Goal: Task Accomplishment & Management: Complete application form

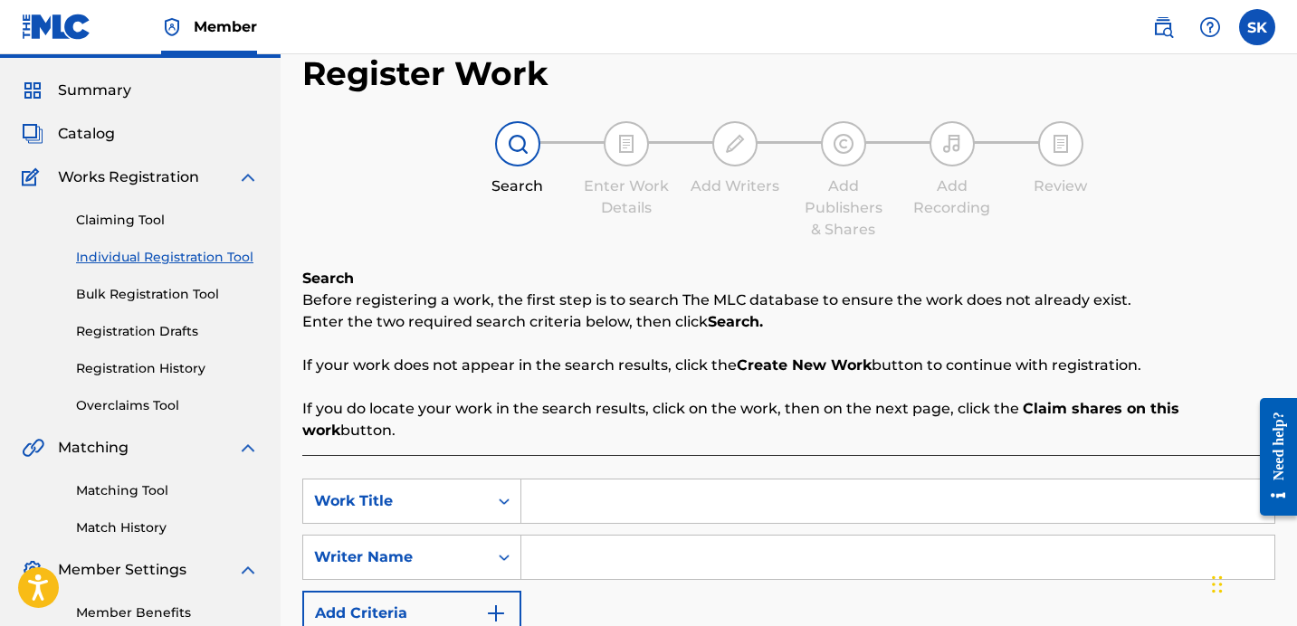
scroll to position [44, 0]
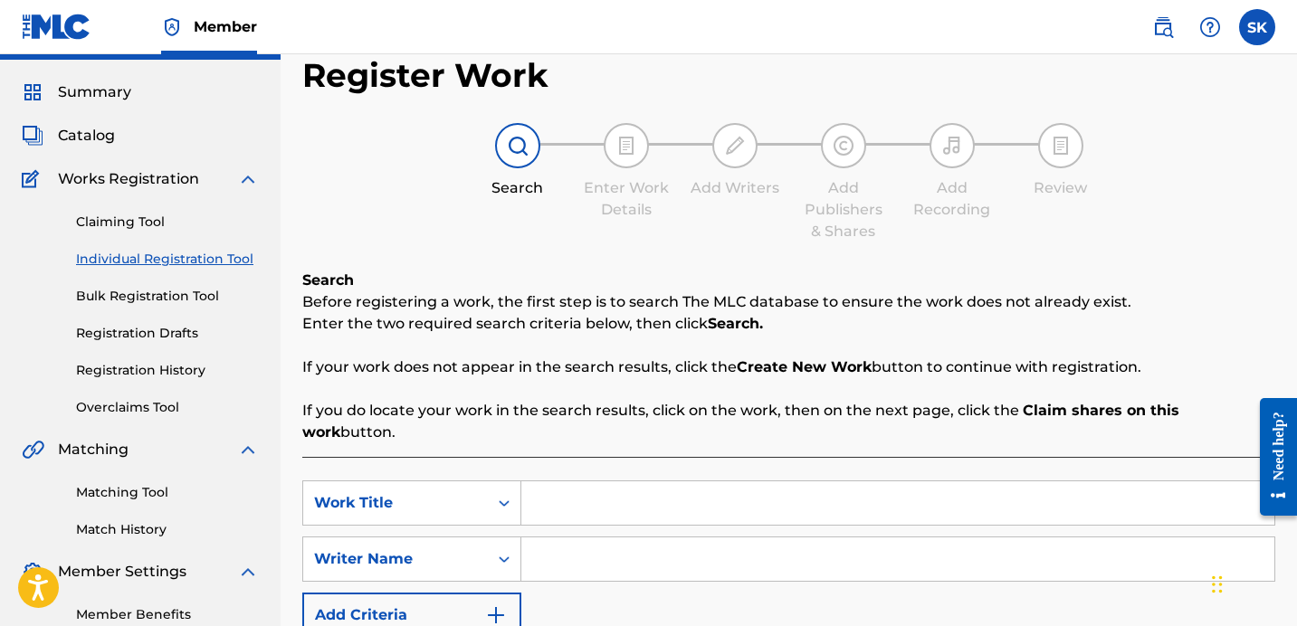
click at [94, 139] on span "Catalog" at bounding box center [86, 136] width 57 height 22
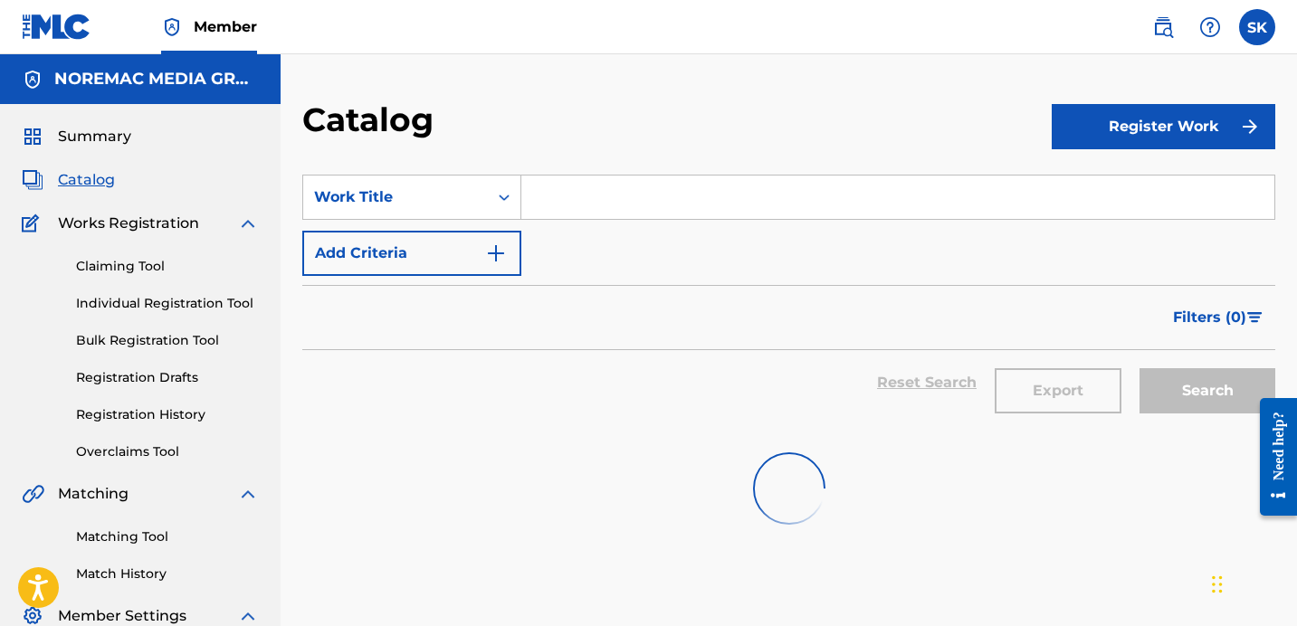
click at [559, 208] on input "Search Form" at bounding box center [897, 197] width 753 height 43
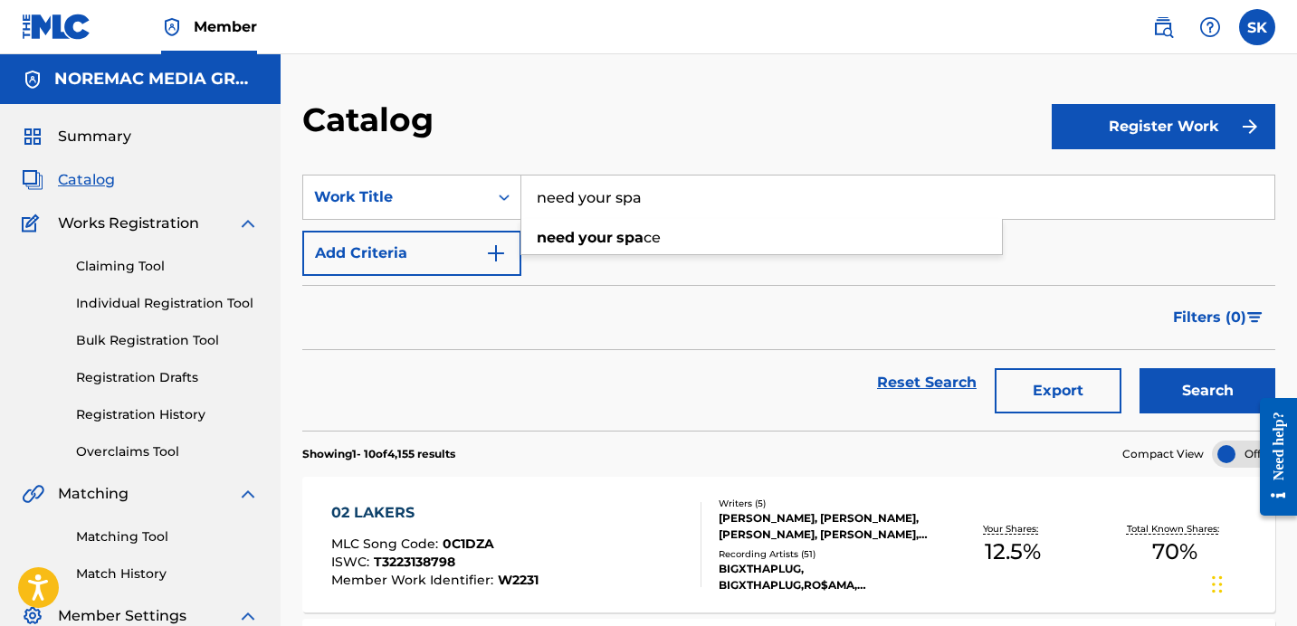
type input "need your spa"
click at [1140, 368] on button "Search" at bounding box center [1208, 390] width 136 height 45
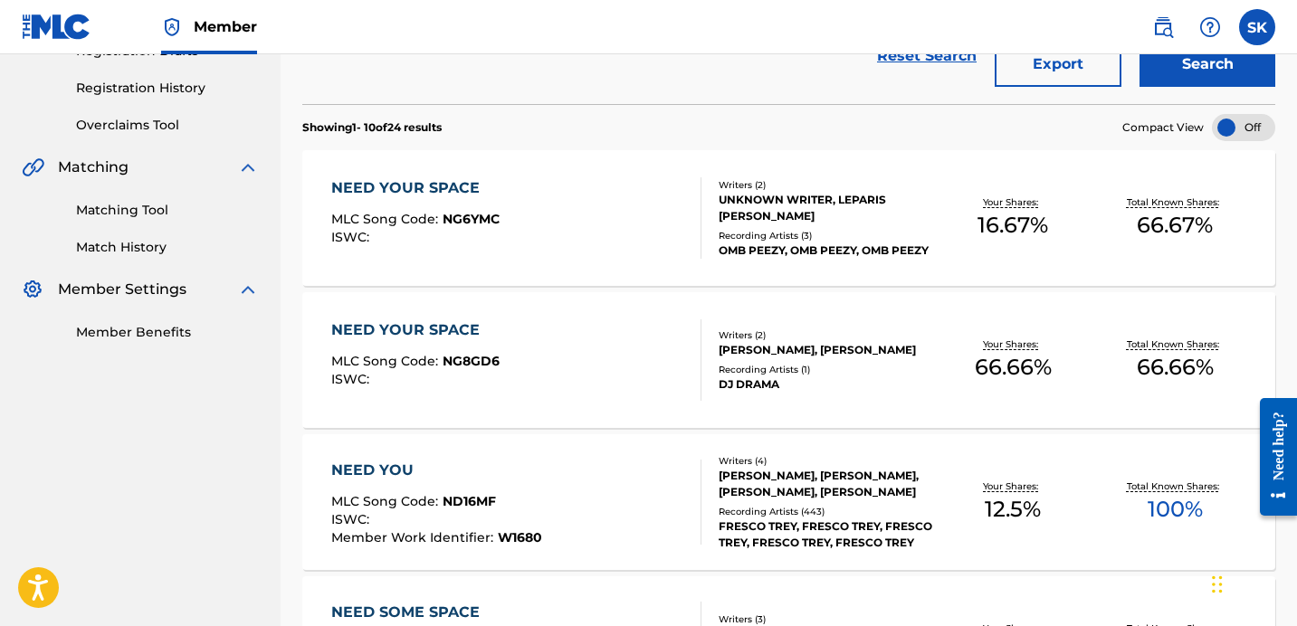
scroll to position [327, 0]
click at [597, 232] on div "NEED YOUR SPACE MLC Song Code : NG6YMC ISWC :" at bounding box center [516, 217] width 370 height 81
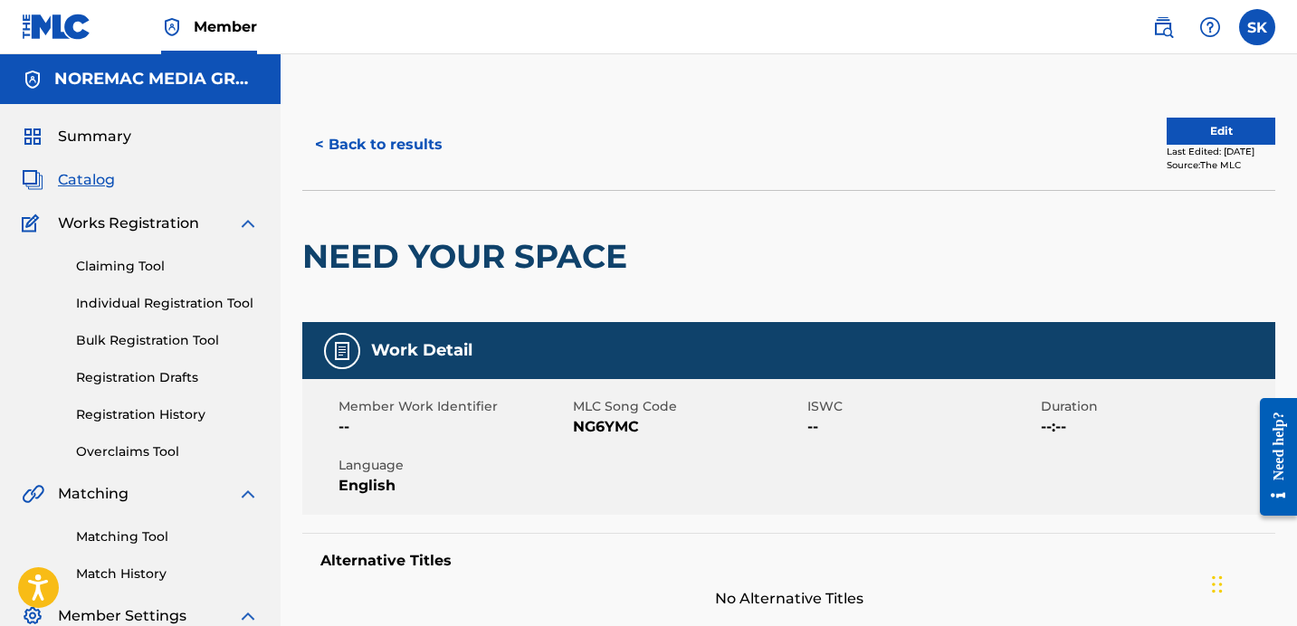
click at [1208, 139] on button "Edit" at bounding box center [1221, 131] width 109 height 27
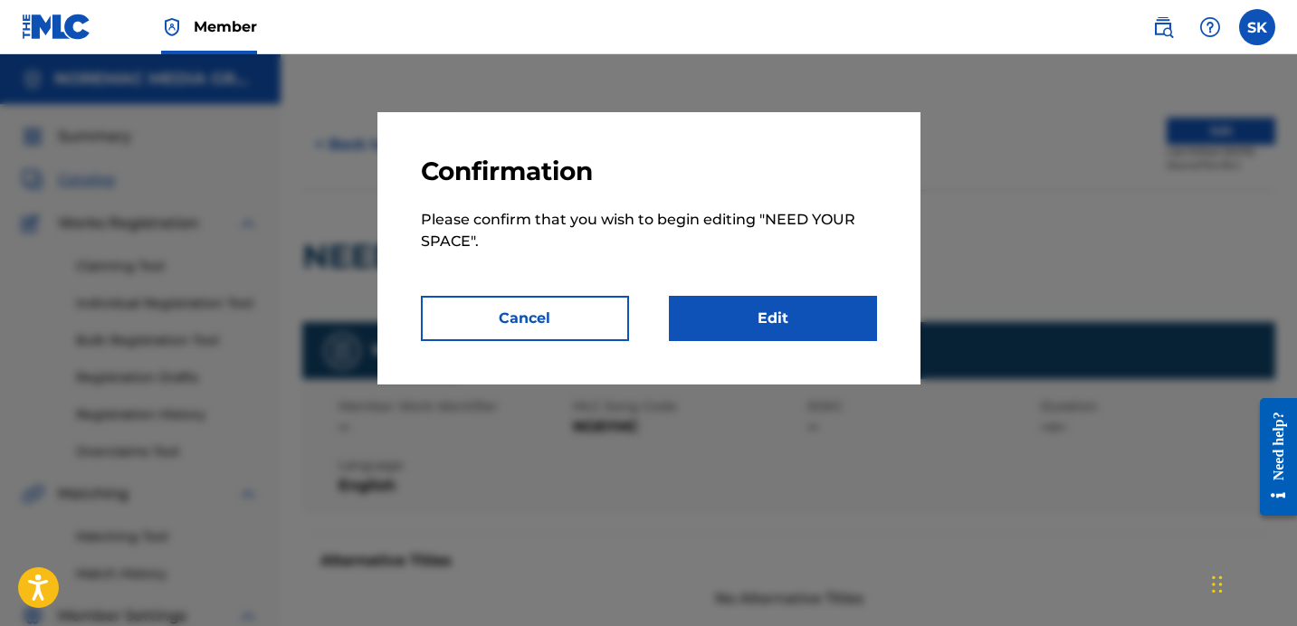
click at [768, 297] on link "Edit" at bounding box center [773, 318] width 208 height 45
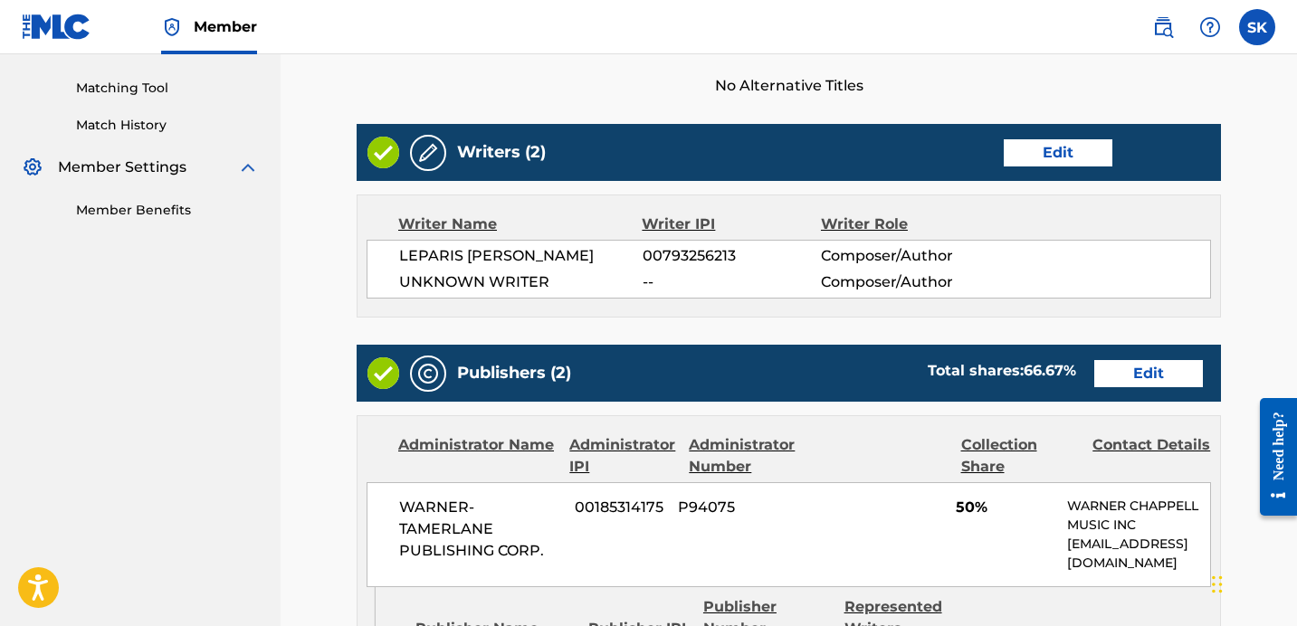
scroll to position [450, 0]
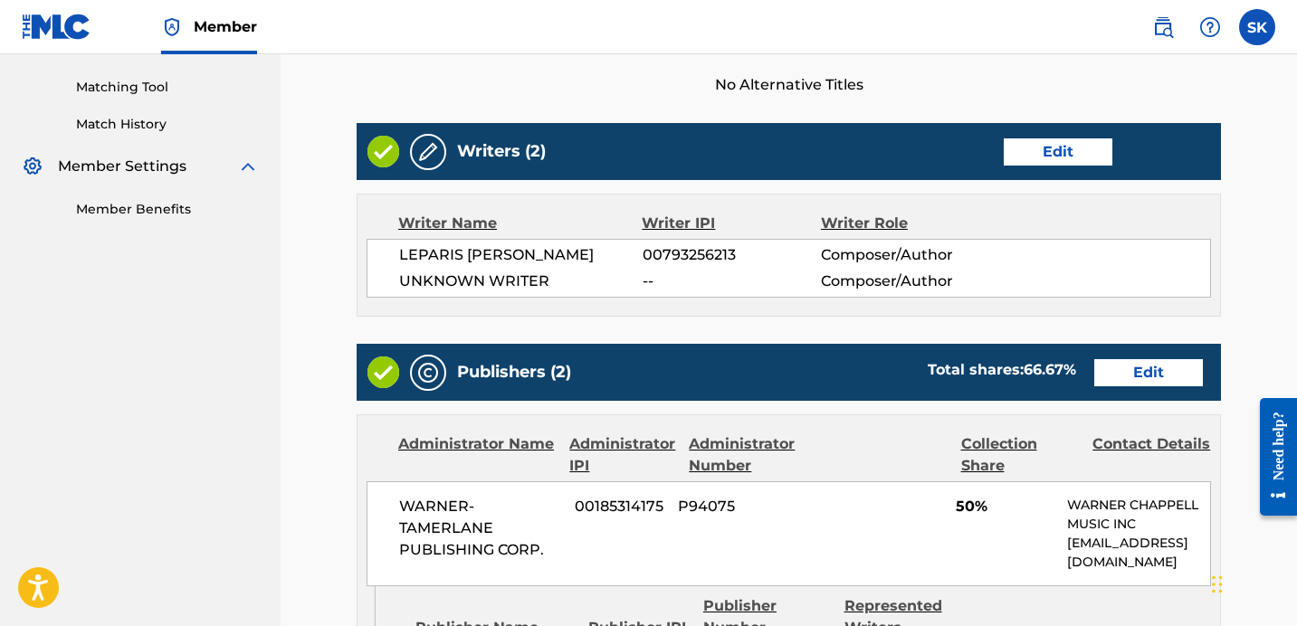
click at [1031, 155] on link "Edit" at bounding box center [1058, 152] width 109 height 27
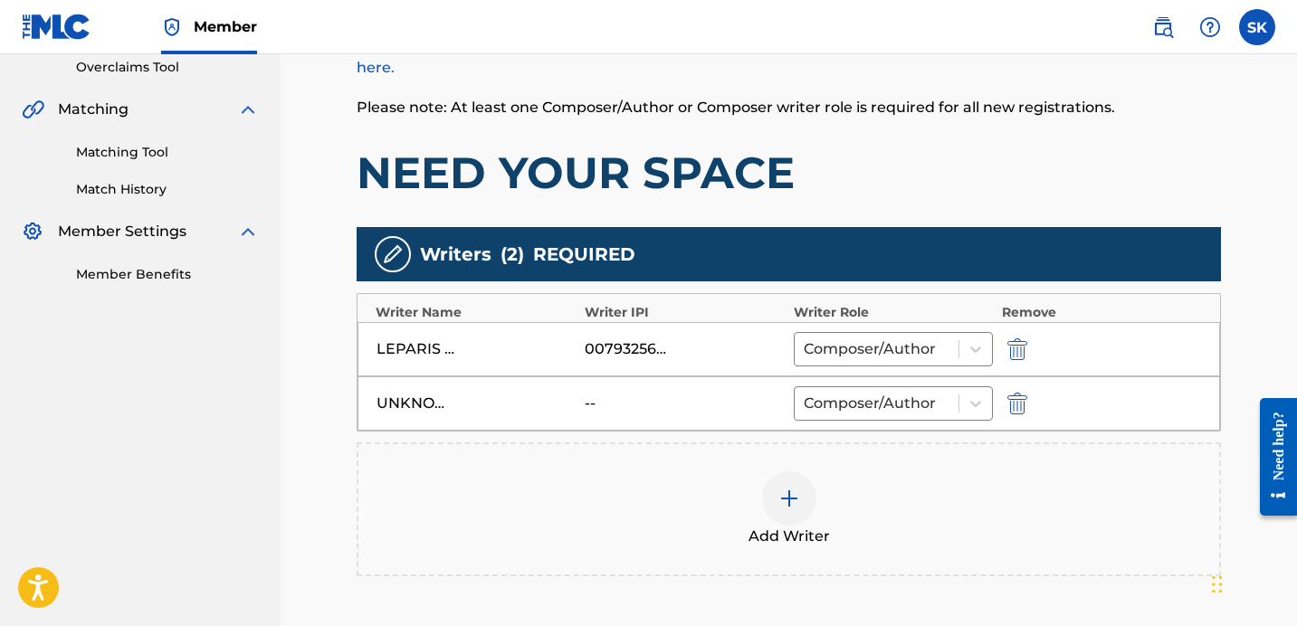
scroll to position [385, 0]
click at [1016, 407] on img "submit" at bounding box center [1018, 404] width 20 height 22
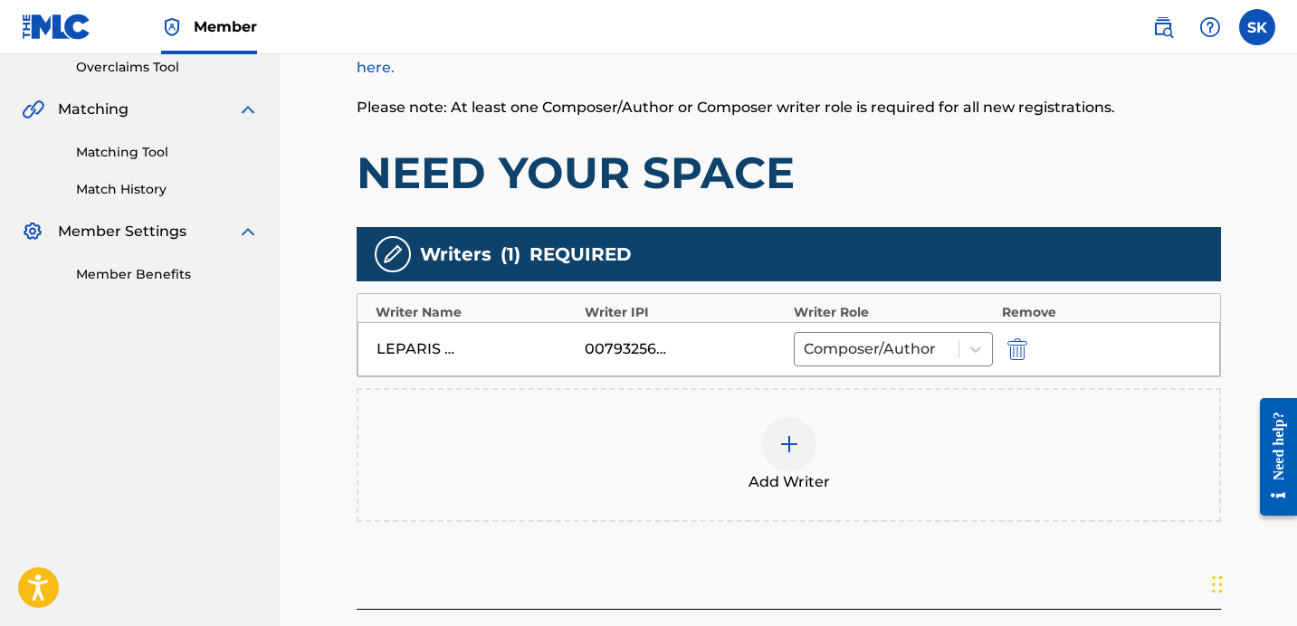
click at [788, 437] on img at bounding box center [790, 445] width 22 height 22
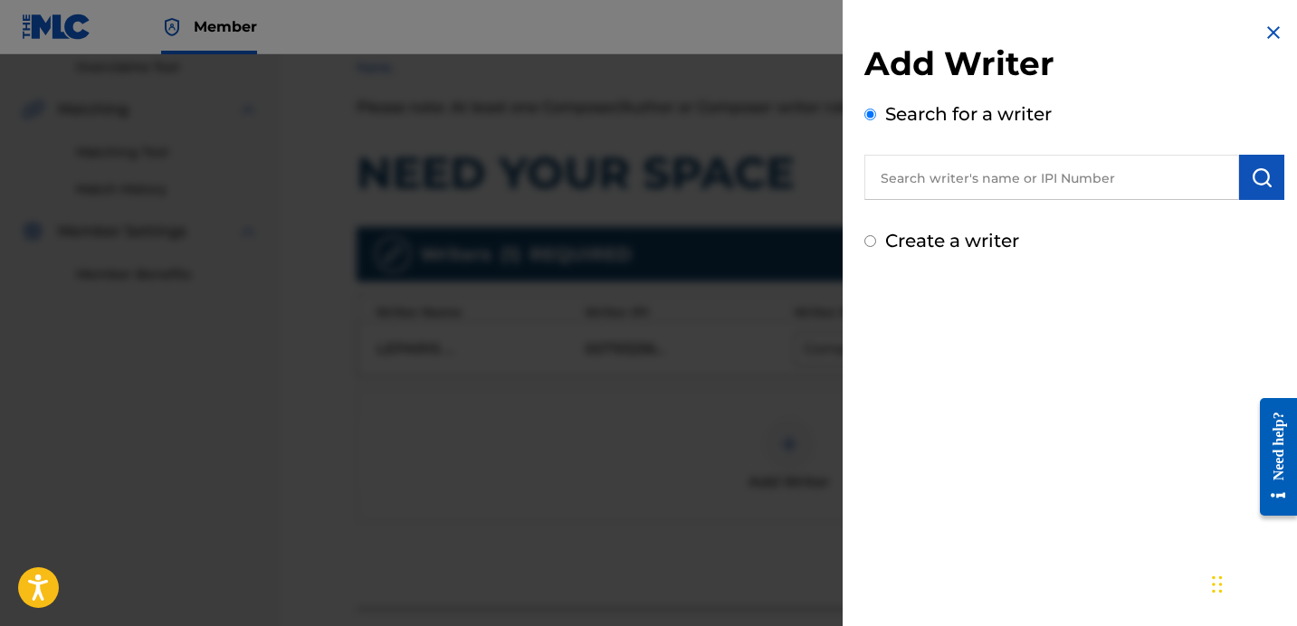
click at [984, 189] on input "text" at bounding box center [1052, 177] width 375 height 45
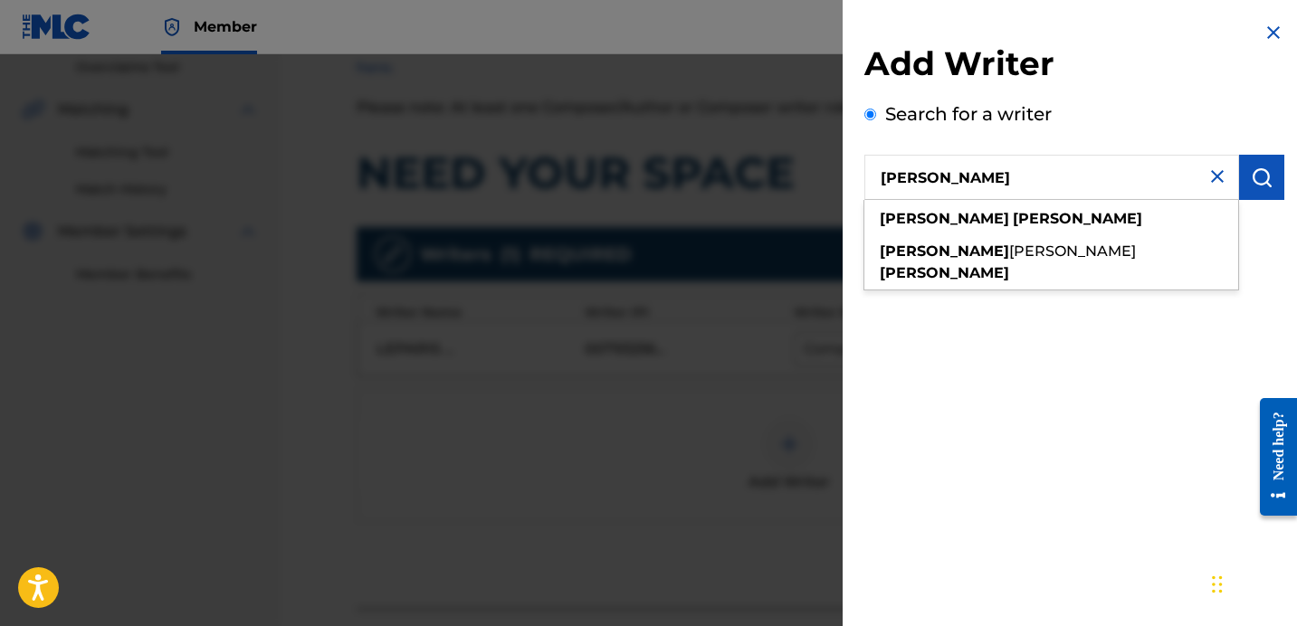
type input "[PERSON_NAME]"
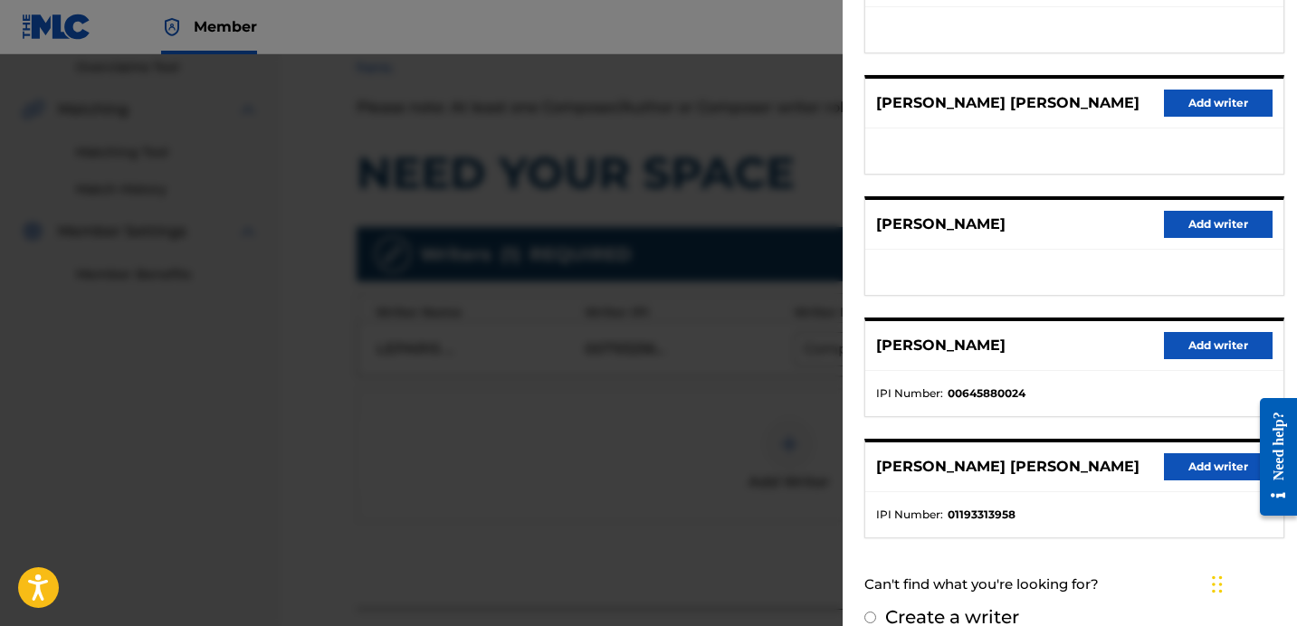
scroll to position [311, 0]
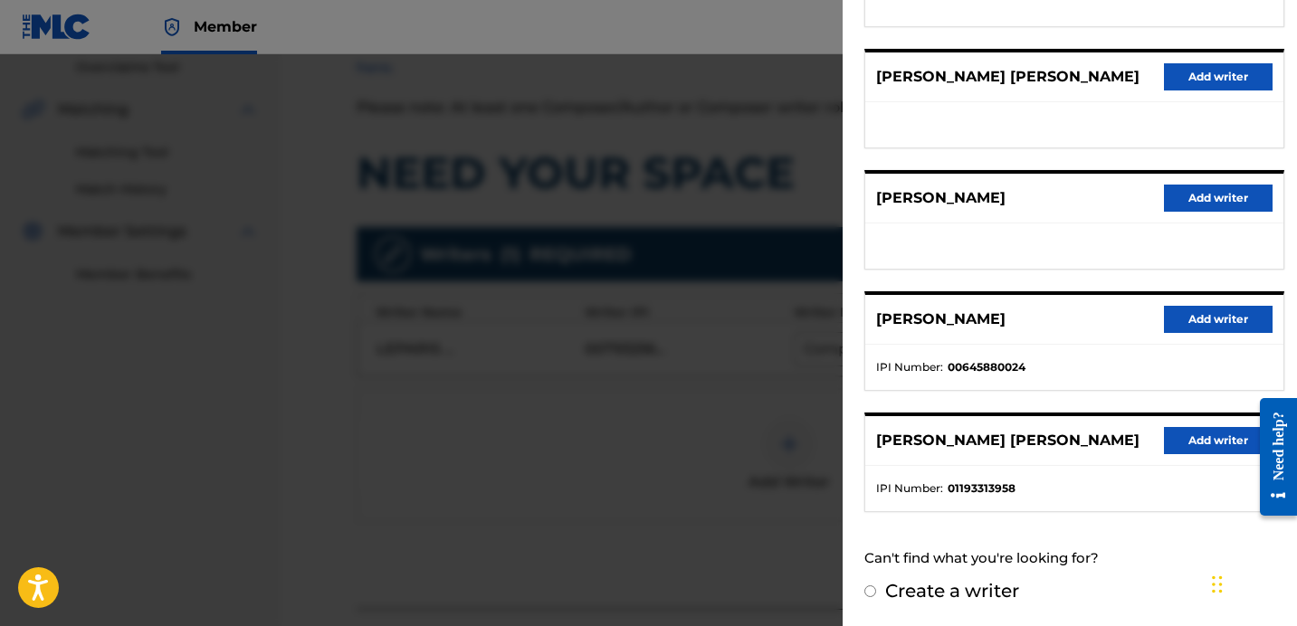
click at [1203, 321] on button "Add writer" at bounding box center [1218, 319] width 109 height 27
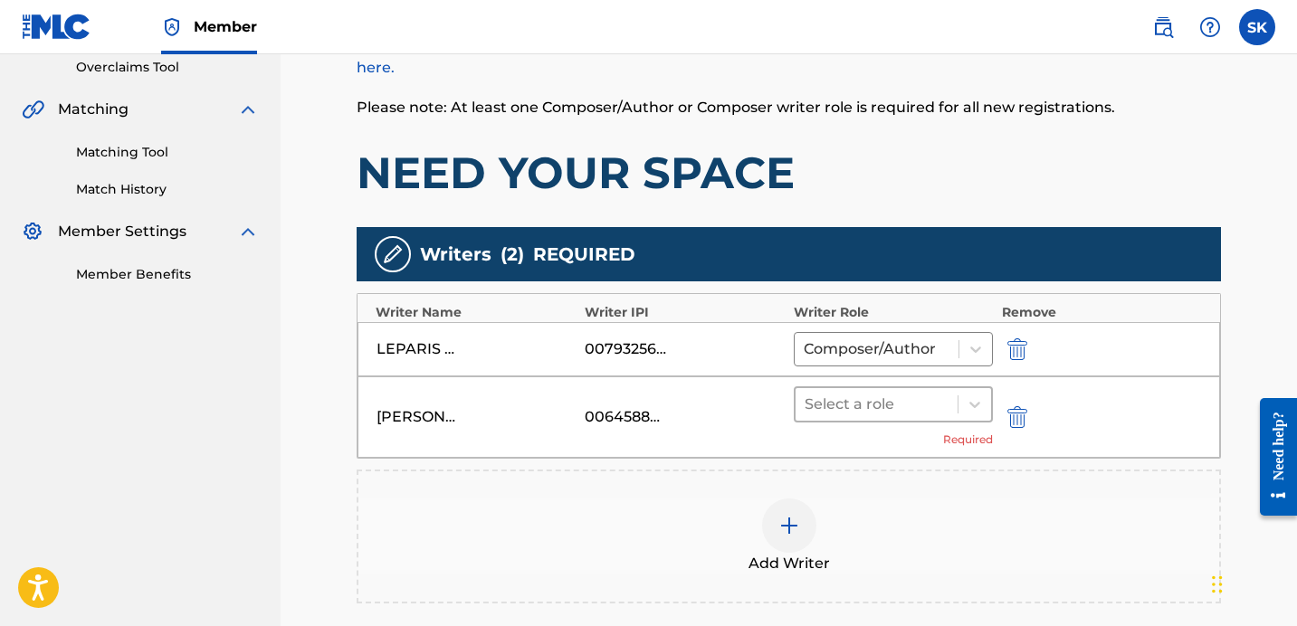
click at [943, 407] on div at bounding box center [877, 404] width 144 height 25
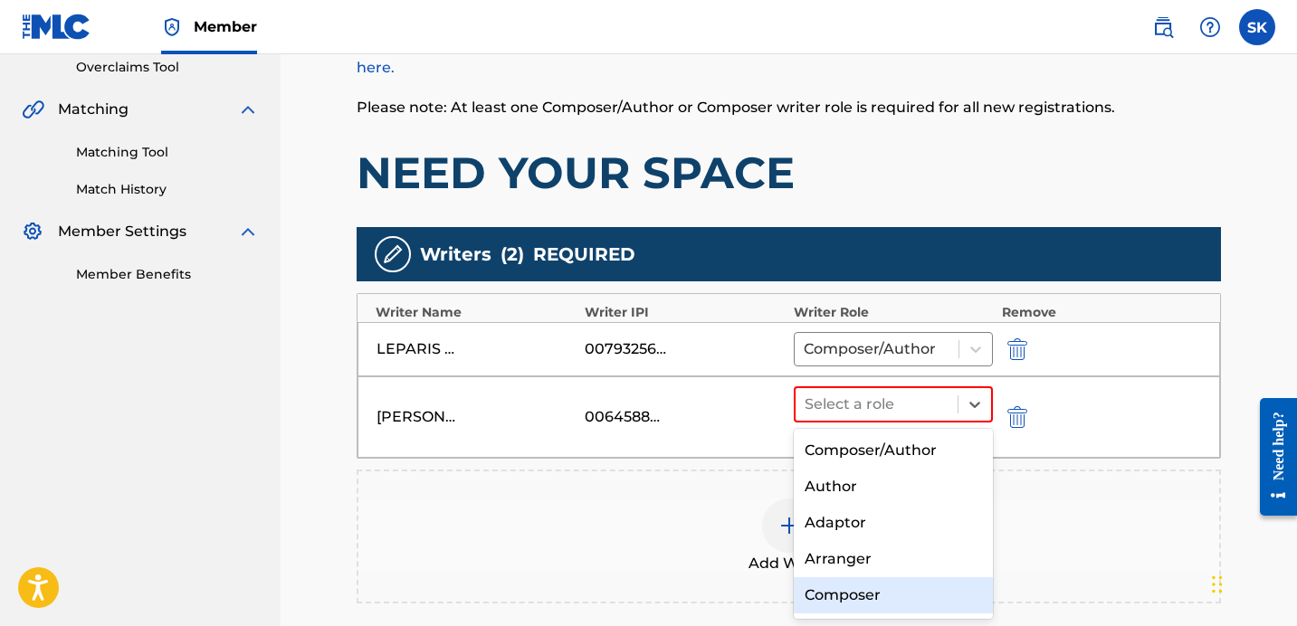
click at [873, 590] on div "Composer" at bounding box center [893, 596] width 199 height 36
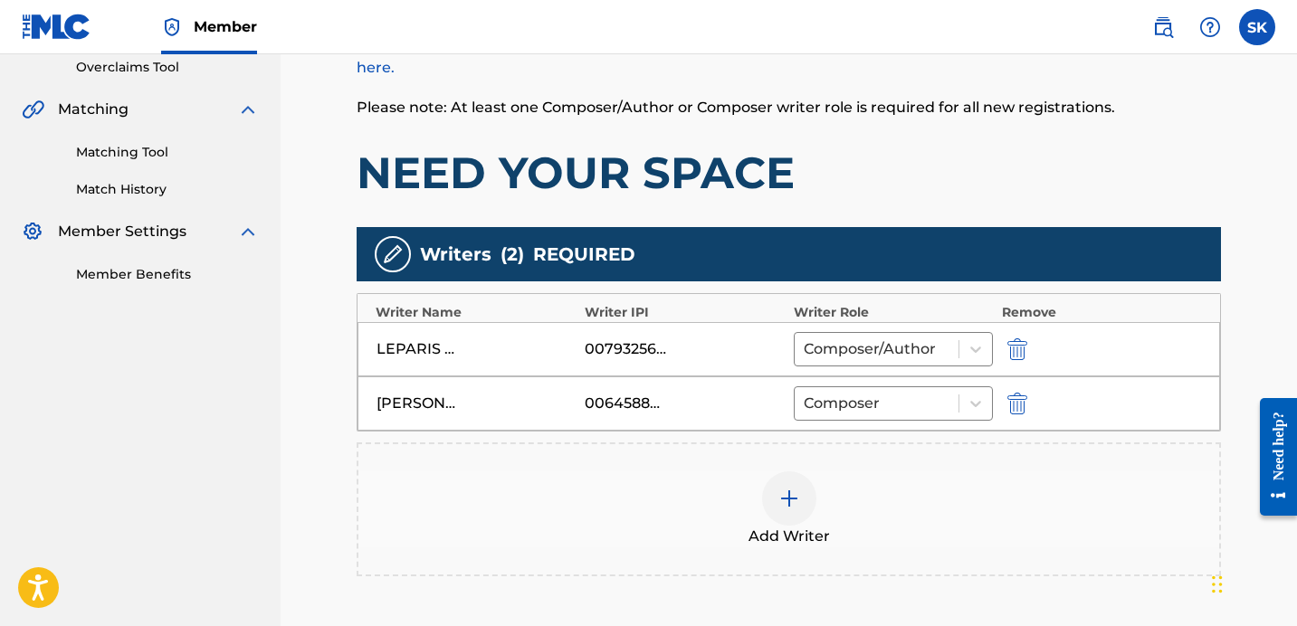
click at [746, 481] on div "Add Writer" at bounding box center [788, 510] width 861 height 76
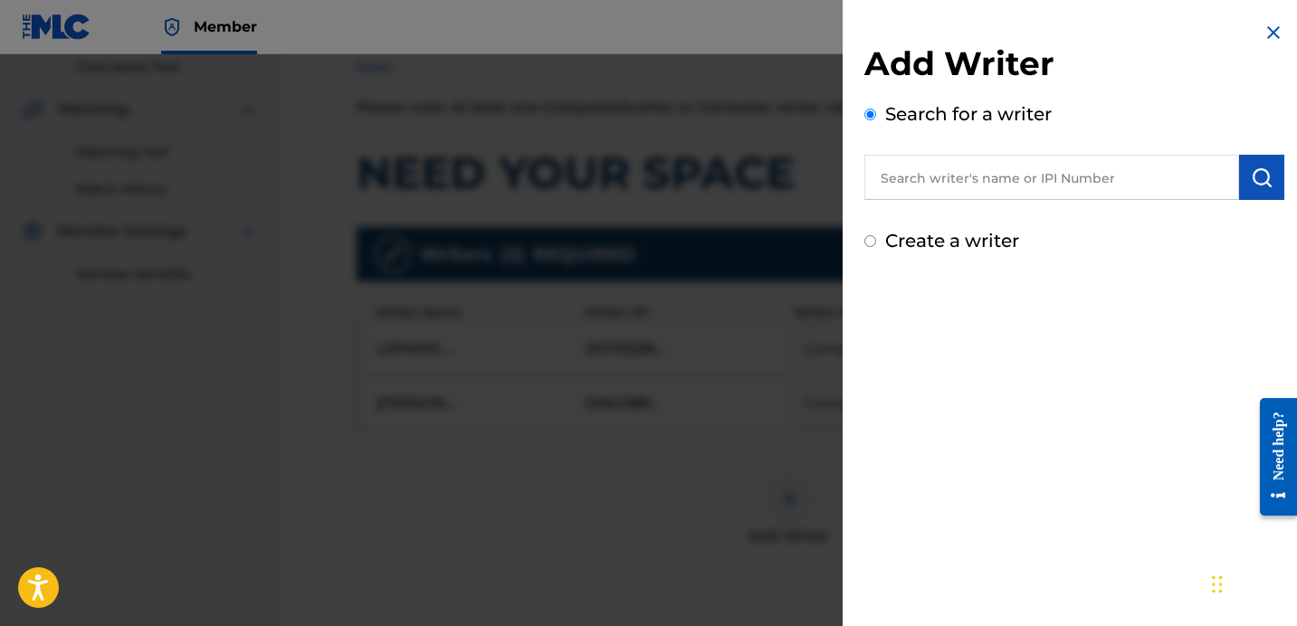
click at [964, 186] on input "text" at bounding box center [1052, 177] width 375 height 45
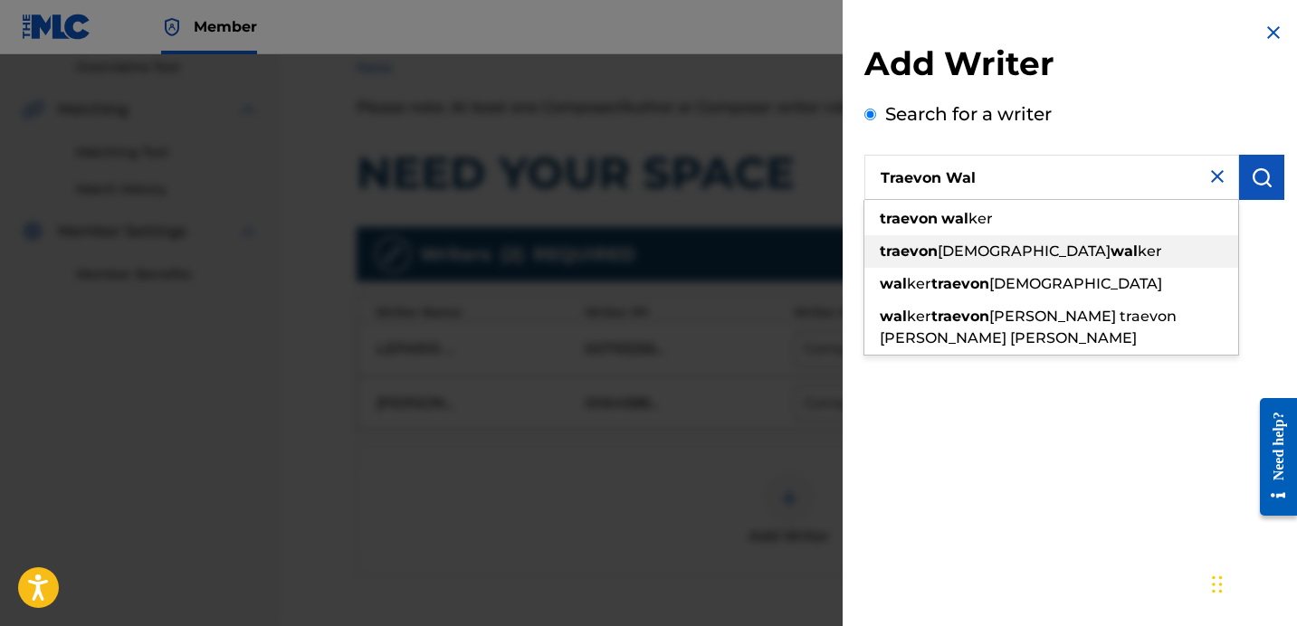
click at [960, 245] on span "[DEMOGRAPHIC_DATA]" at bounding box center [1024, 251] width 173 height 17
type input "traevon [PERSON_NAME]"
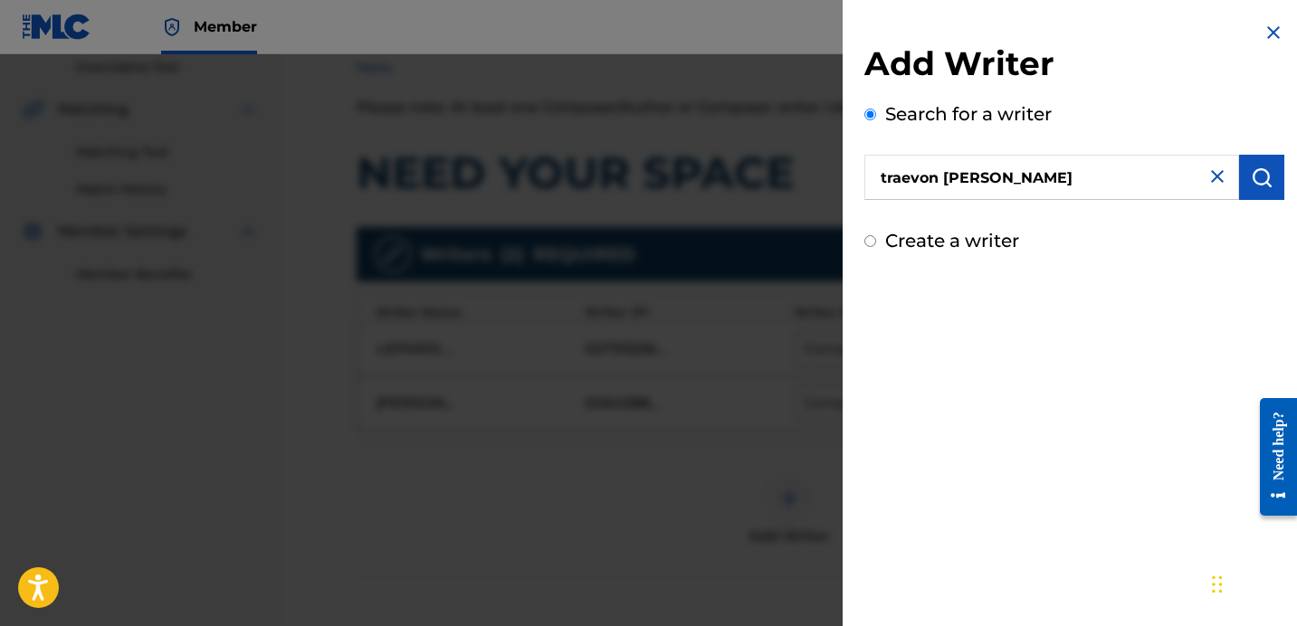
click at [1251, 180] on img "submit" at bounding box center [1262, 178] width 22 height 22
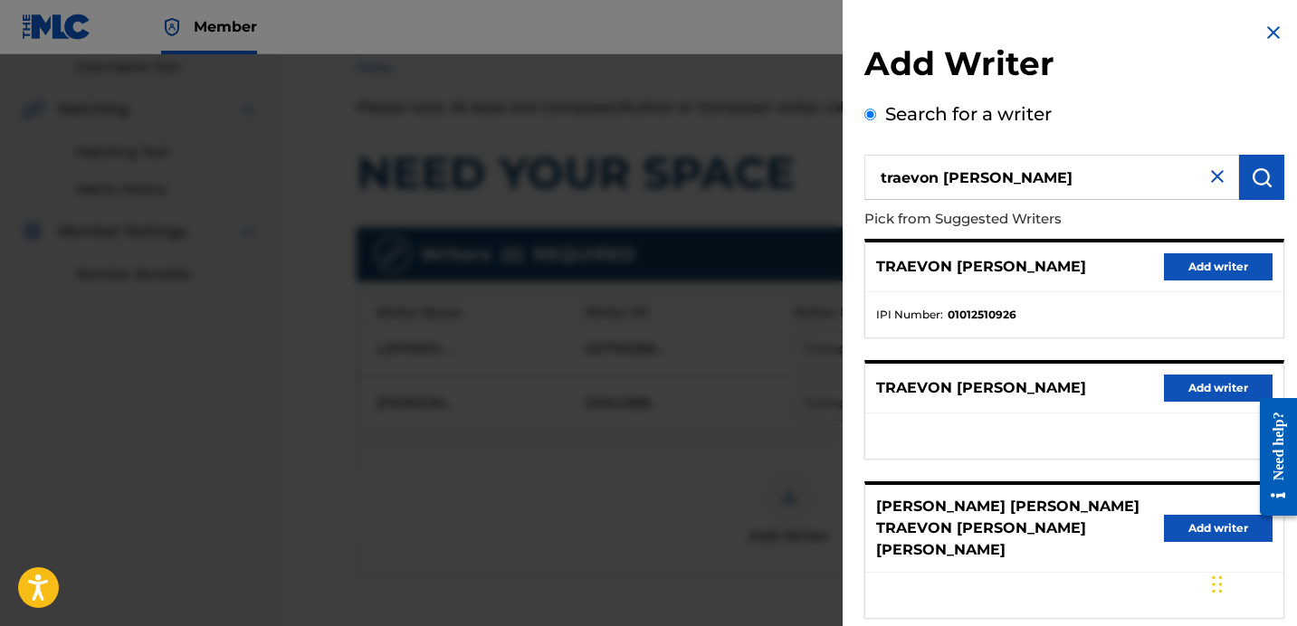
click at [1178, 256] on button "Add writer" at bounding box center [1218, 266] width 109 height 27
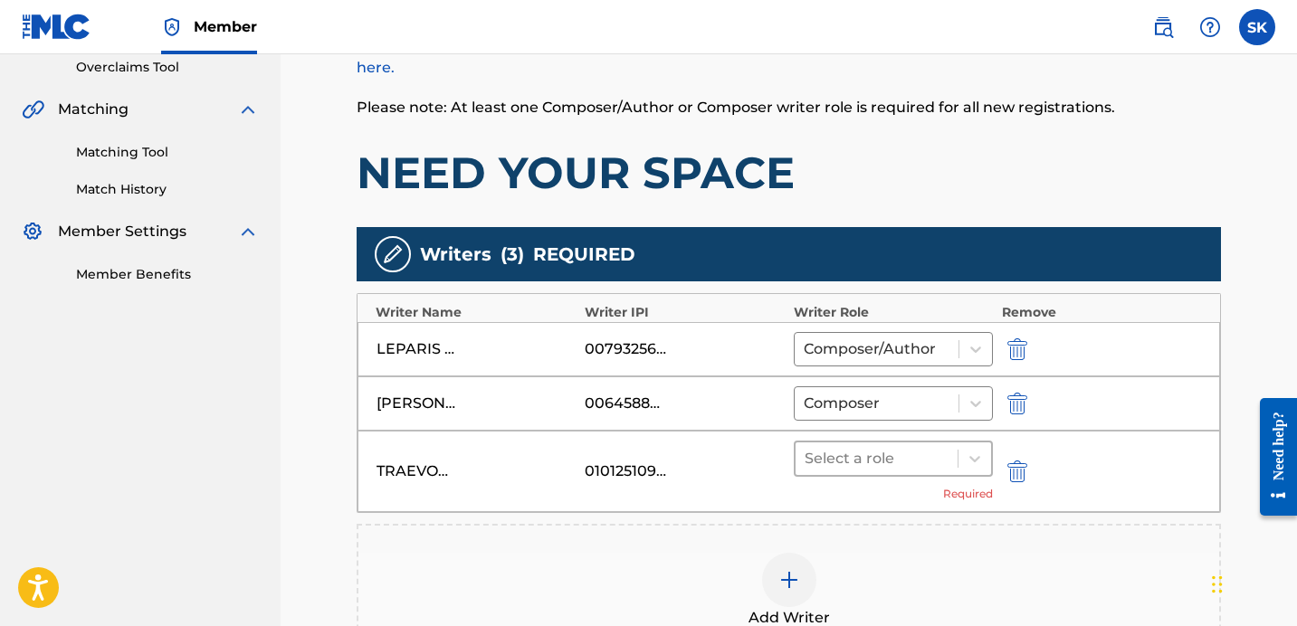
click at [856, 466] on div at bounding box center [877, 458] width 144 height 25
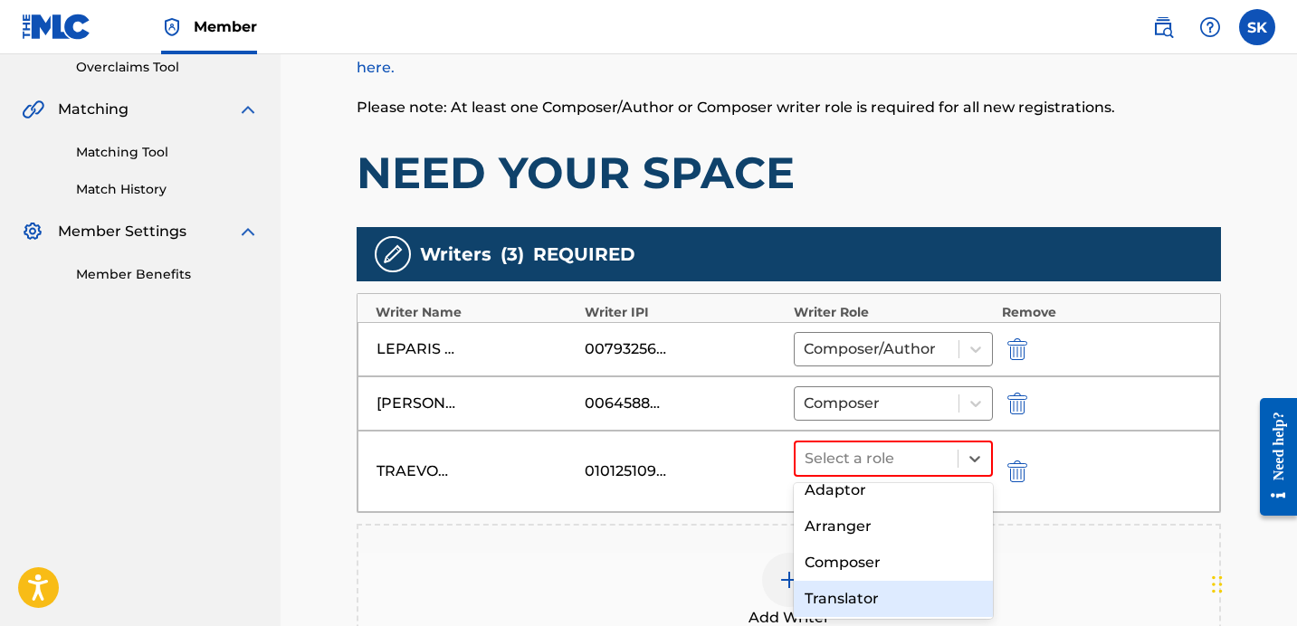
scroll to position [89, 0]
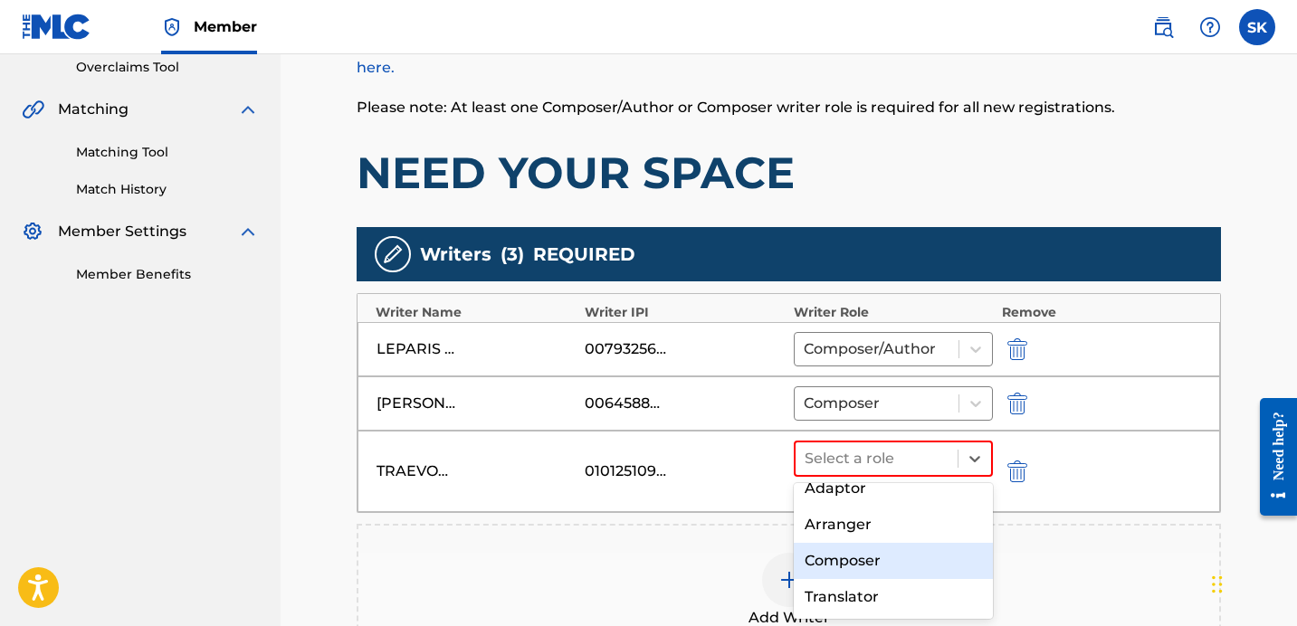
click at [871, 566] on div "Composer" at bounding box center [893, 561] width 199 height 36
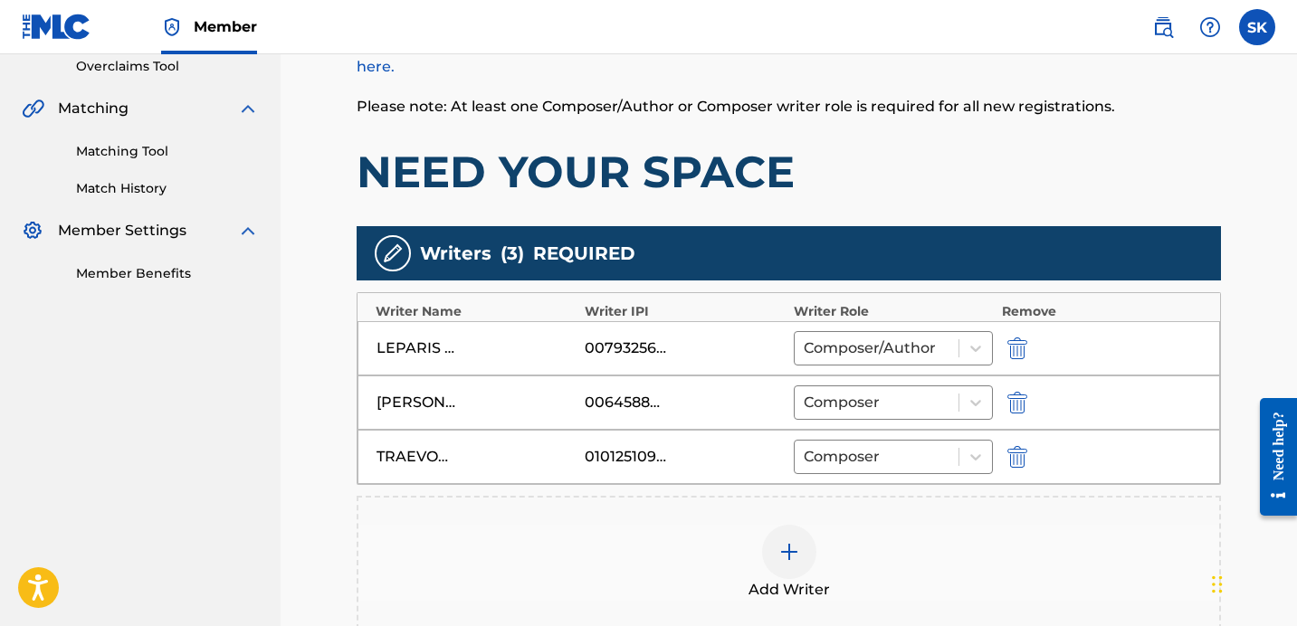
scroll to position [417, 0]
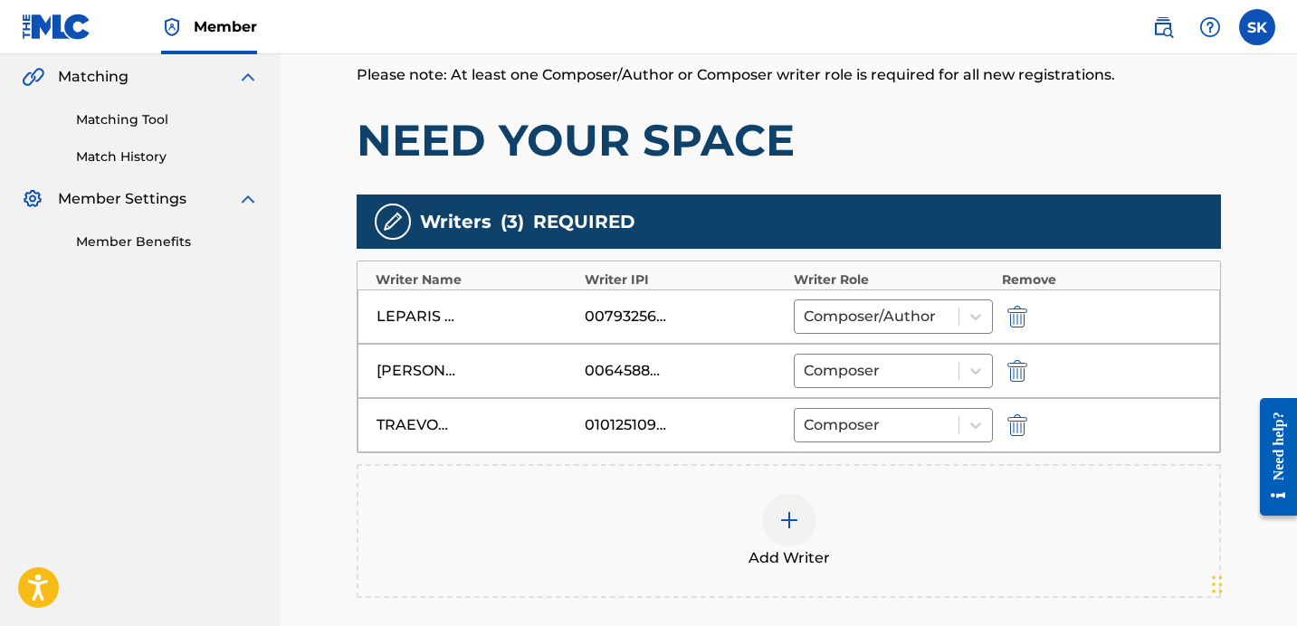
click at [834, 524] on div "Add Writer" at bounding box center [788, 531] width 861 height 76
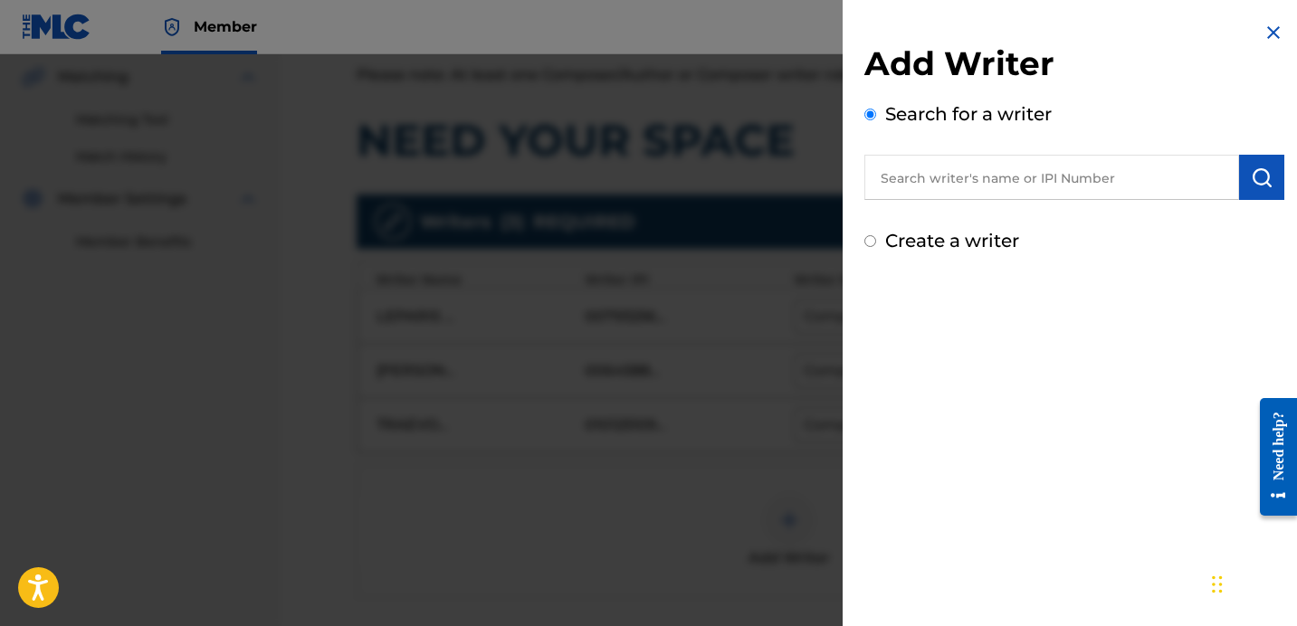
click at [978, 210] on div "Add Writer Search for a writer Create a writer" at bounding box center [1075, 148] width 420 height 211
click at [980, 195] on input "text" at bounding box center [1052, 177] width 375 height 45
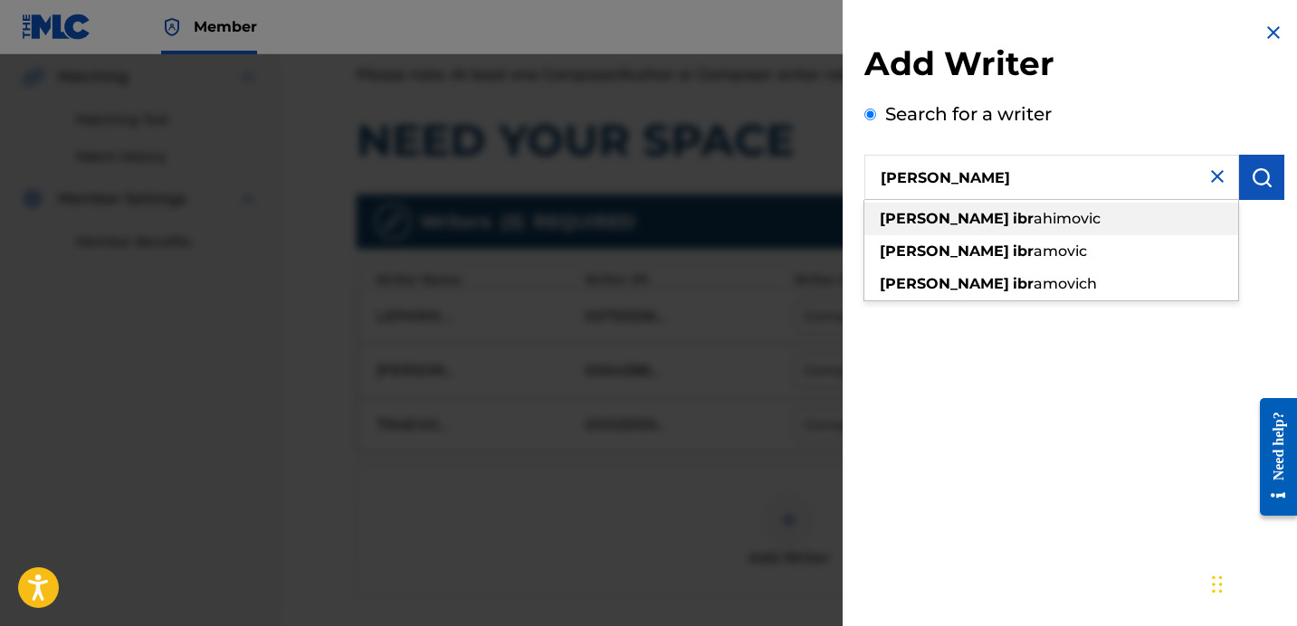
click at [1029, 231] on div "[PERSON_NAME]" at bounding box center [1052, 219] width 374 height 33
type input "[PERSON_NAME]"
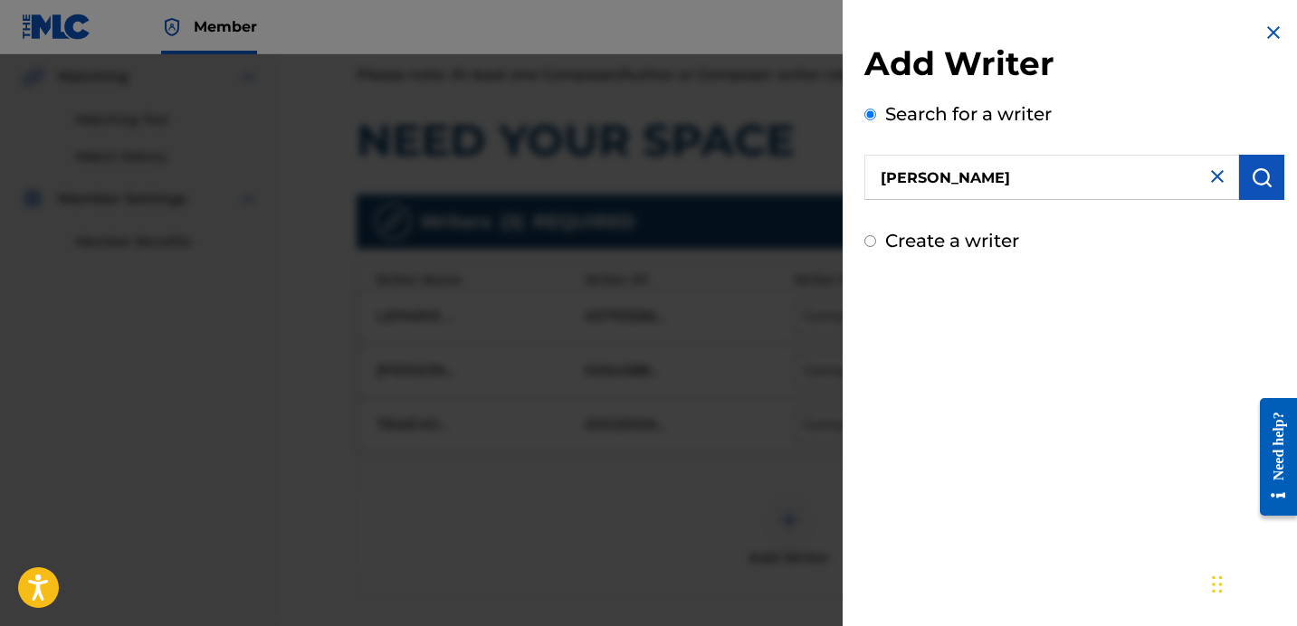
click at [1251, 179] on img "submit" at bounding box center [1262, 178] width 22 height 22
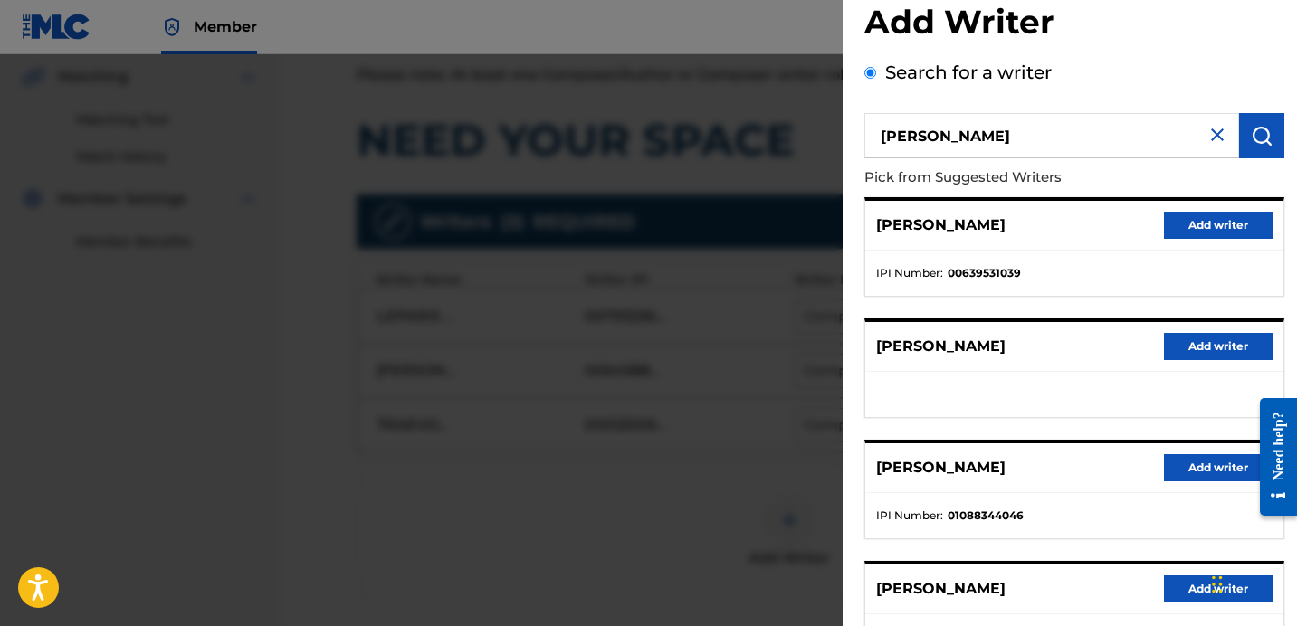
scroll to position [131, 0]
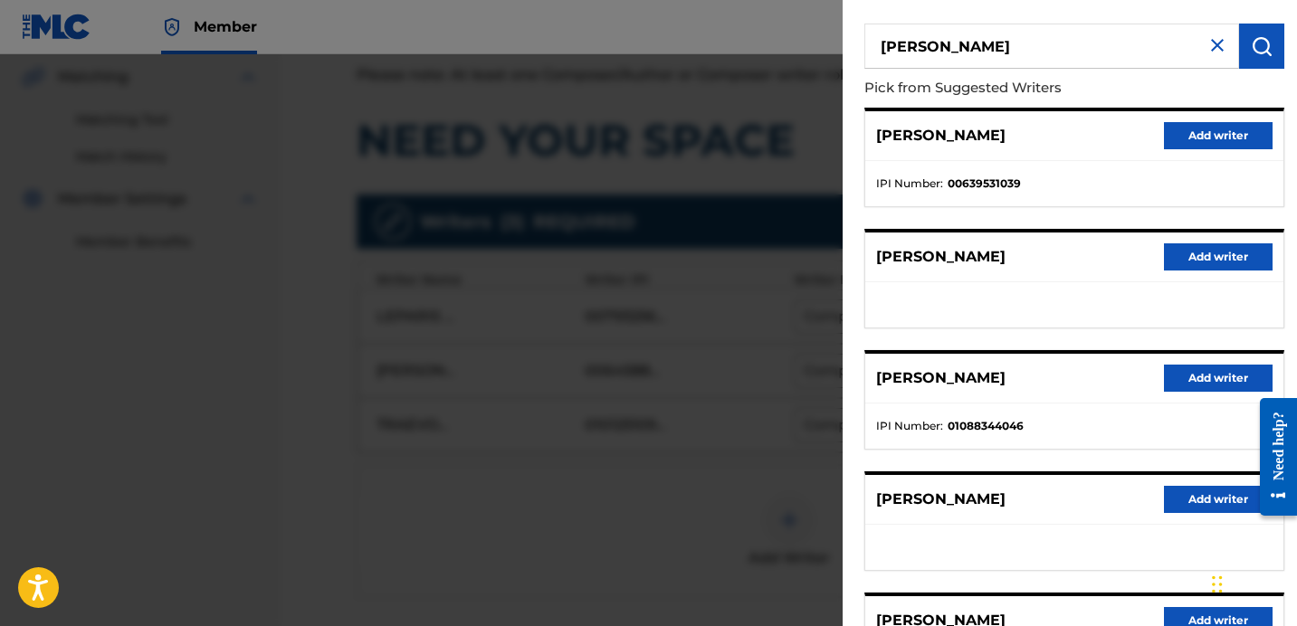
click at [1197, 383] on button "Add writer" at bounding box center [1218, 378] width 109 height 27
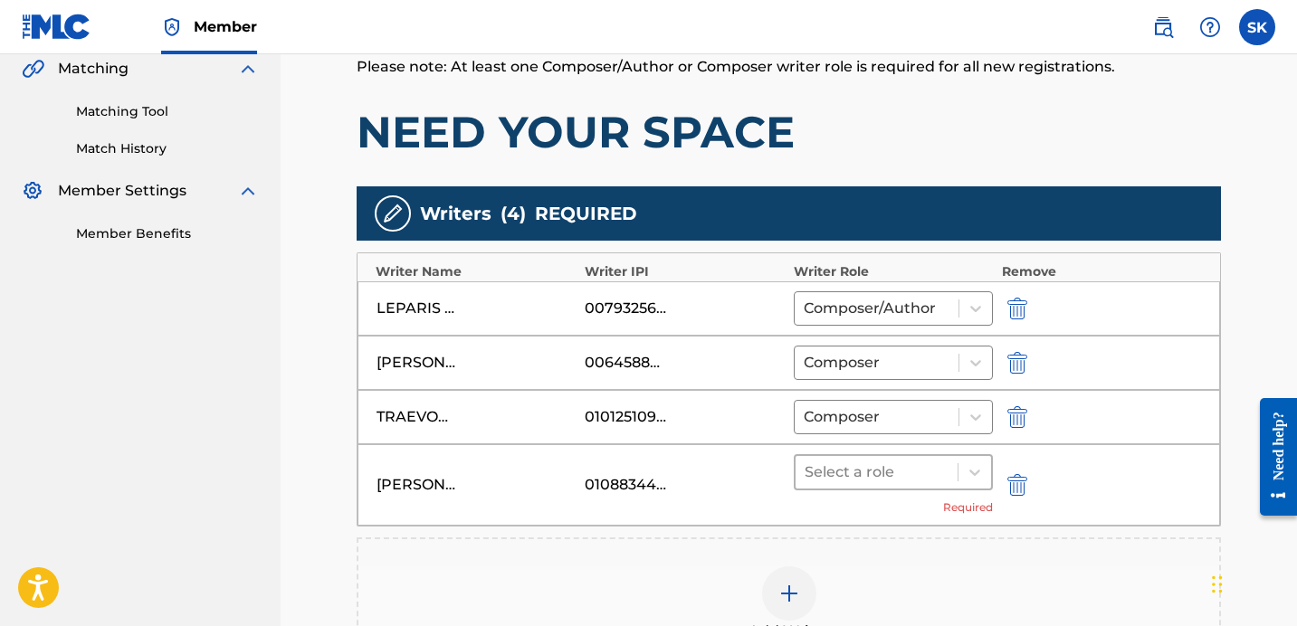
scroll to position [444, 0]
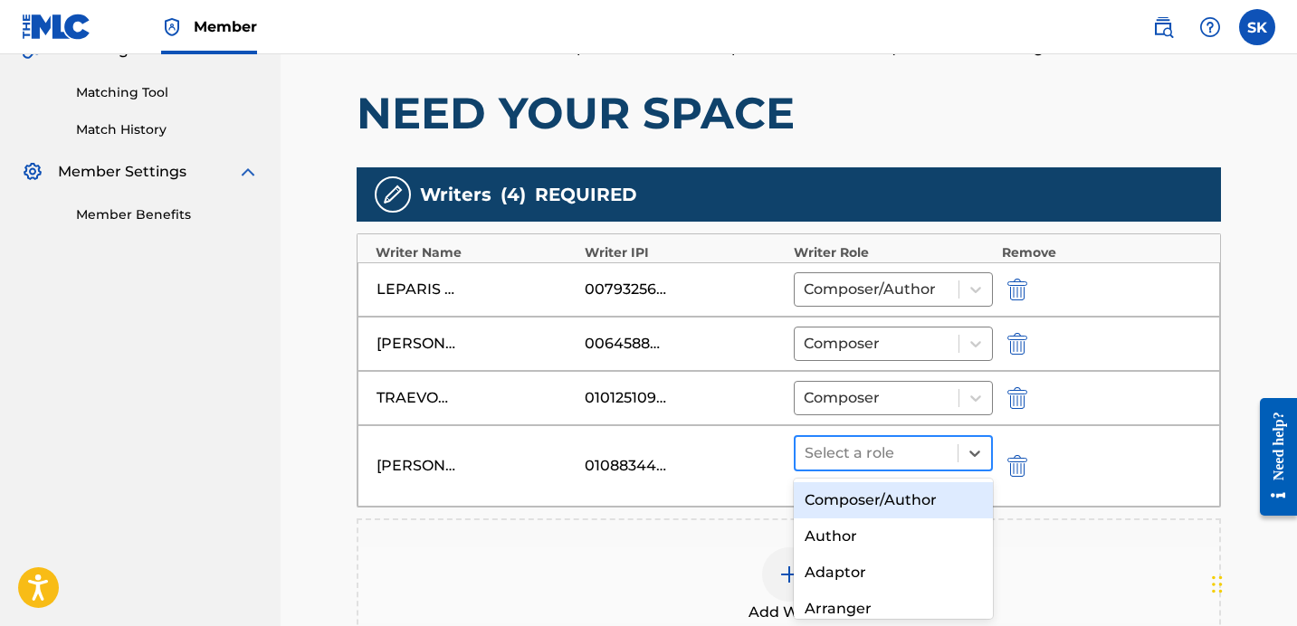
click at [928, 469] on div "Select a role" at bounding box center [893, 453] width 199 height 36
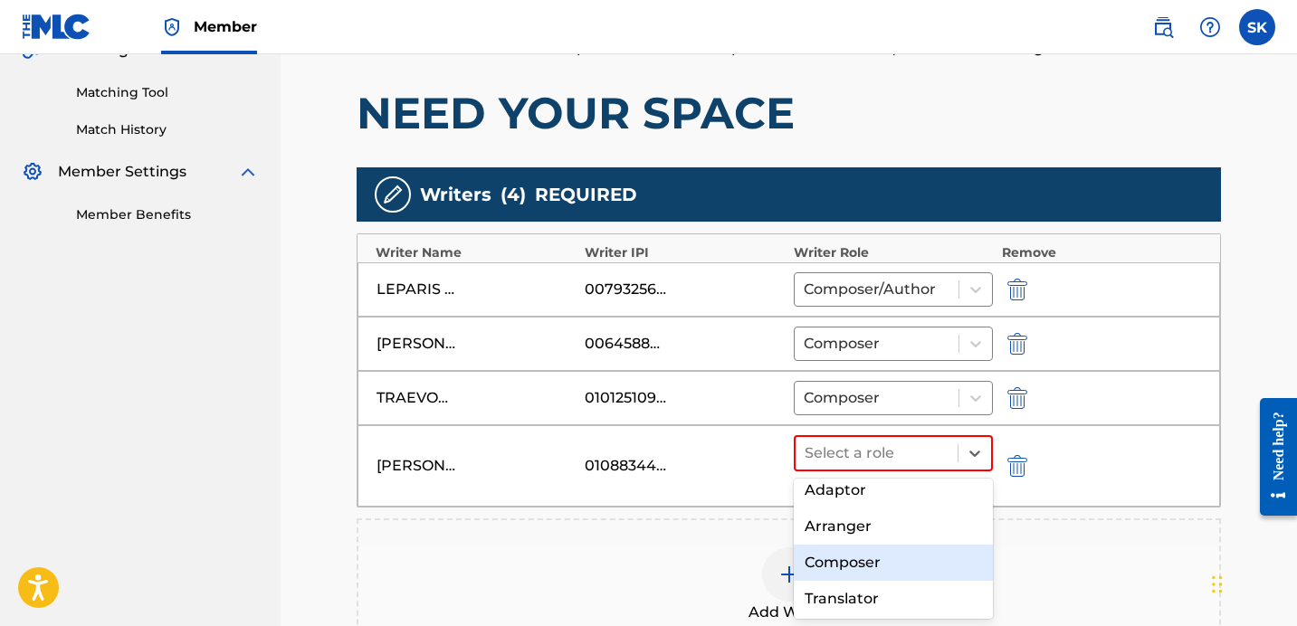
scroll to position [82, 0]
click at [878, 563] on div "Composer" at bounding box center [893, 563] width 199 height 36
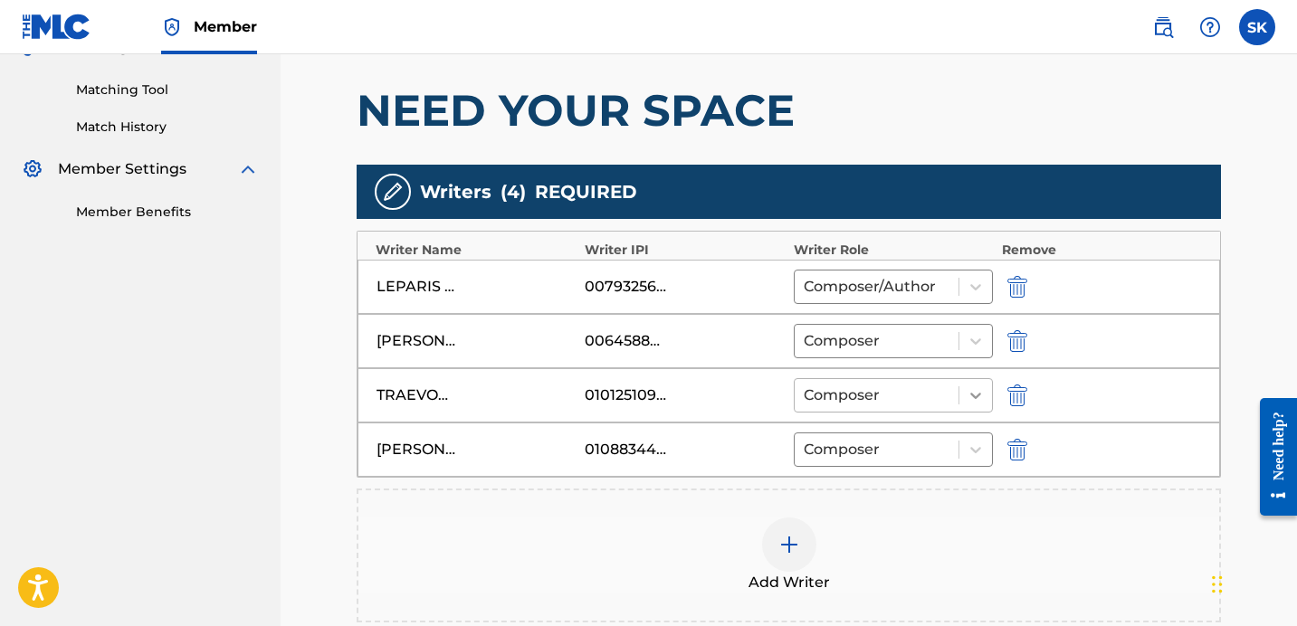
scroll to position [448, 0]
click at [953, 289] on div "Composer/Author" at bounding box center [877, 286] width 164 height 33
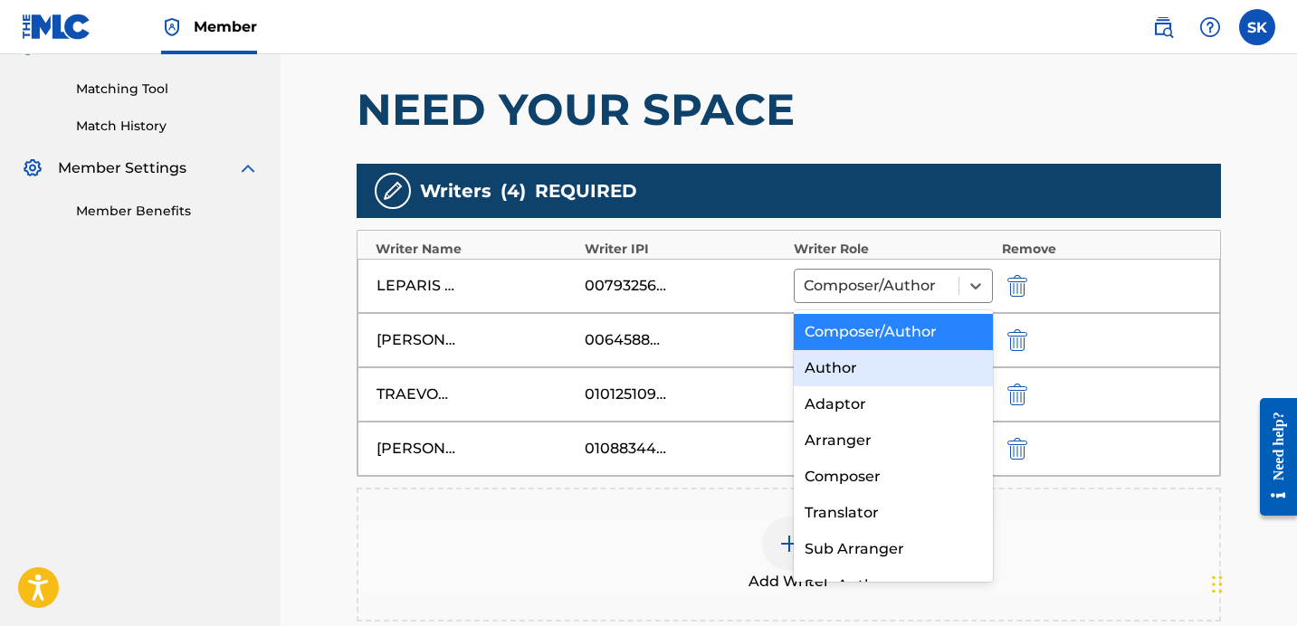
click at [921, 364] on div "Author" at bounding box center [893, 368] width 199 height 36
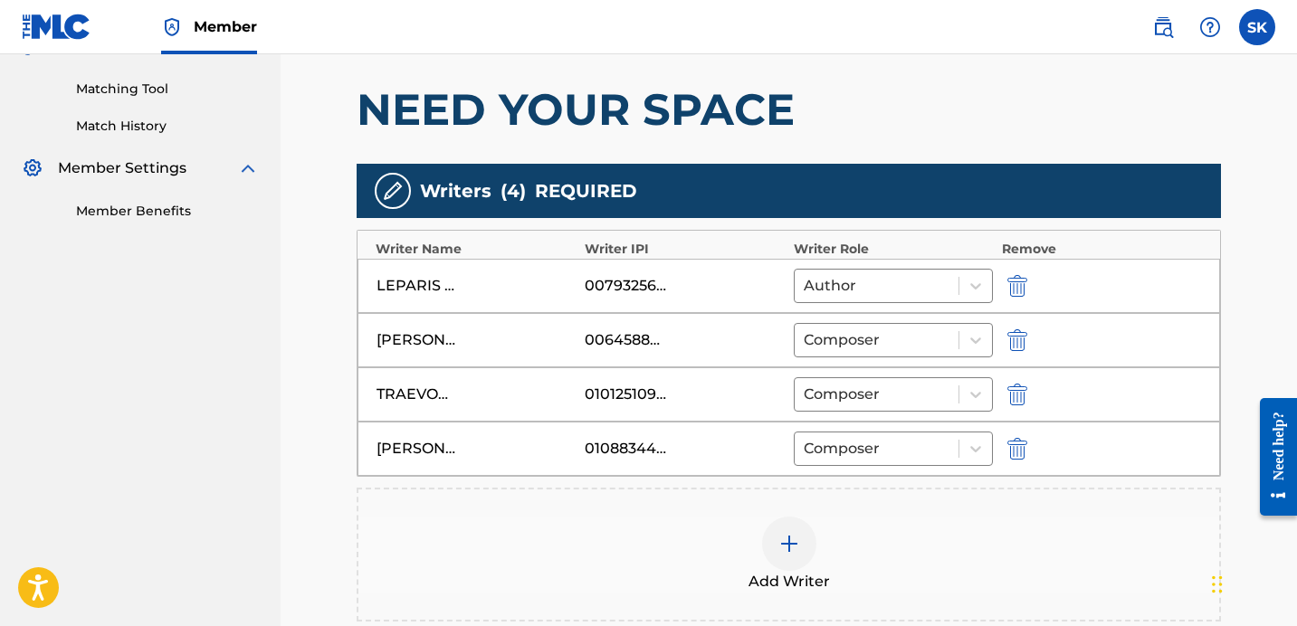
scroll to position [708, 0]
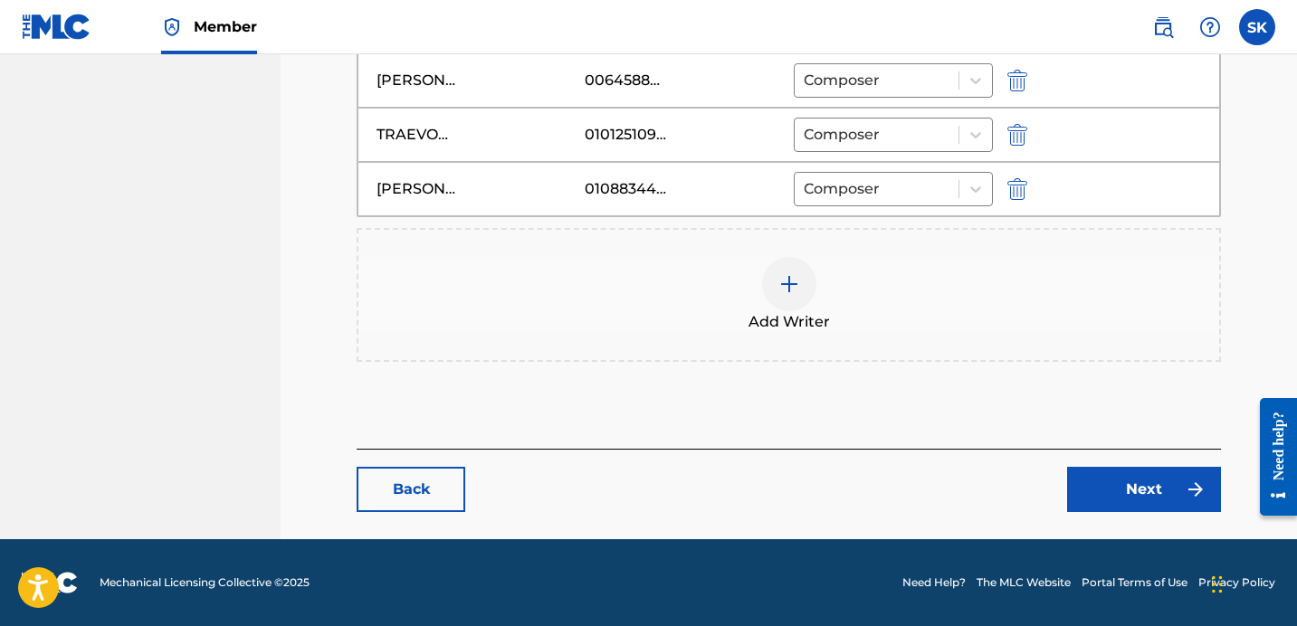
click at [1115, 469] on link "Next" at bounding box center [1144, 489] width 154 height 45
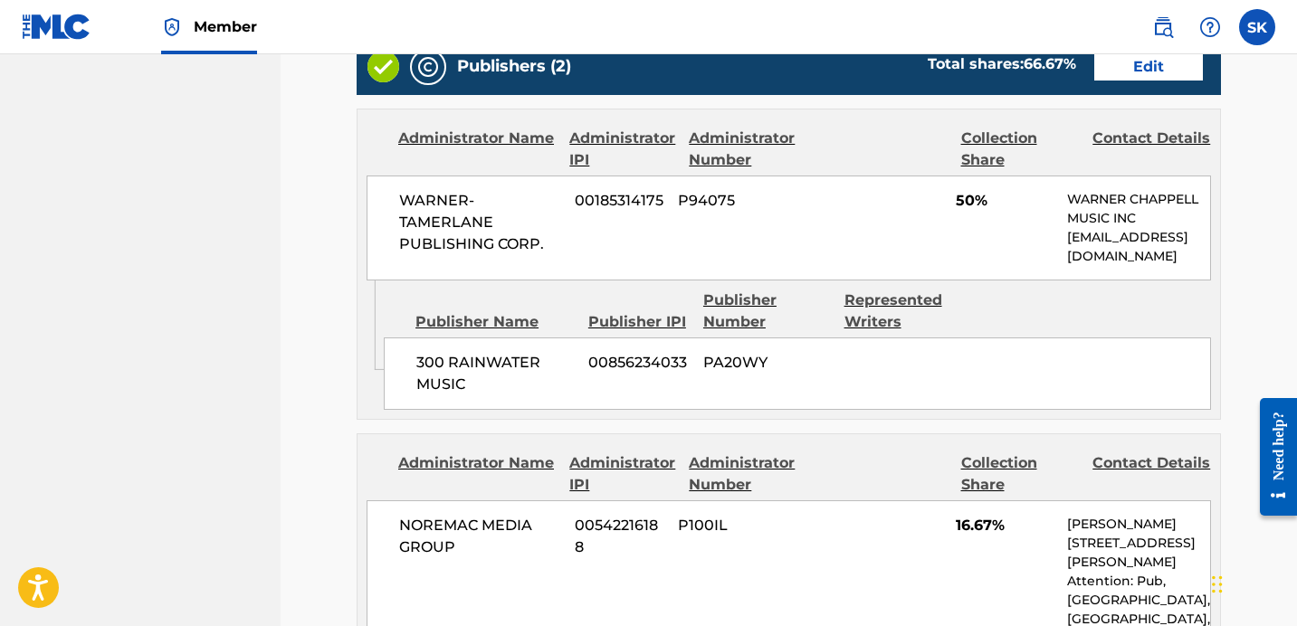
scroll to position [698, 0]
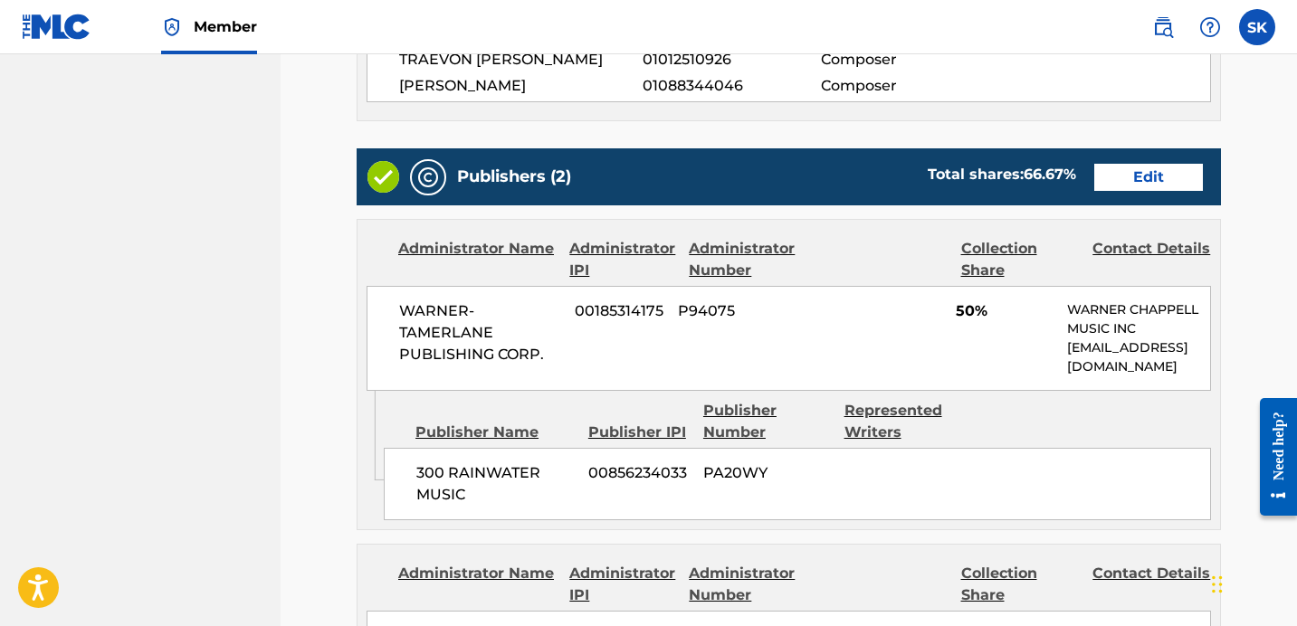
click at [1151, 183] on link "Edit" at bounding box center [1148, 177] width 109 height 27
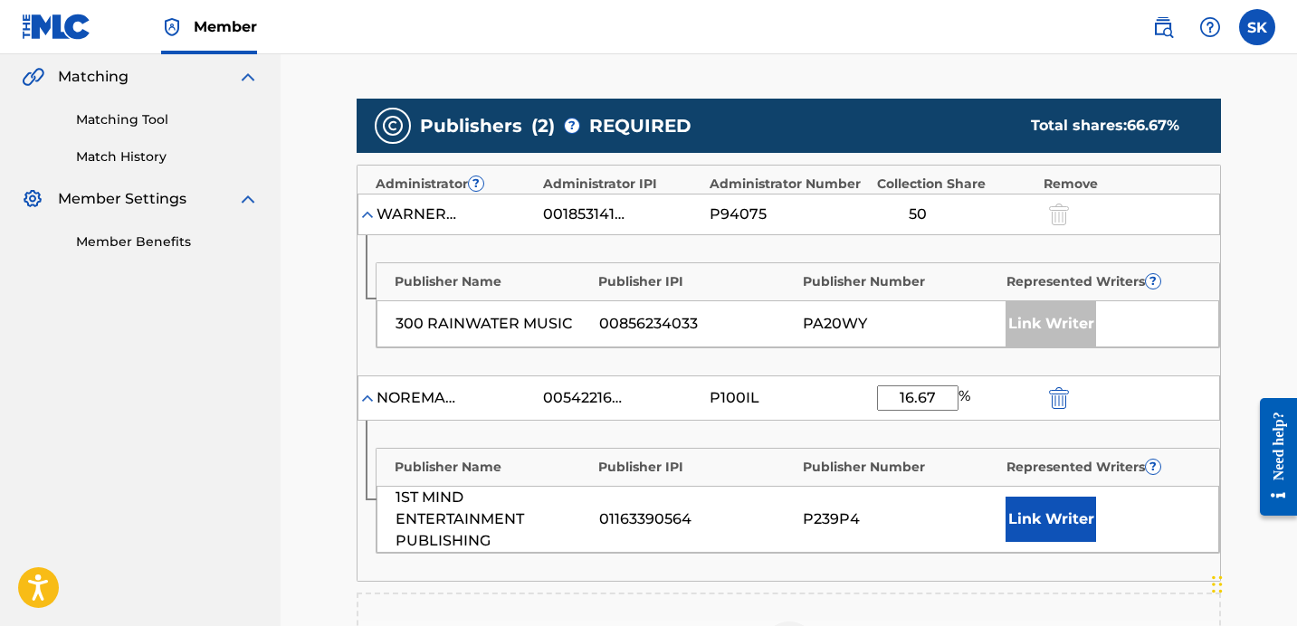
scroll to position [536, 0]
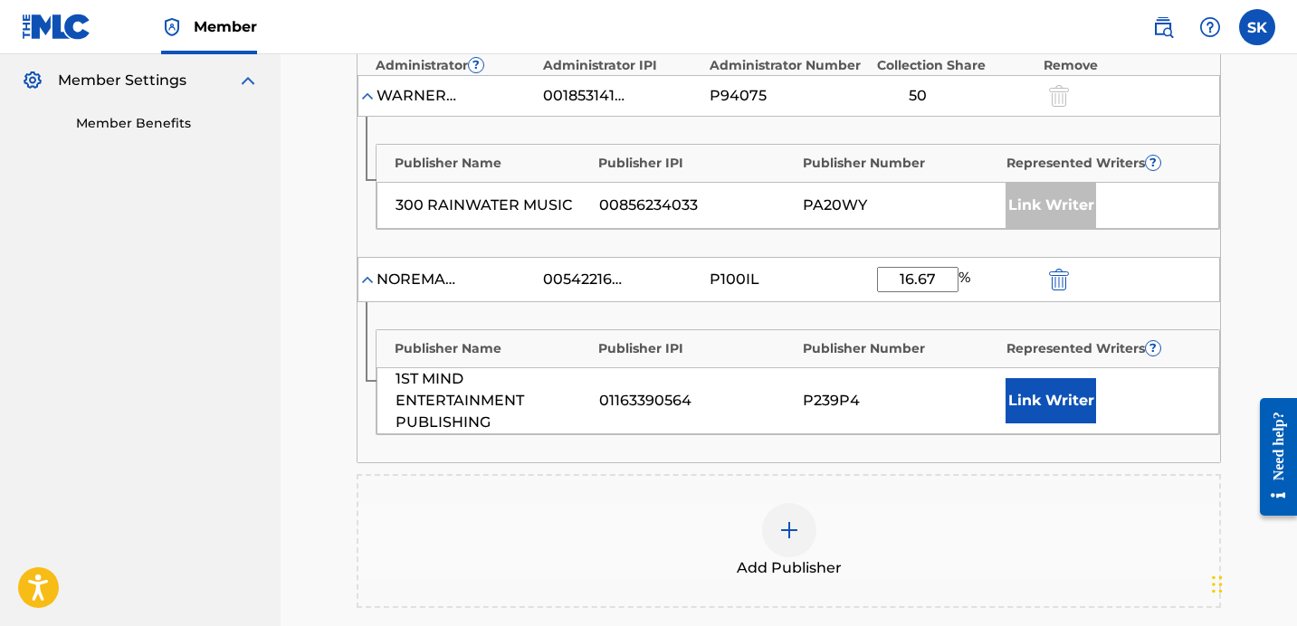
click at [922, 273] on input "16.67" at bounding box center [917, 279] width 81 height 25
type input "21.66"
click at [1041, 390] on button "Link Writer" at bounding box center [1051, 400] width 91 height 45
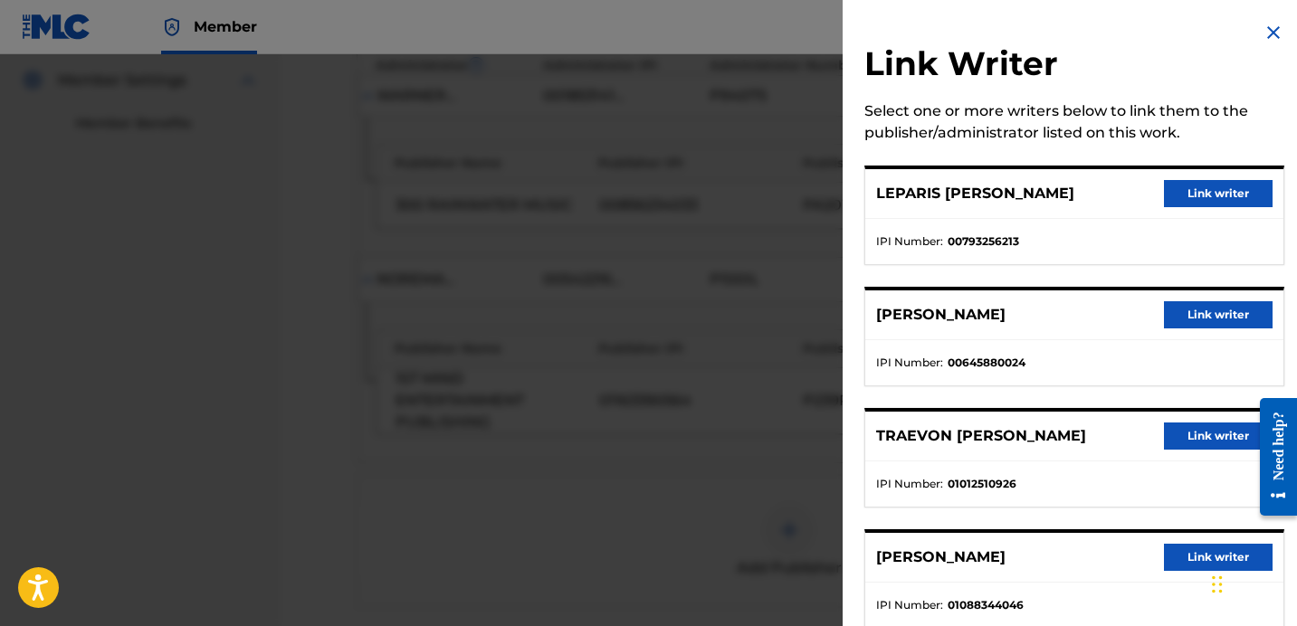
click at [1178, 321] on button "Link writer" at bounding box center [1218, 314] width 109 height 27
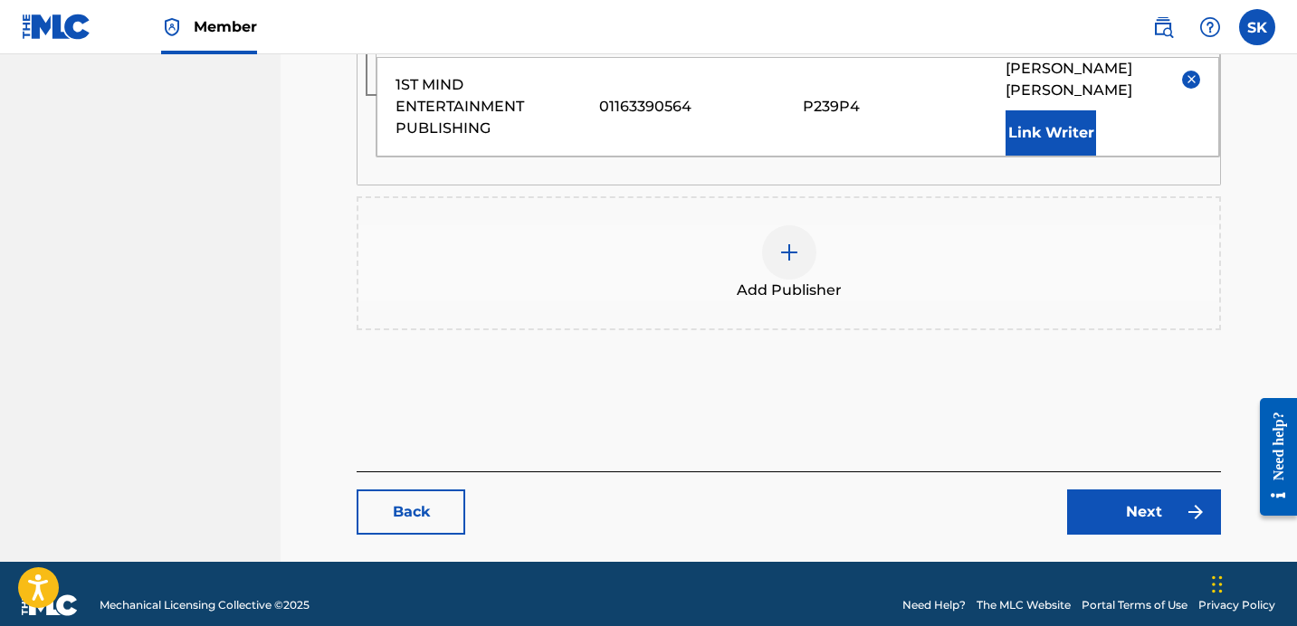
scroll to position [847, 0]
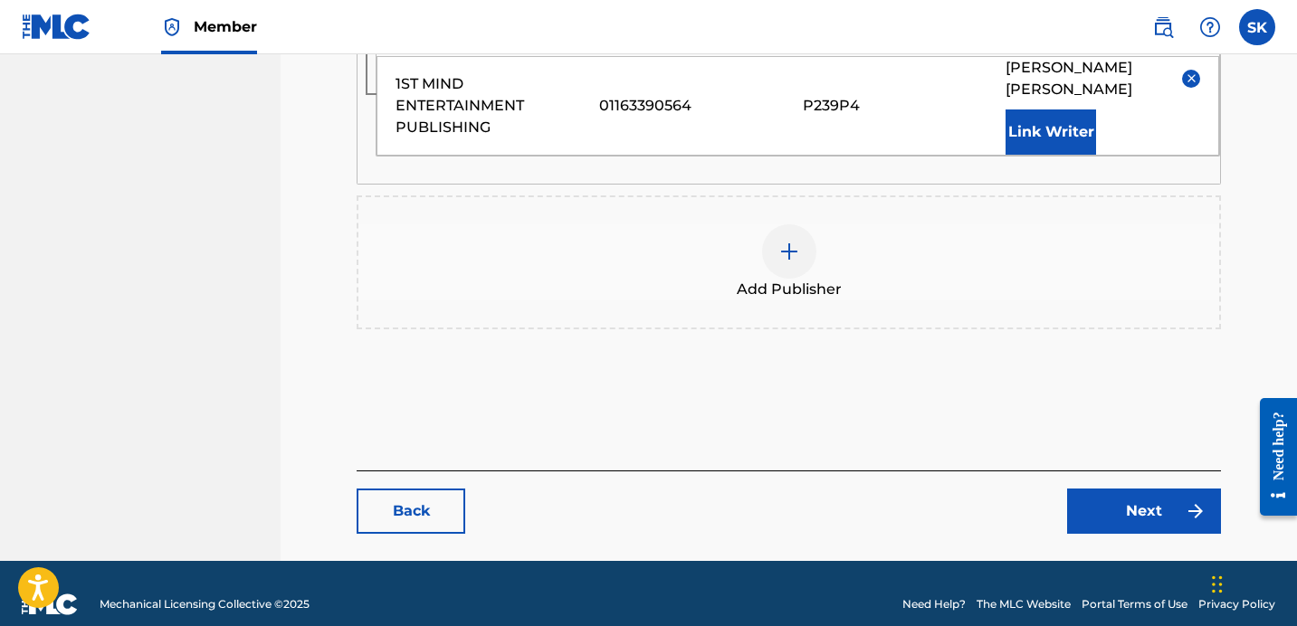
click at [1142, 503] on link "Next" at bounding box center [1144, 511] width 154 height 45
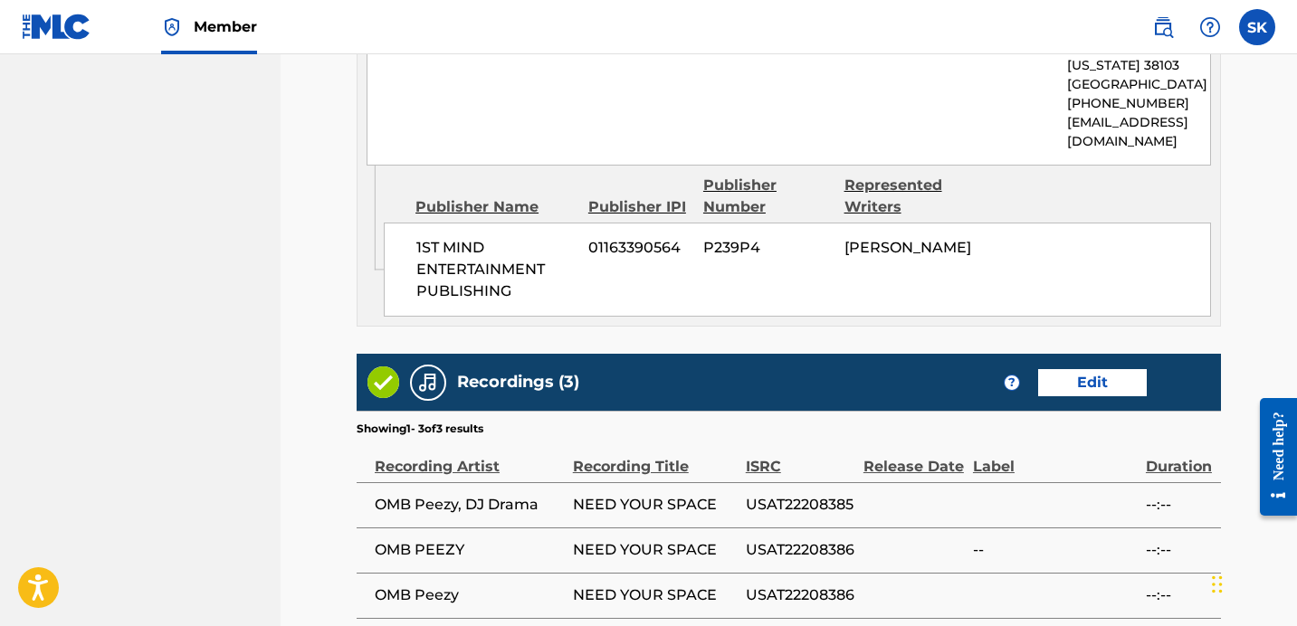
scroll to position [1535, 0]
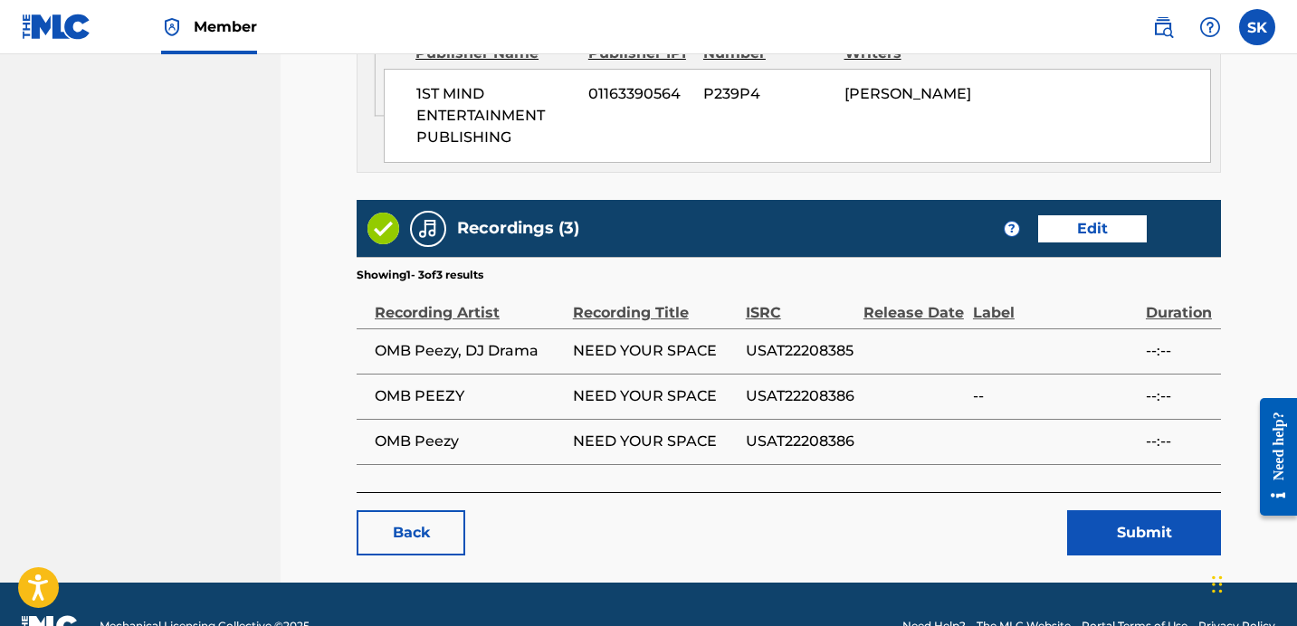
click at [1143, 511] on button "Submit" at bounding box center [1144, 533] width 154 height 45
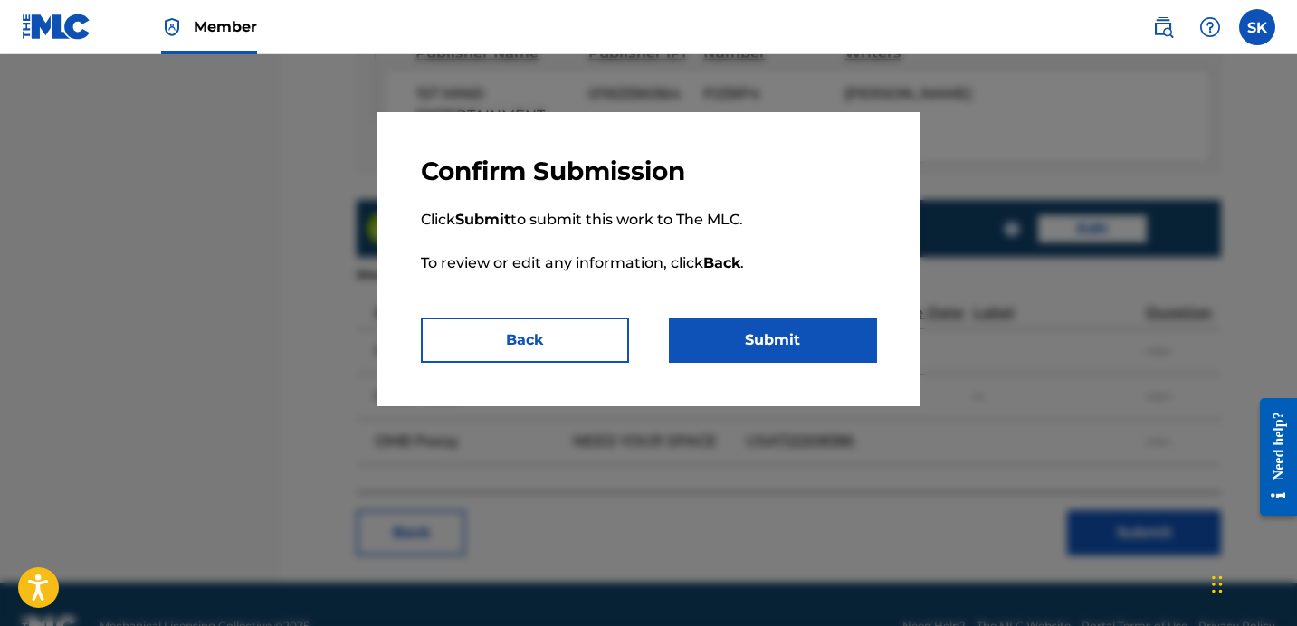
click at [808, 328] on button "Submit" at bounding box center [773, 340] width 208 height 45
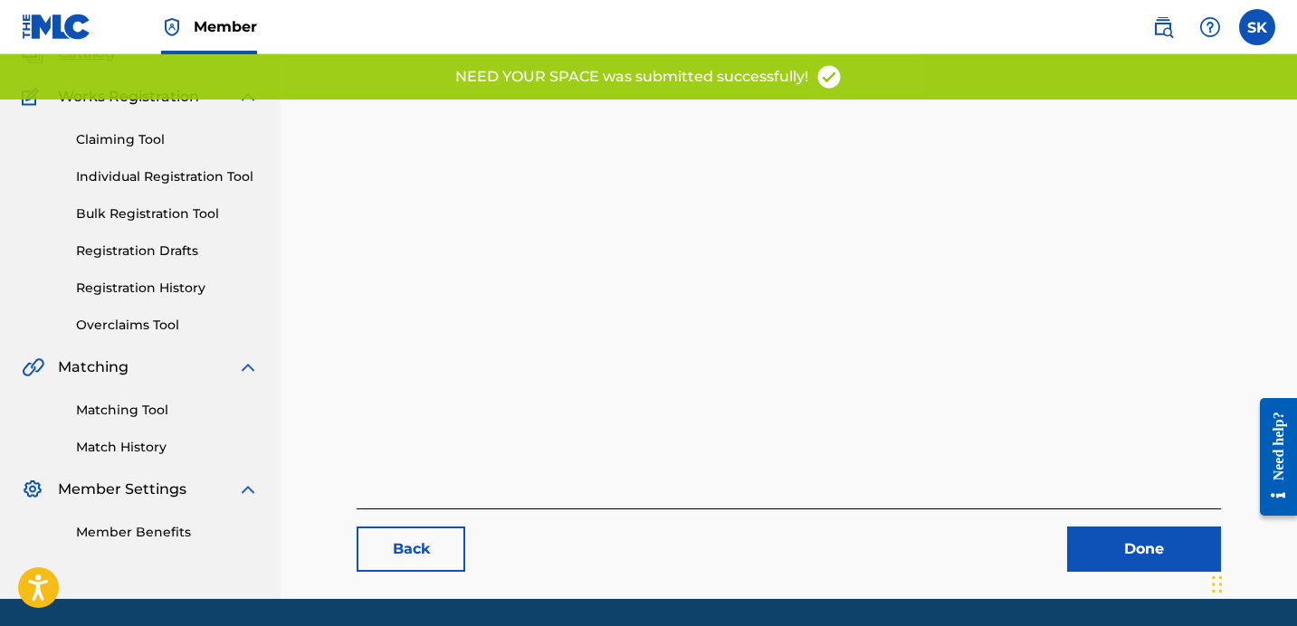
scroll to position [186, 0]
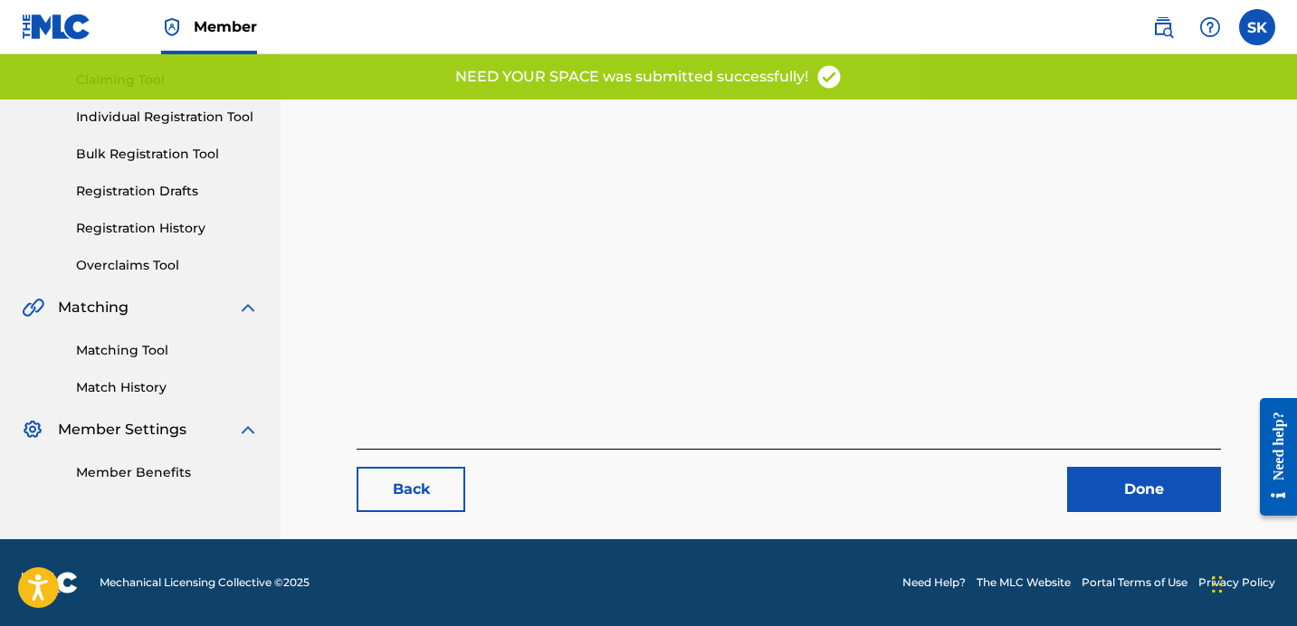
click at [1112, 481] on link "Done" at bounding box center [1144, 489] width 154 height 45
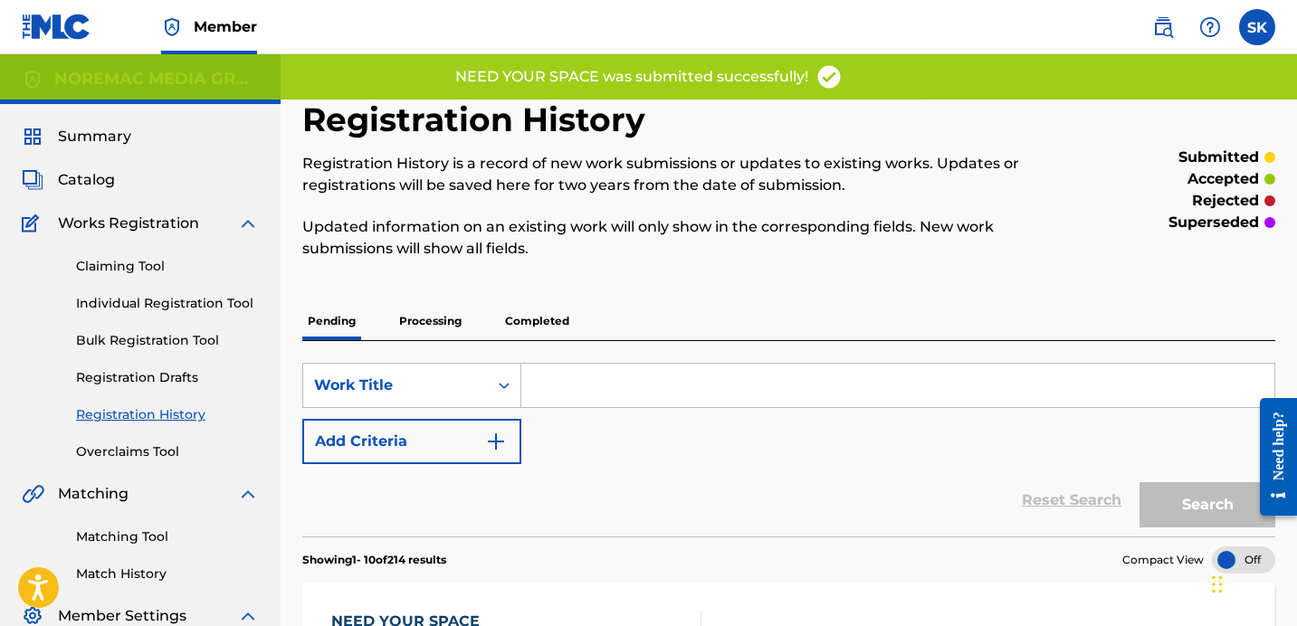
click at [94, 182] on span "Catalog" at bounding box center [86, 180] width 57 height 22
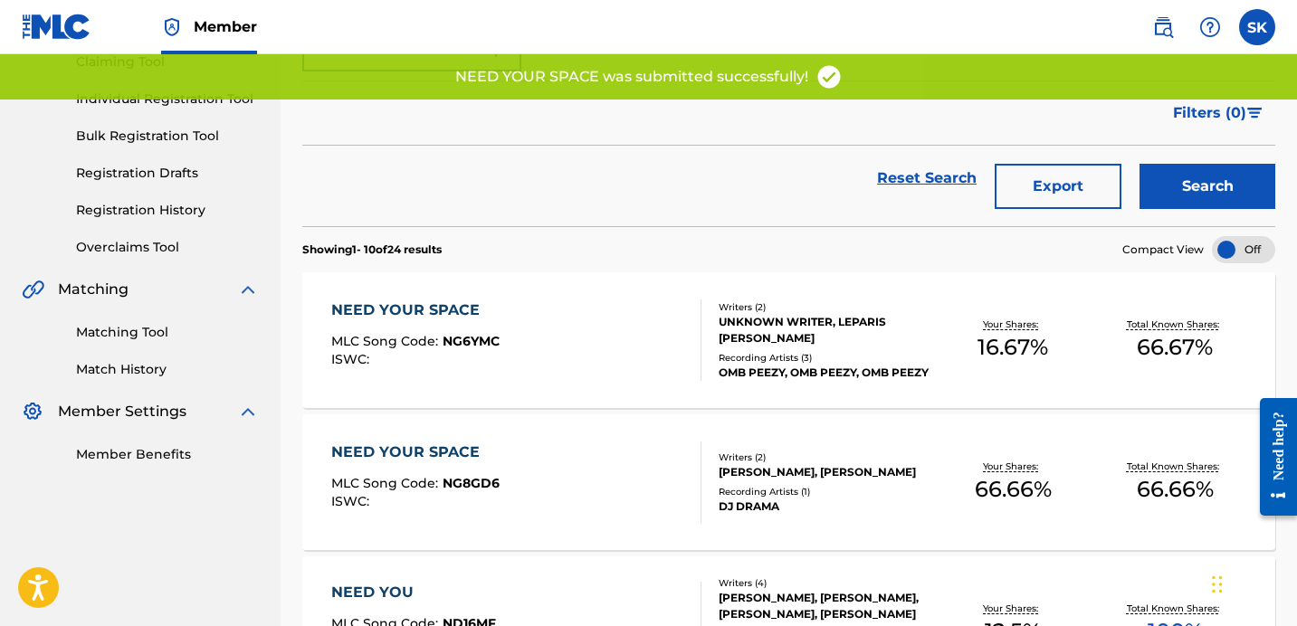
scroll to position [278, 0]
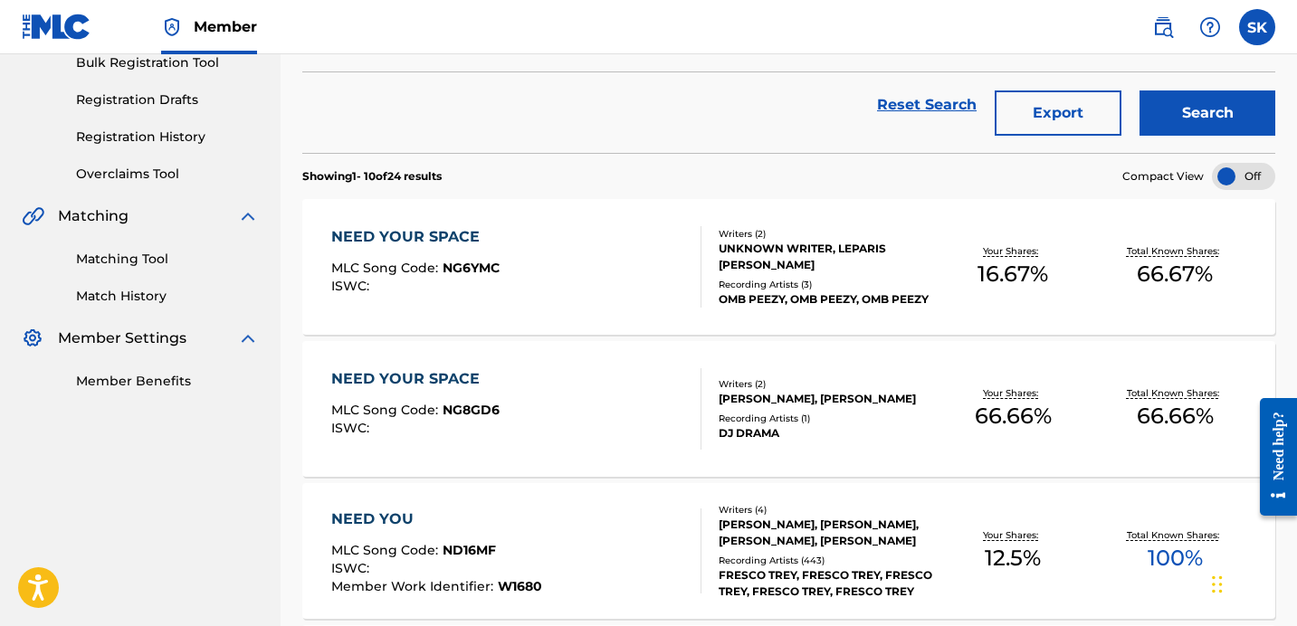
click at [628, 407] on div "NEED YOUR SPACE MLC Song Code : NG8GD6 ISWC :" at bounding box center [516, 408] width 370 height 81
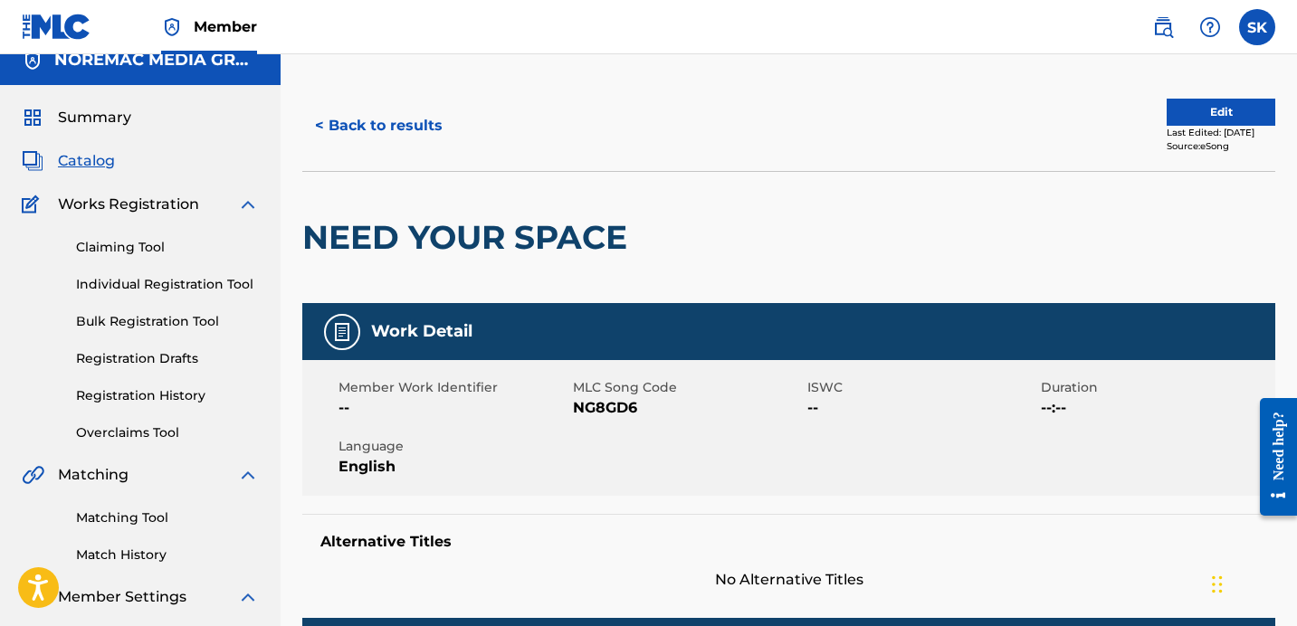
scroll to position [18, 0]
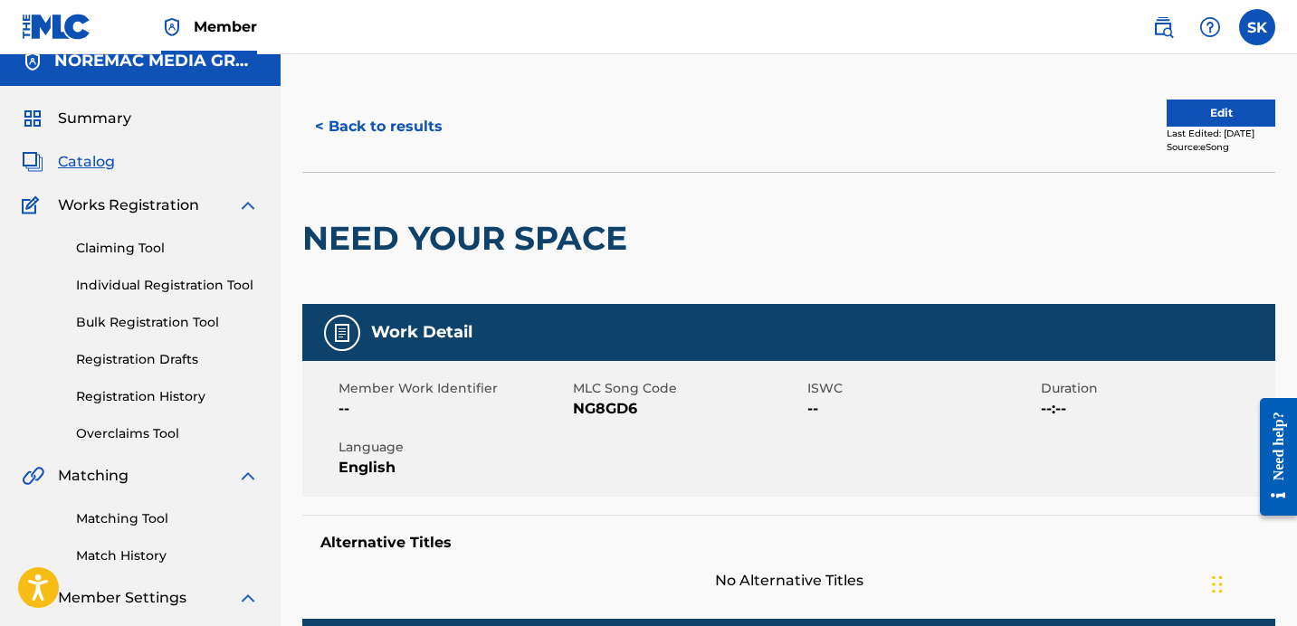
click at [1177, 113] on button "Edit" at bounding box center [1221, 113] width 109 height 27
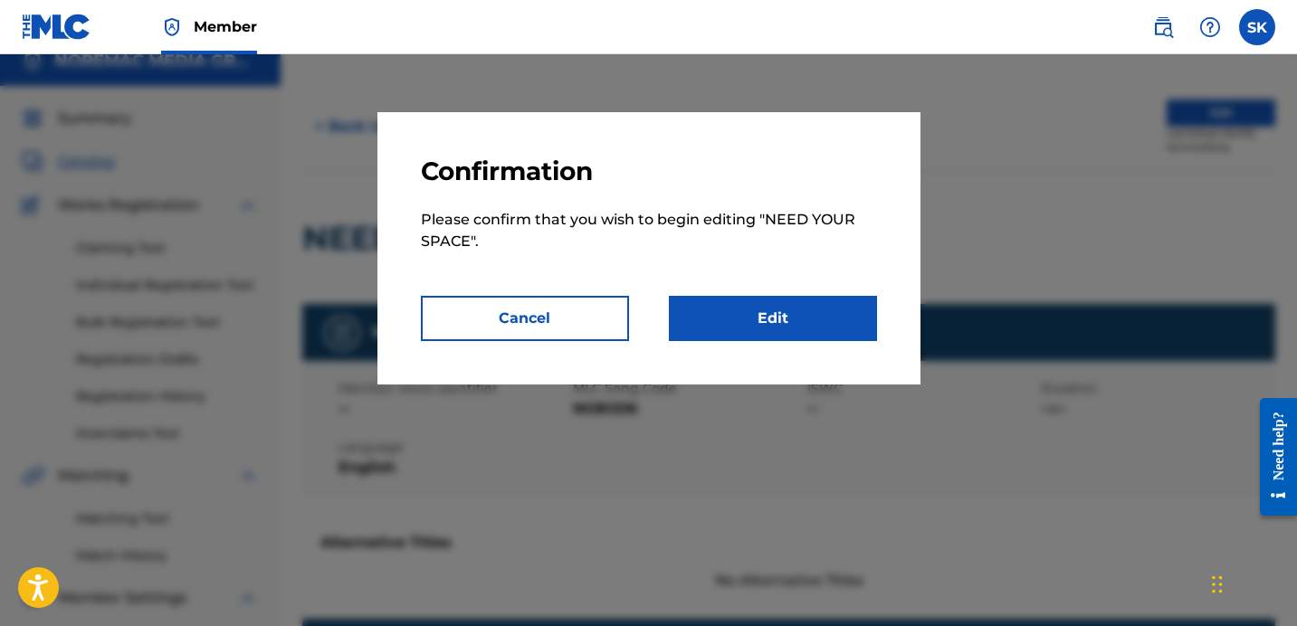
click at [844, 305] on link "Edit" at bounding box center [773, 318] width 208 height 45
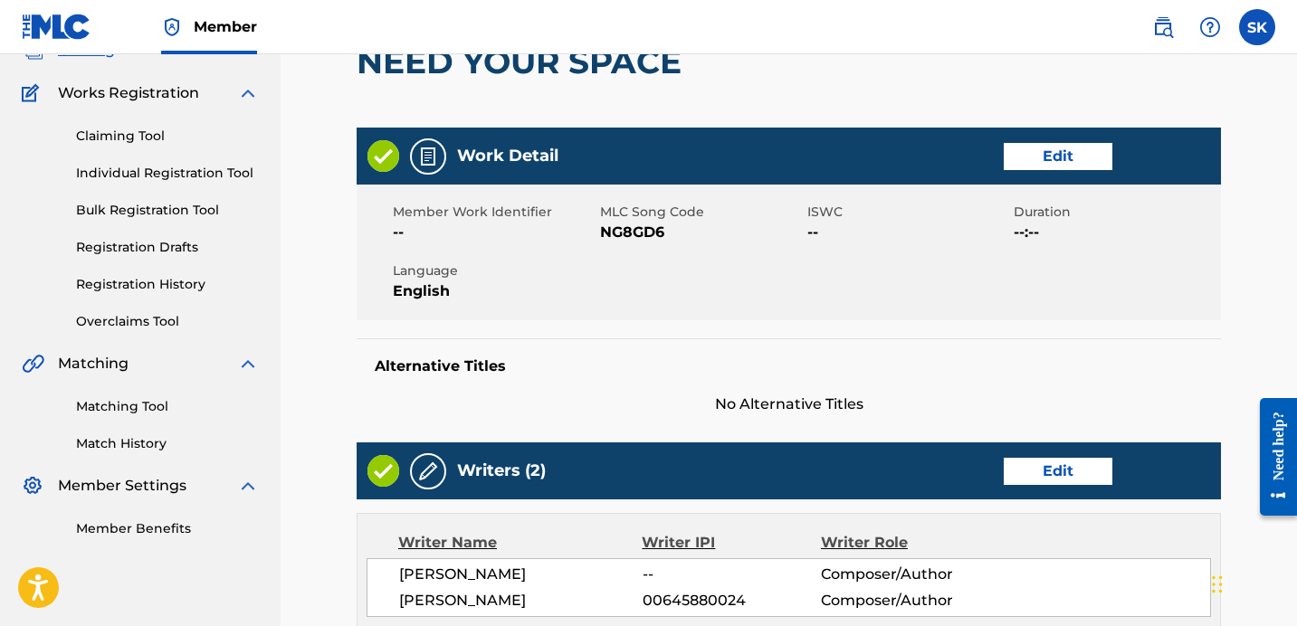
scroll to position [396, 0]
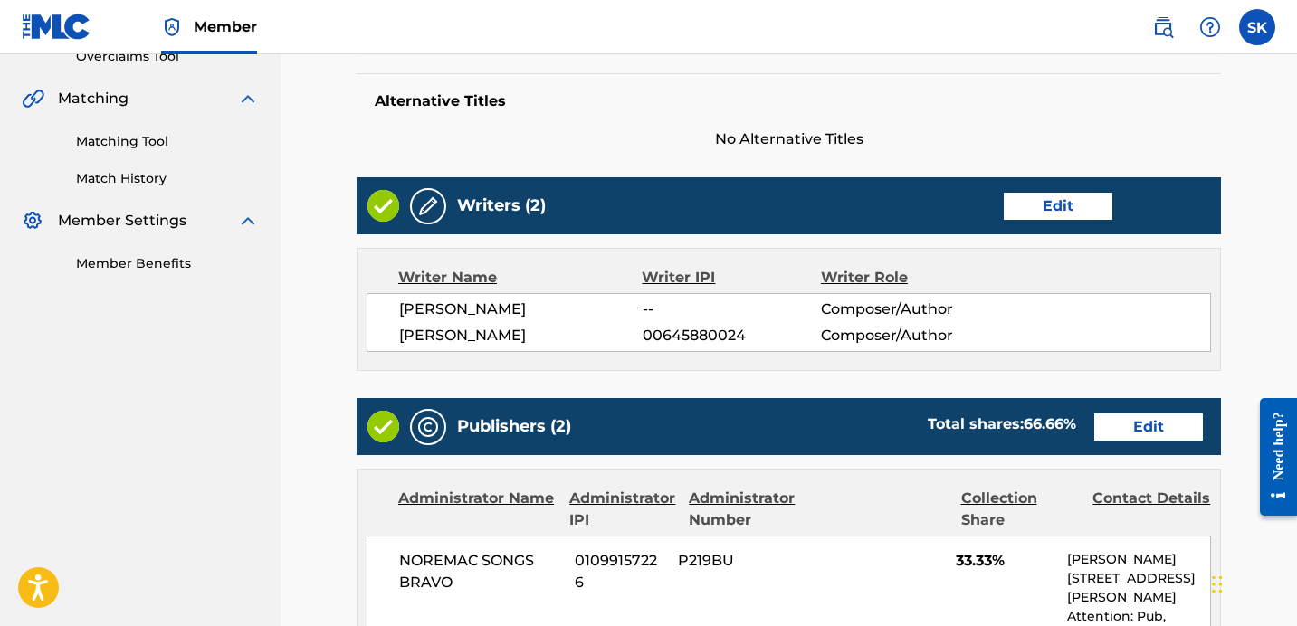
click at [1078, 204] on link "Edit" at bounding box center [1058, 206] width 109 height 27
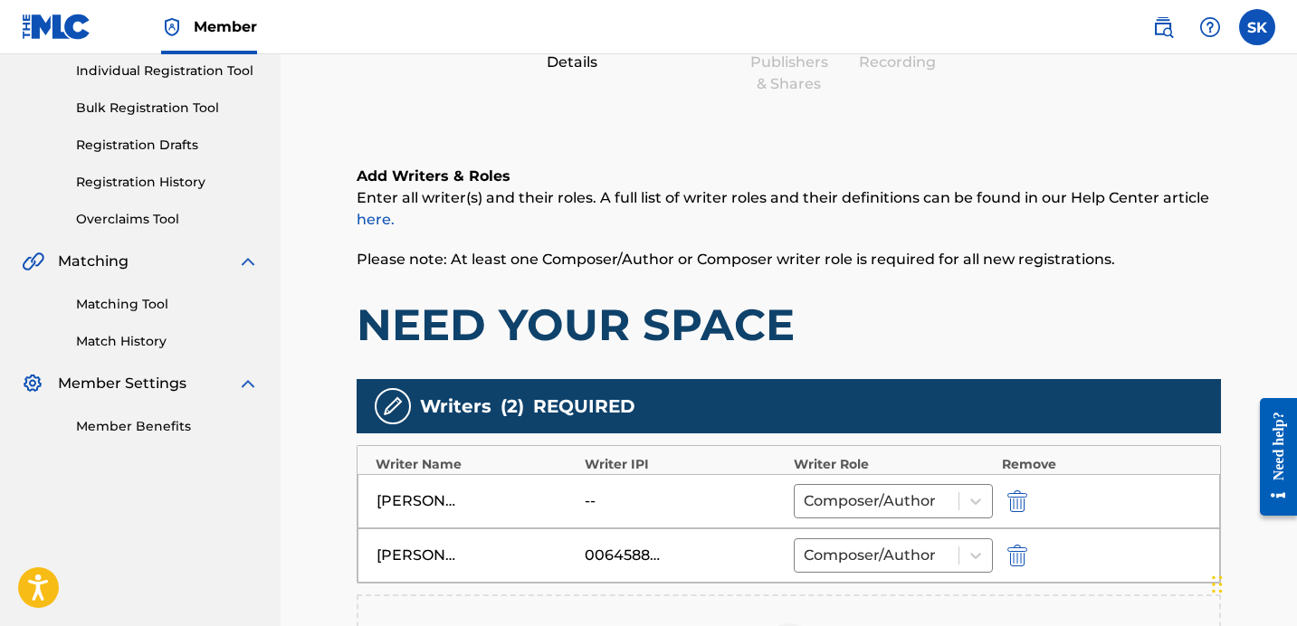
scroll to position [363, 0]
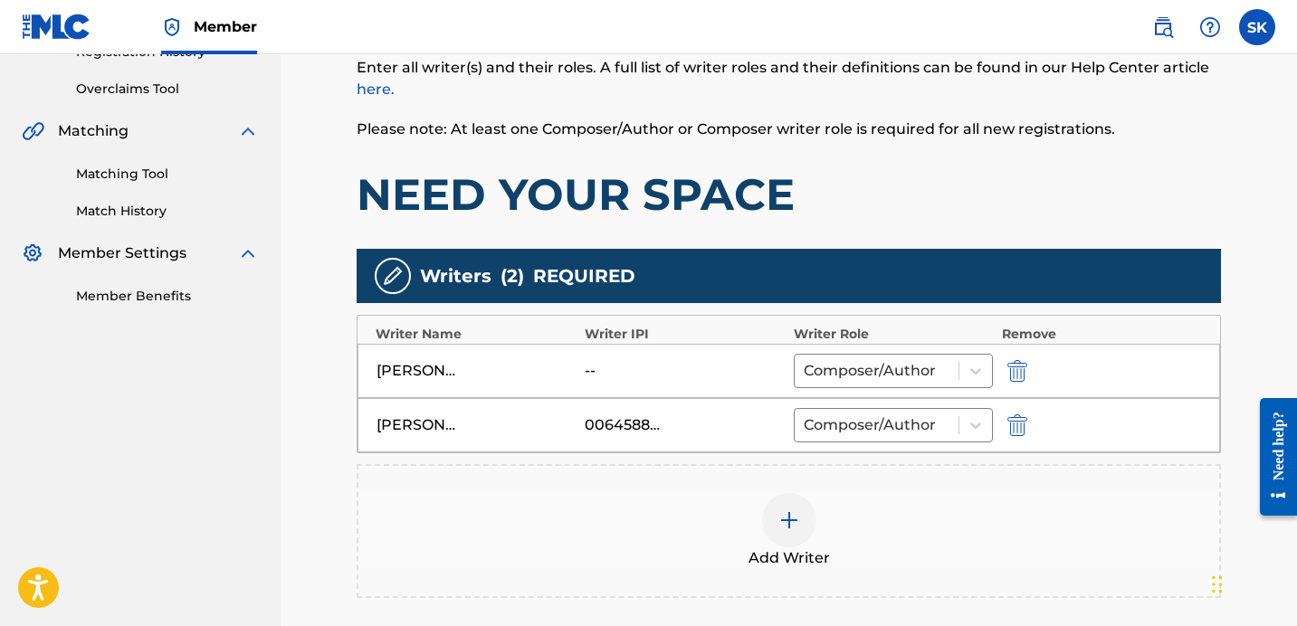
click at [1021, 361] on img "submit" at bounding box center [1018, 371] width 20 height 22
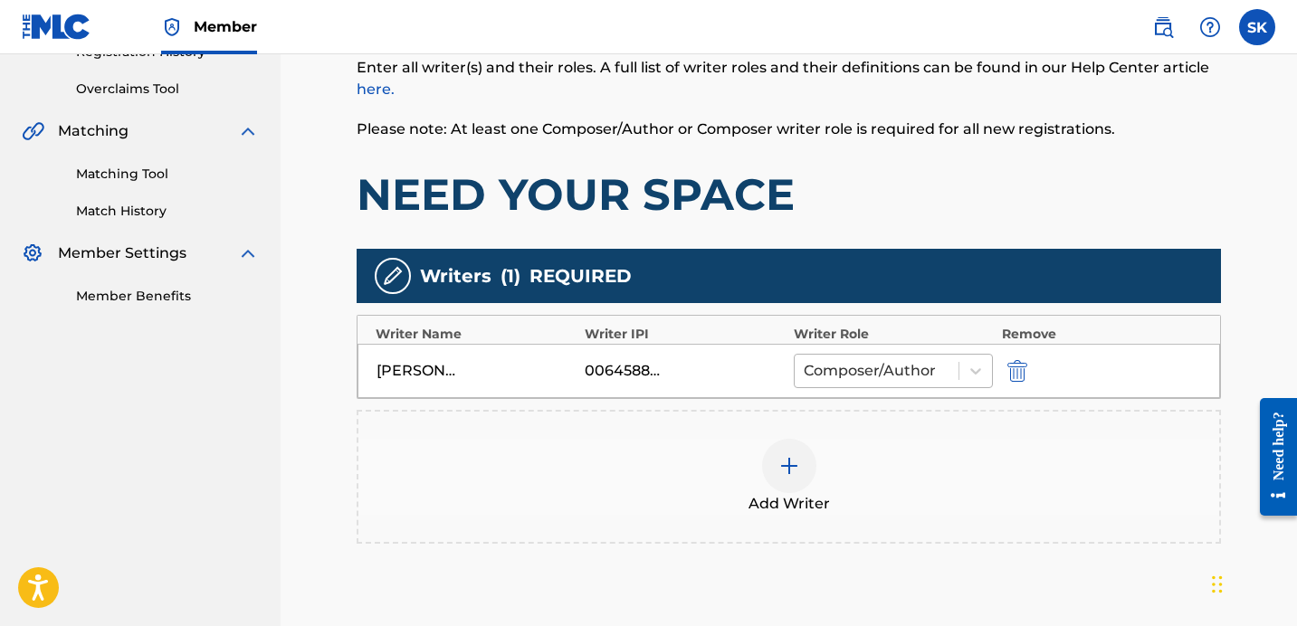
click at [925, 368] on div at bounding box center [877, 370] width 146 height 25
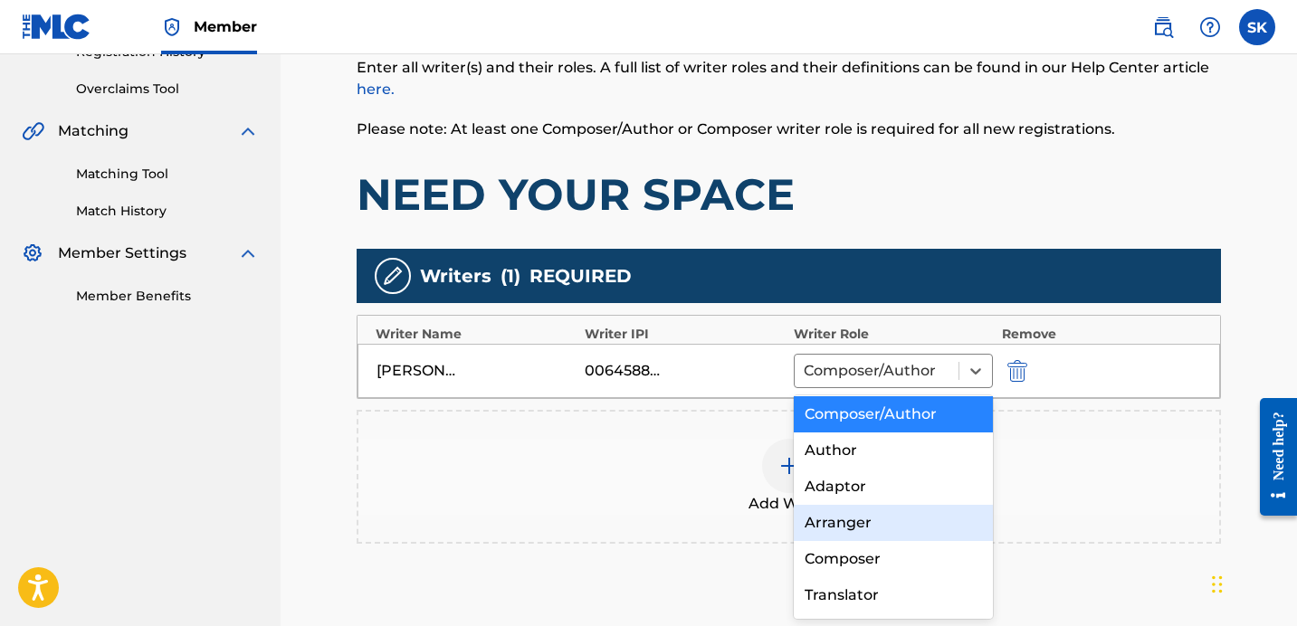
scroll to position [4, 0]
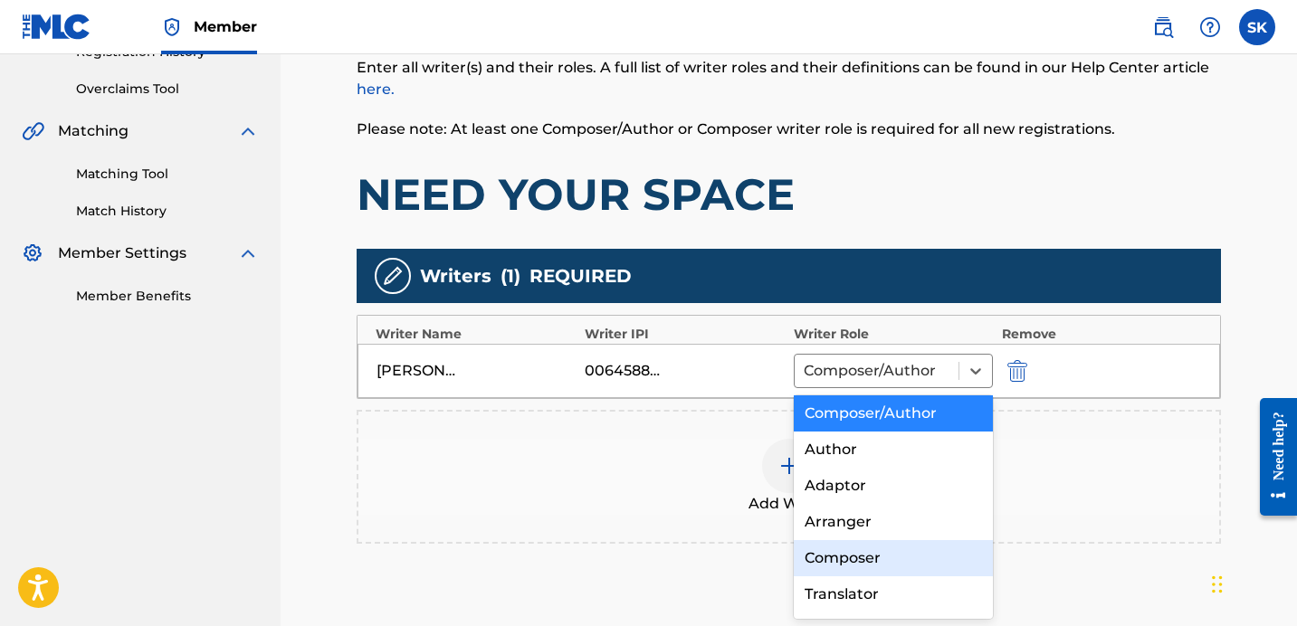
click at [859, 546] on div "Composer" at bounding box center [893, 558] width 199 height 36
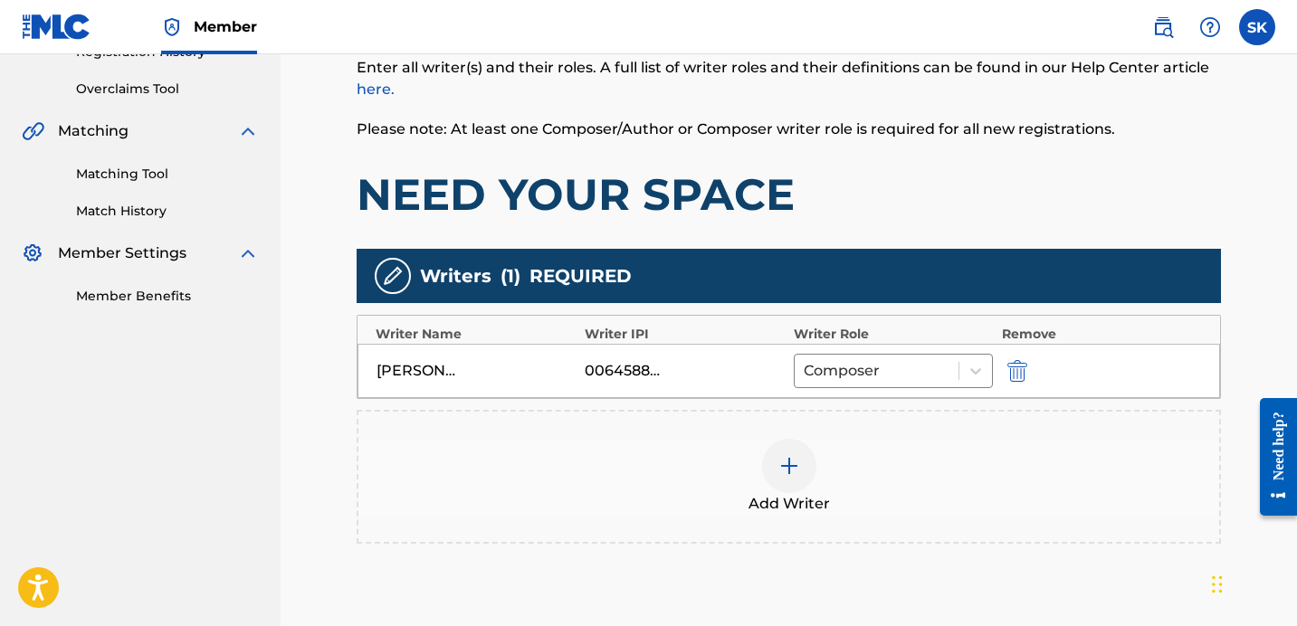
click at [771, 444] on div at bounding box center [789, 466] width 54 height 54
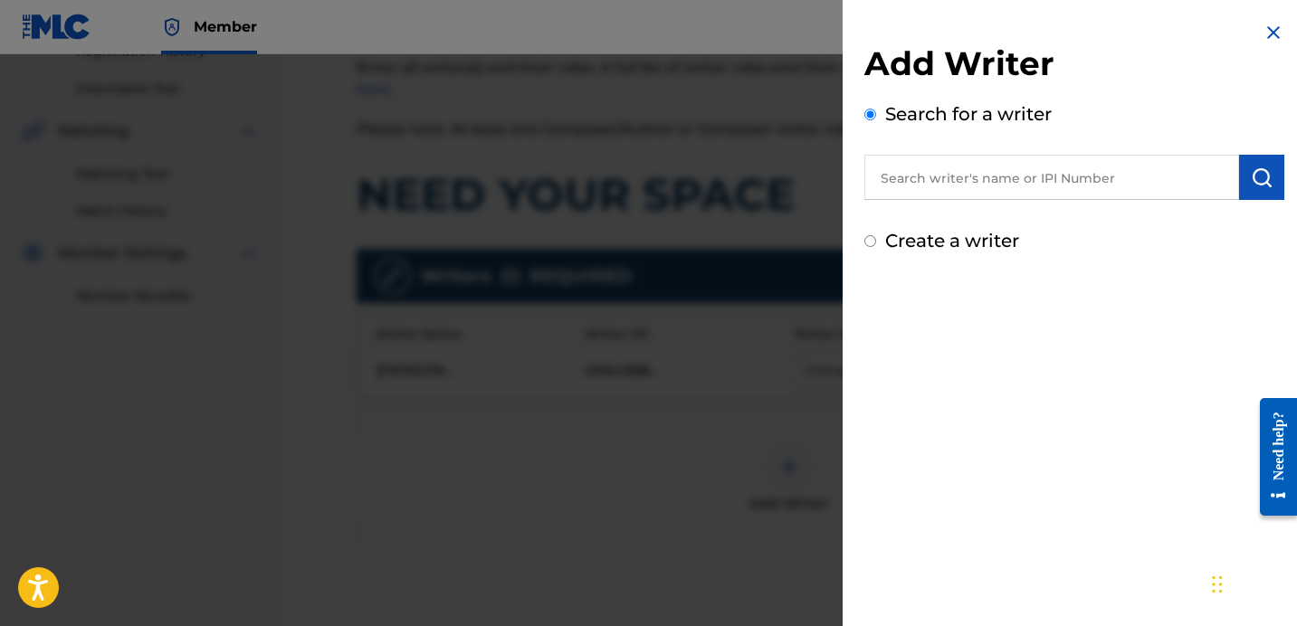
click at [982, 179] on input "text" at bounding box center [1052, 177] width 375 height 45
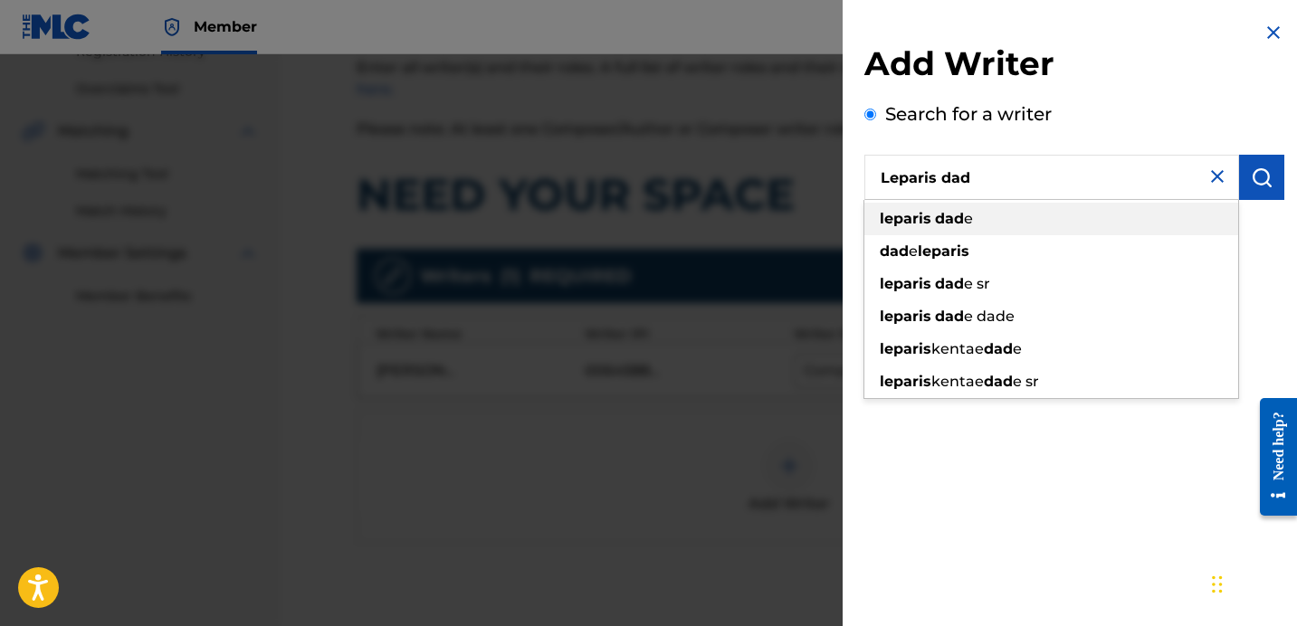
click at [1008, 216] on div "leparis dad e" at bounding box center [1052, 219] width 374 height 33
type input "leparis dade"
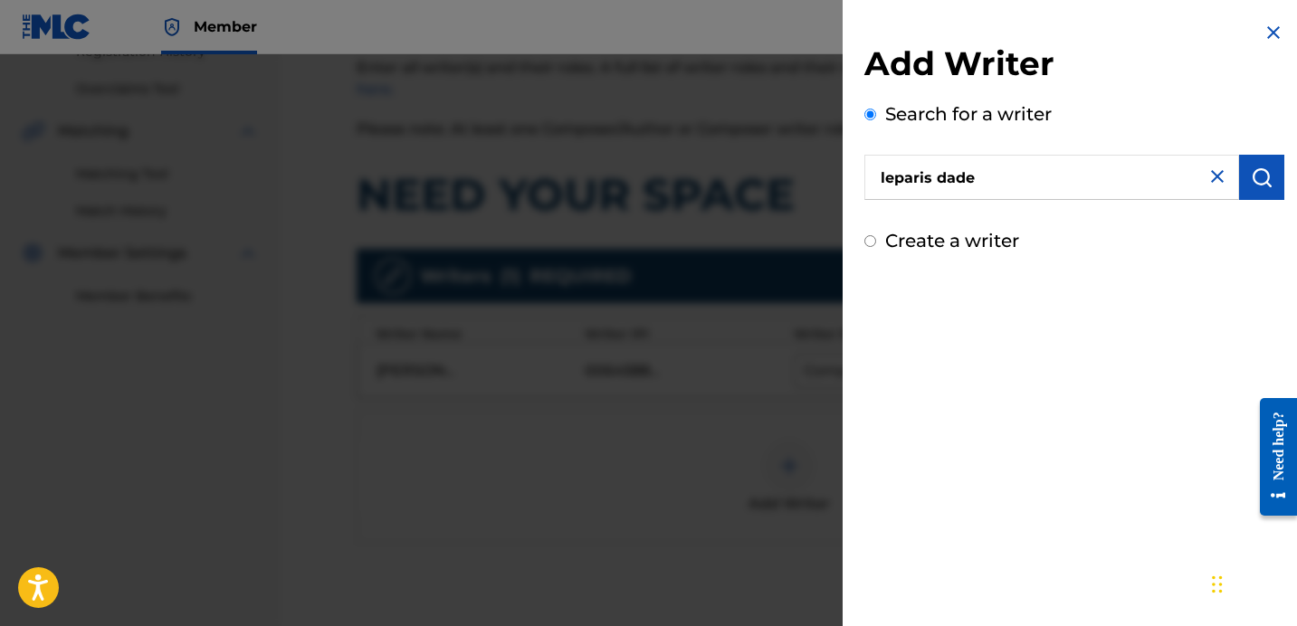
click at [1251, 185] on img "submit" at bounding box center [1262, 178] width 22 height 22
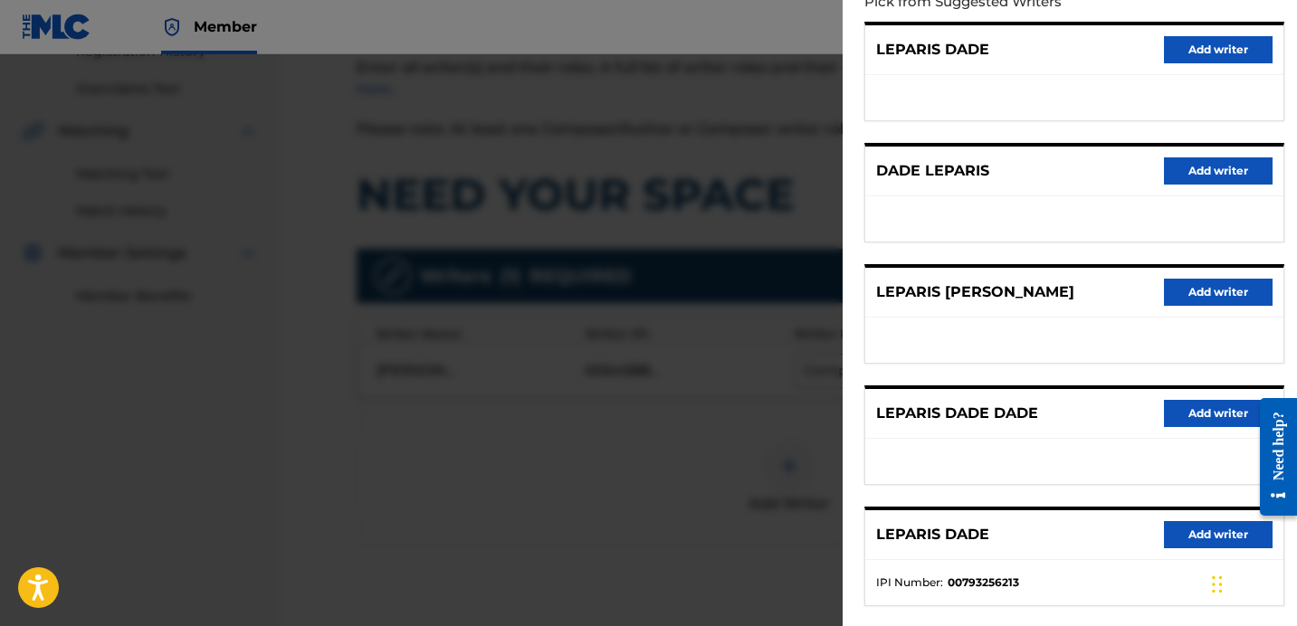
scroll to position [311, 0]
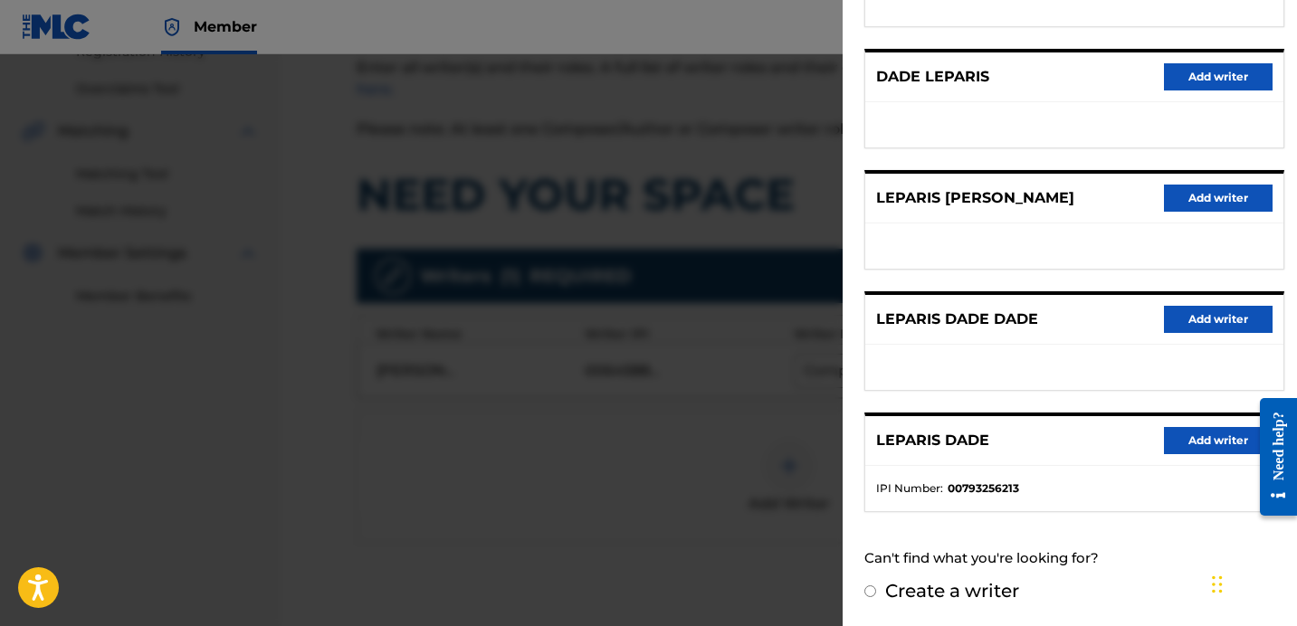
click at [1198, 437] on button "Add writer" at bounding box center [1218, 440] width 109 height 27
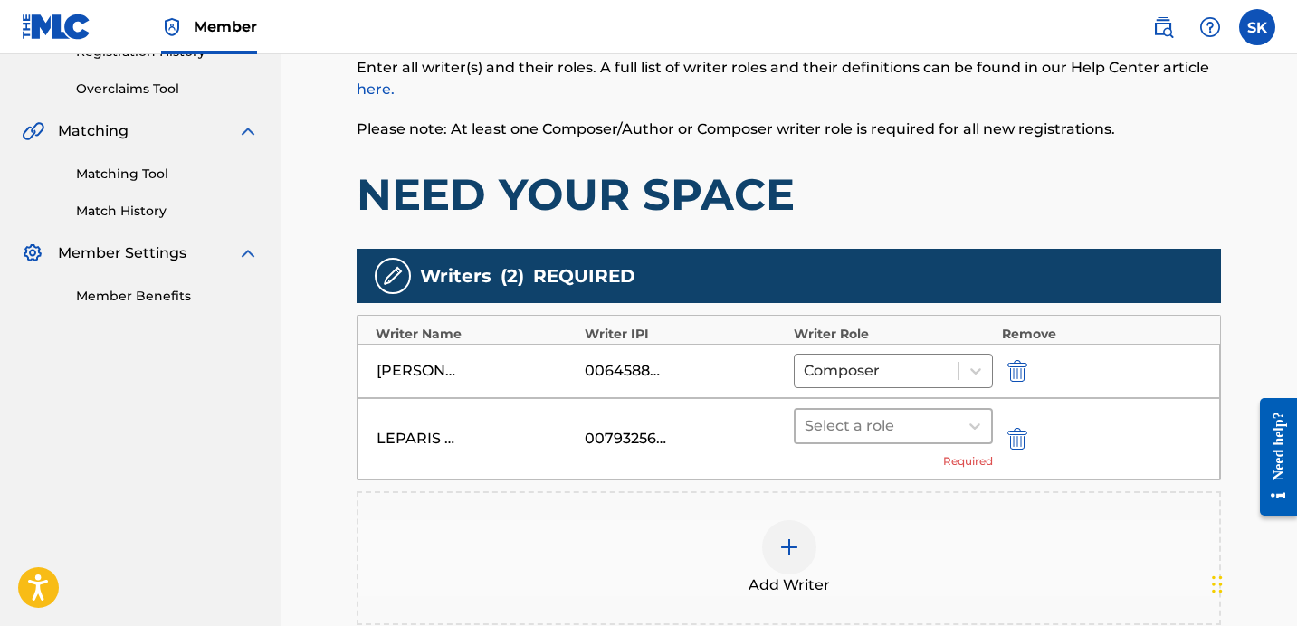
click at [842, 415] on div at bounding box center [877, 426] width 144 height 25
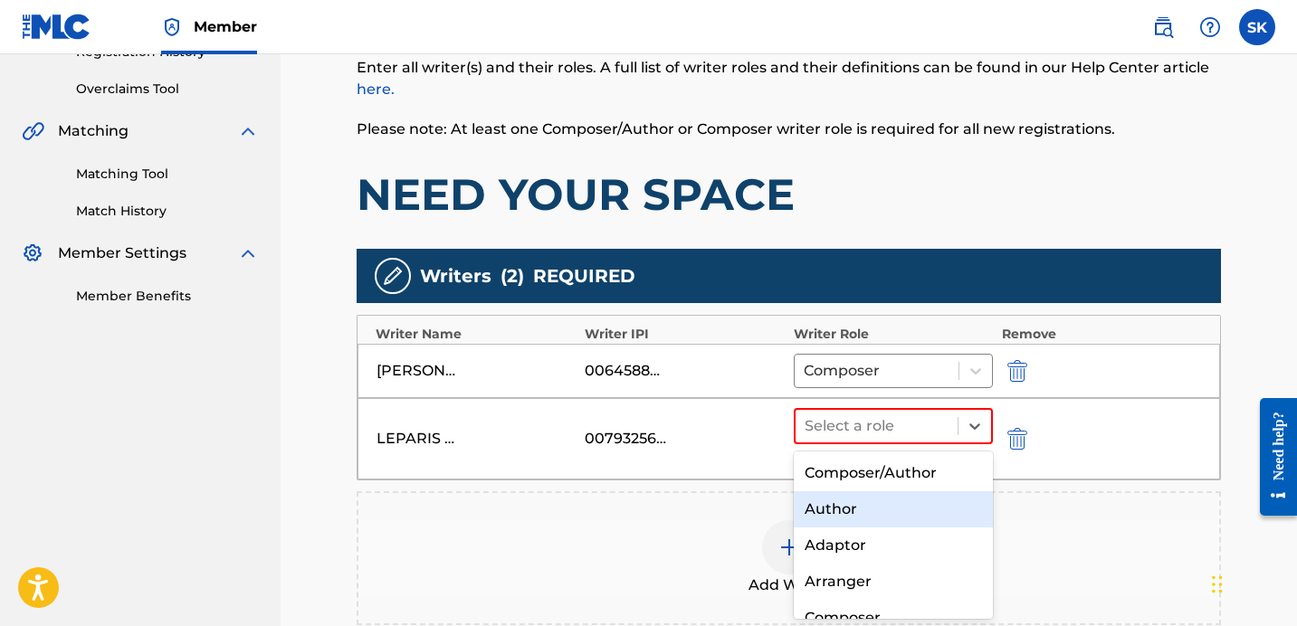
click at [843, 506] on div "Author" at bounding box center [893, 510] width 199 height 36
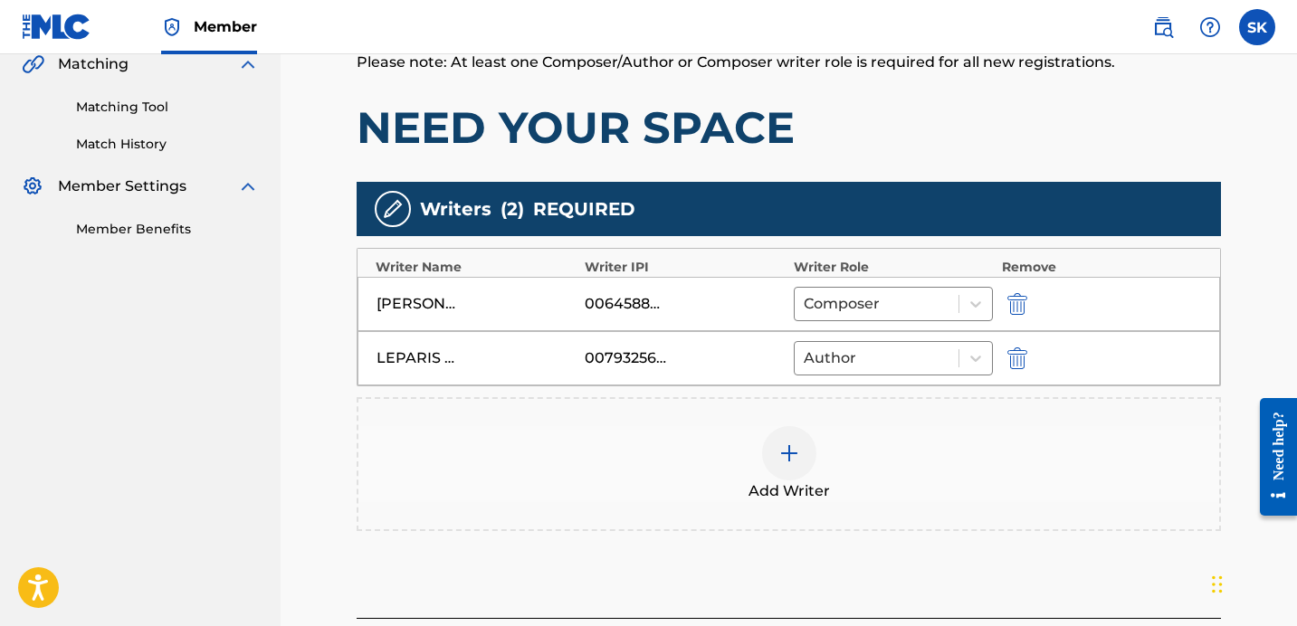
scroll to position [473, 0]
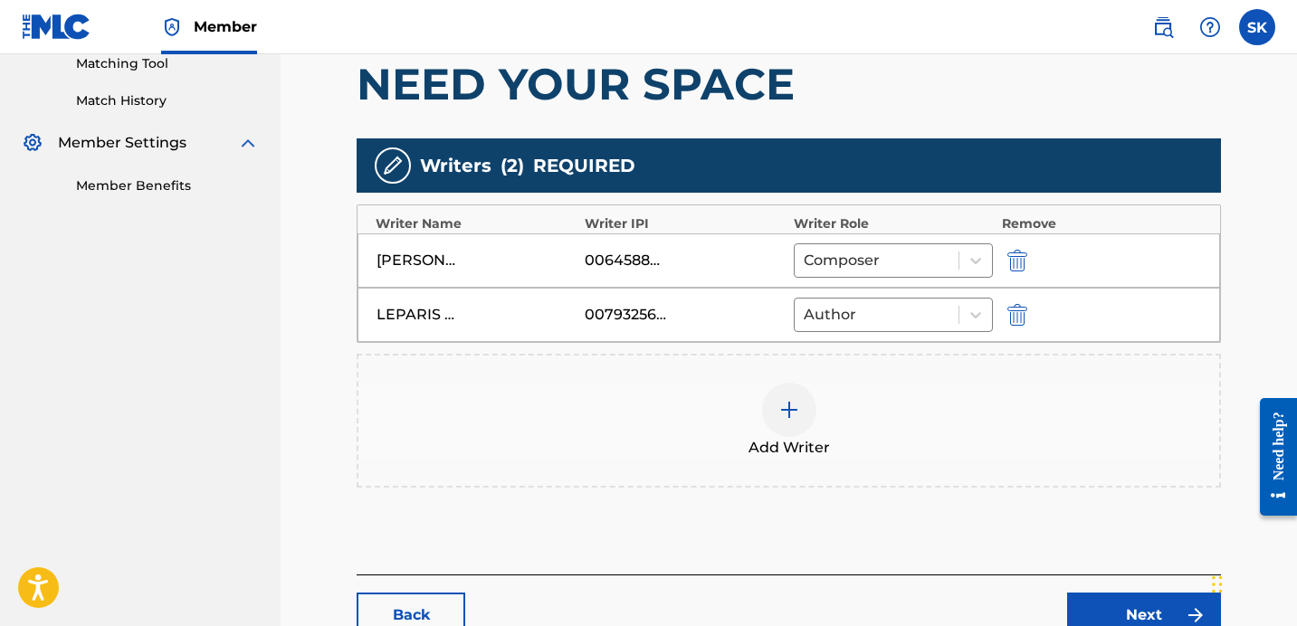
click at [846, 401] on div "Add Writer" at bounding box center [788, 421] width 861 height 76
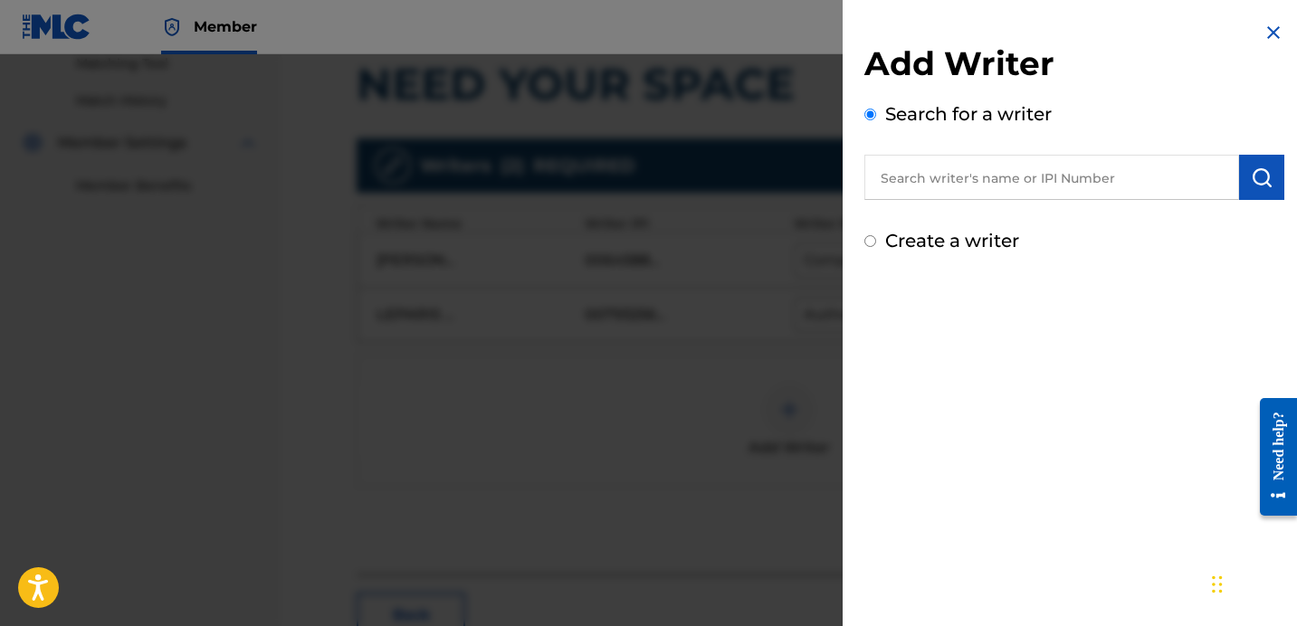
click at [1063, 171] on input "text" at bounding box center [1052, 177] width 375 height 45
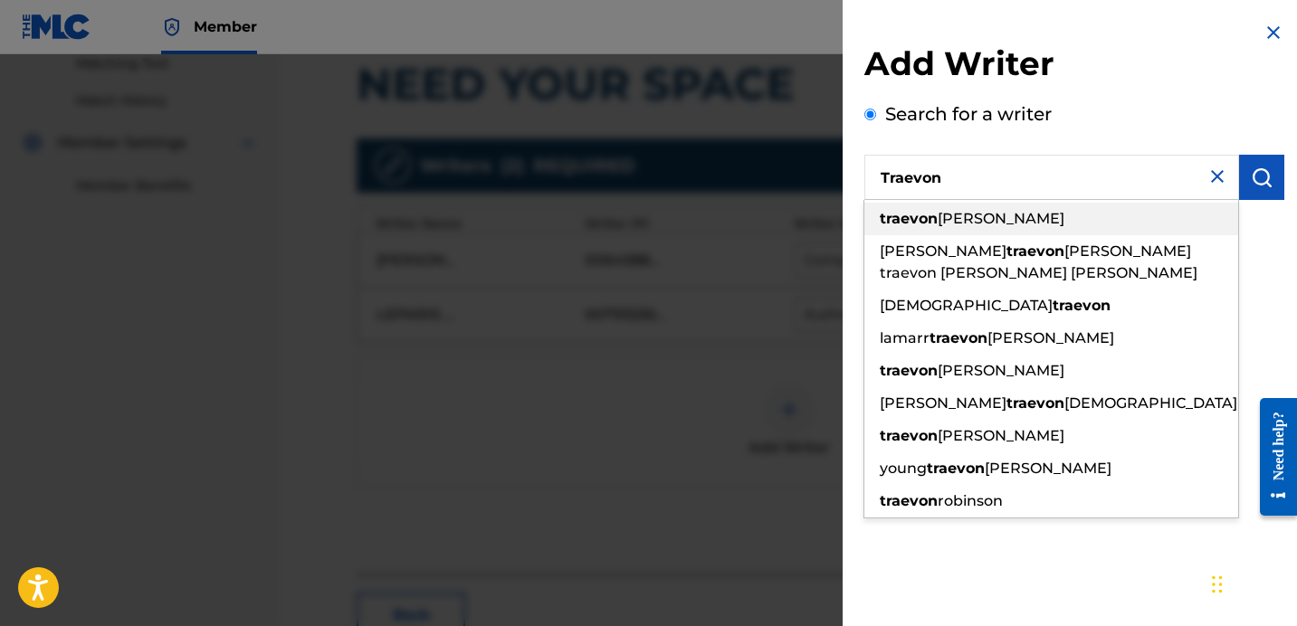
click at [1062, 226] on div "traevon [PERSON_NAME]" at bounding box center [1052, 219] width 374 height 33
type input "traevon [PERSON_NAME]"
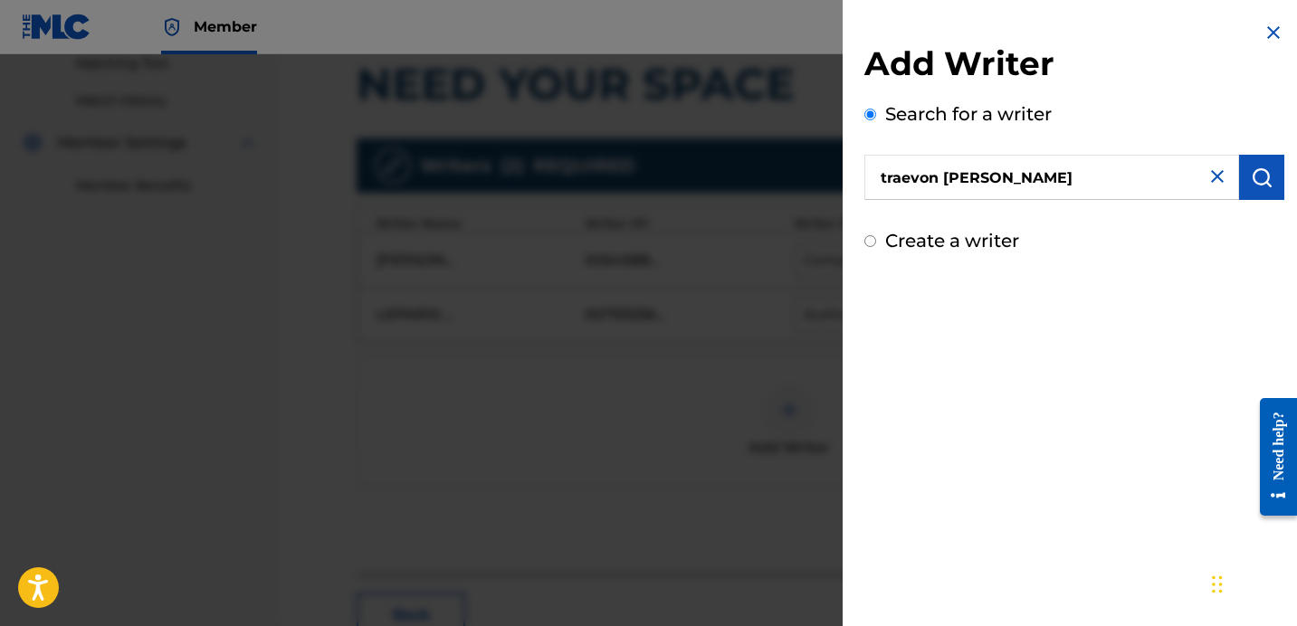
drag, startPoint x: 1212, startPoint y: 179, endPoint x: 1247, endPoint y: 188, distance: 36.4
click at [1212, 179] on img at bounding box center [1218, 177] width 22 height 22
click at [1207, 180] on input "text" at bounding box center [1052, 177] width 375 height 45
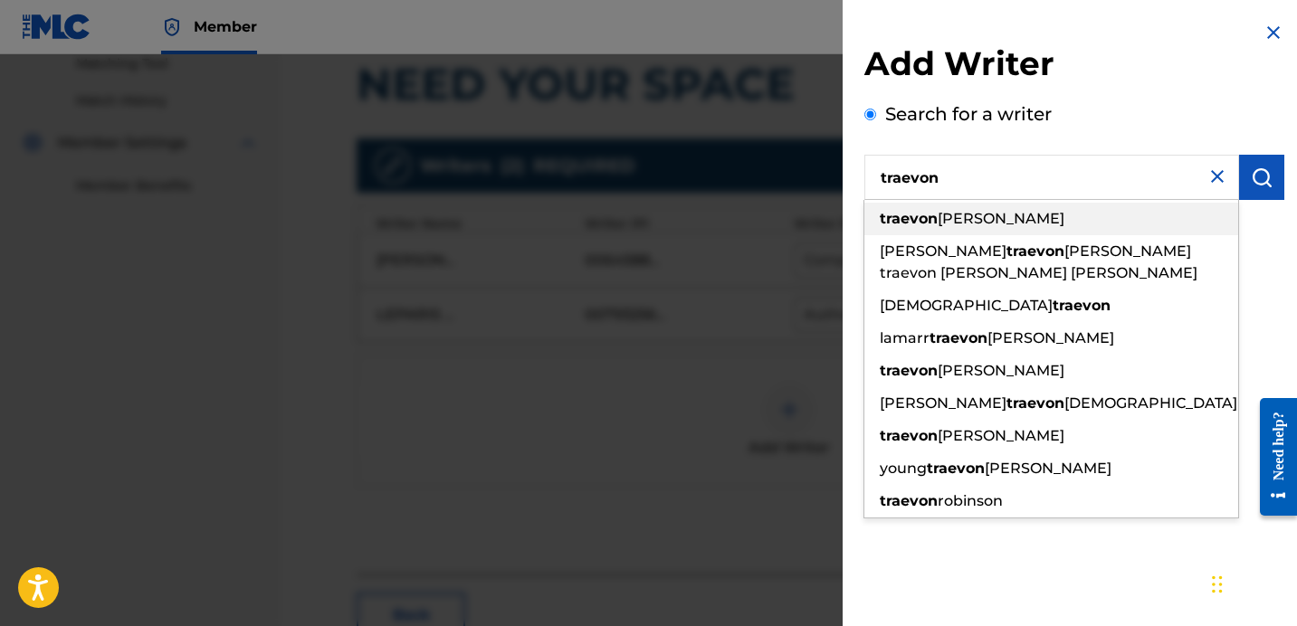
click at [1119, 216] on div "traevon [PERSON_NAME]" at bounding box center [1052, 219] width 374 height 33
type input "traevon [PERSON_NAME]"
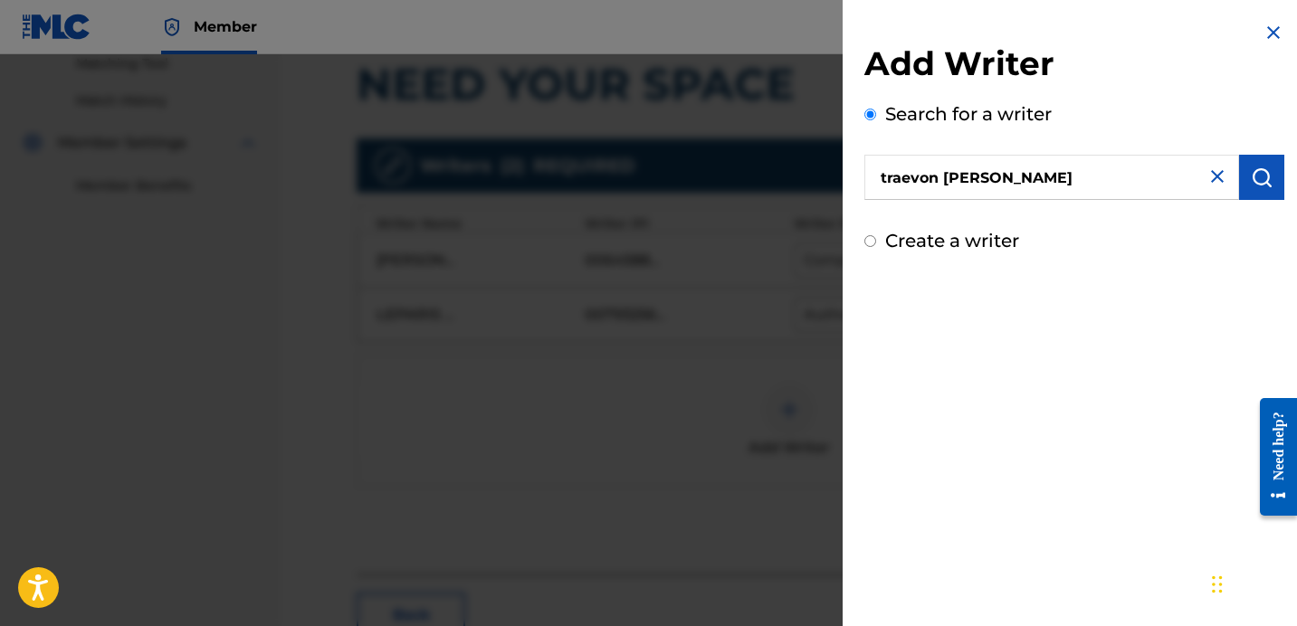
click at [1271, 180] on button "submit" at bounding box center [1261, 177] width 45 height 45
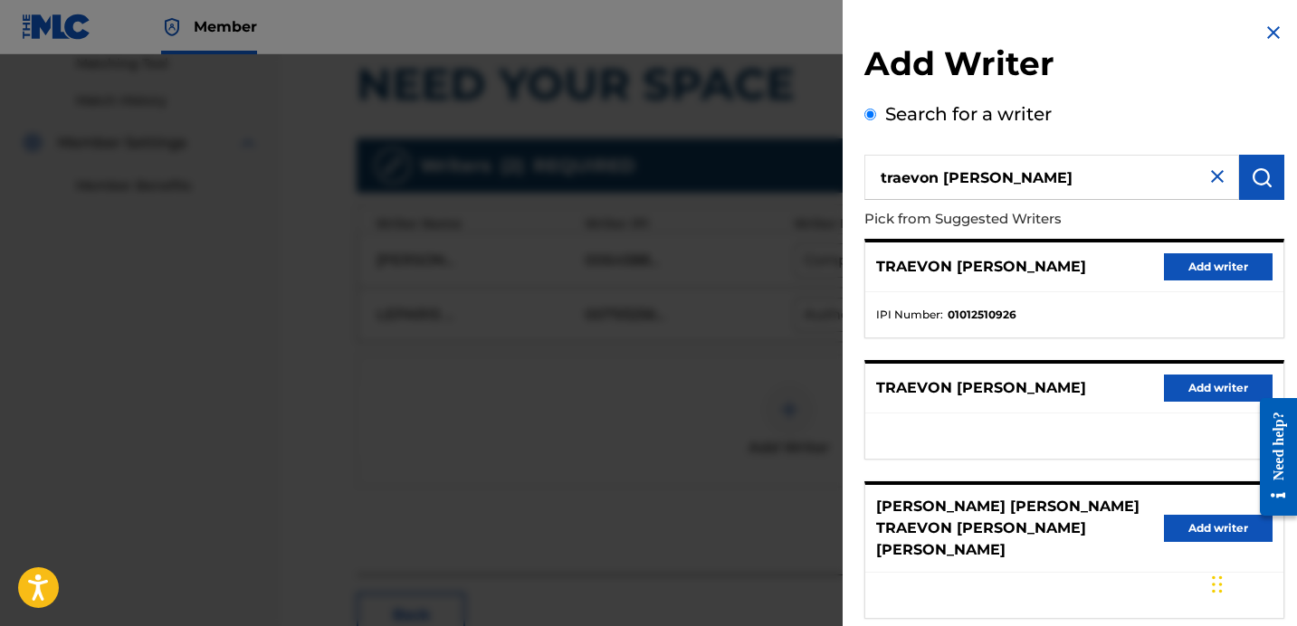
click at [1210, 273] on button "Add writer" at bounding box center [1218, 266] width 109 height 27
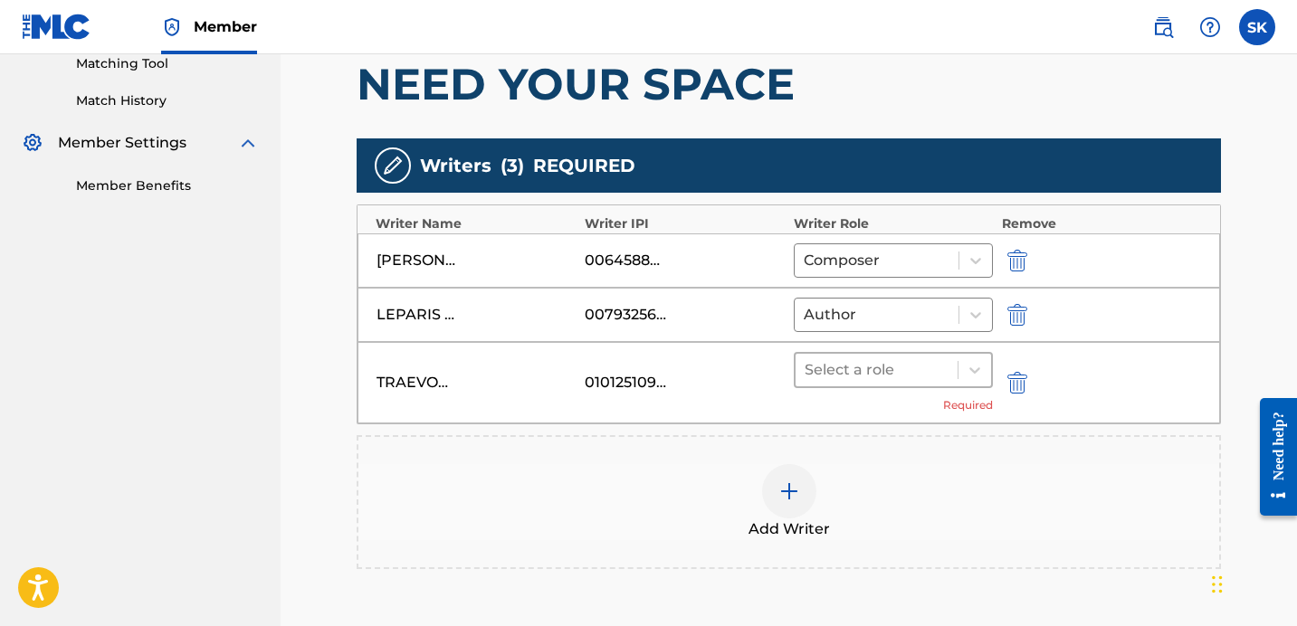
click at [927, 363] on div at bounding box center [877, 370] width 144 height 25
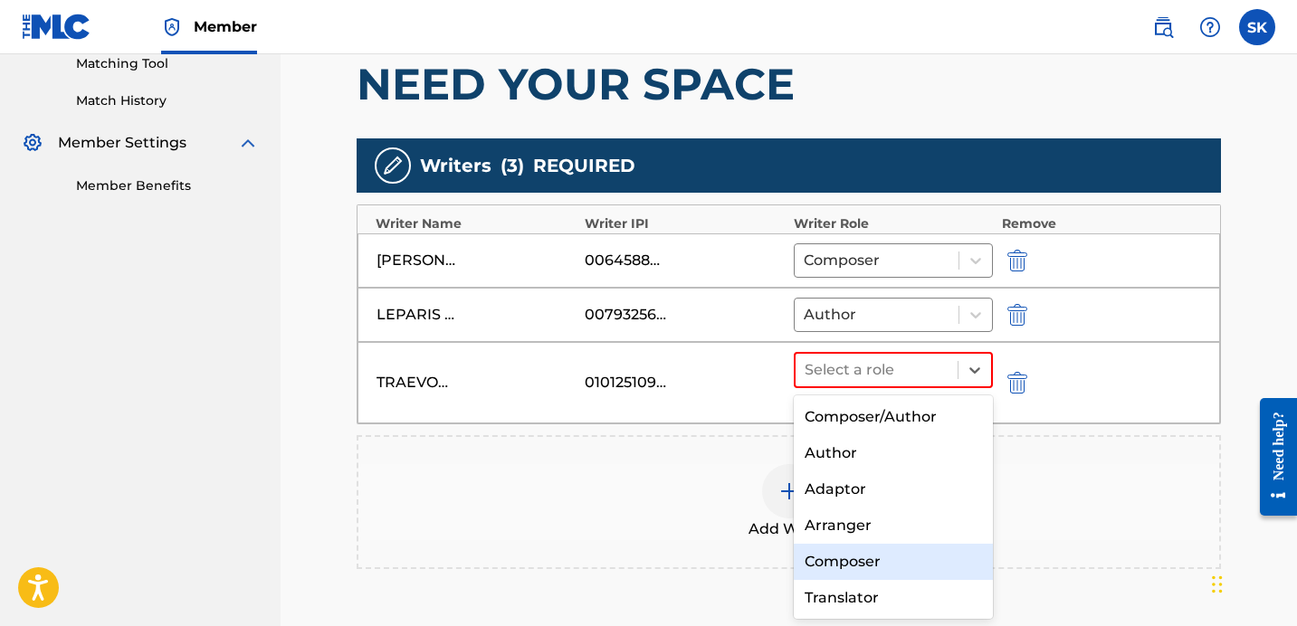
click at [858, 562] on div "Composer" at bounding box center [893, 562] width 199 height 36
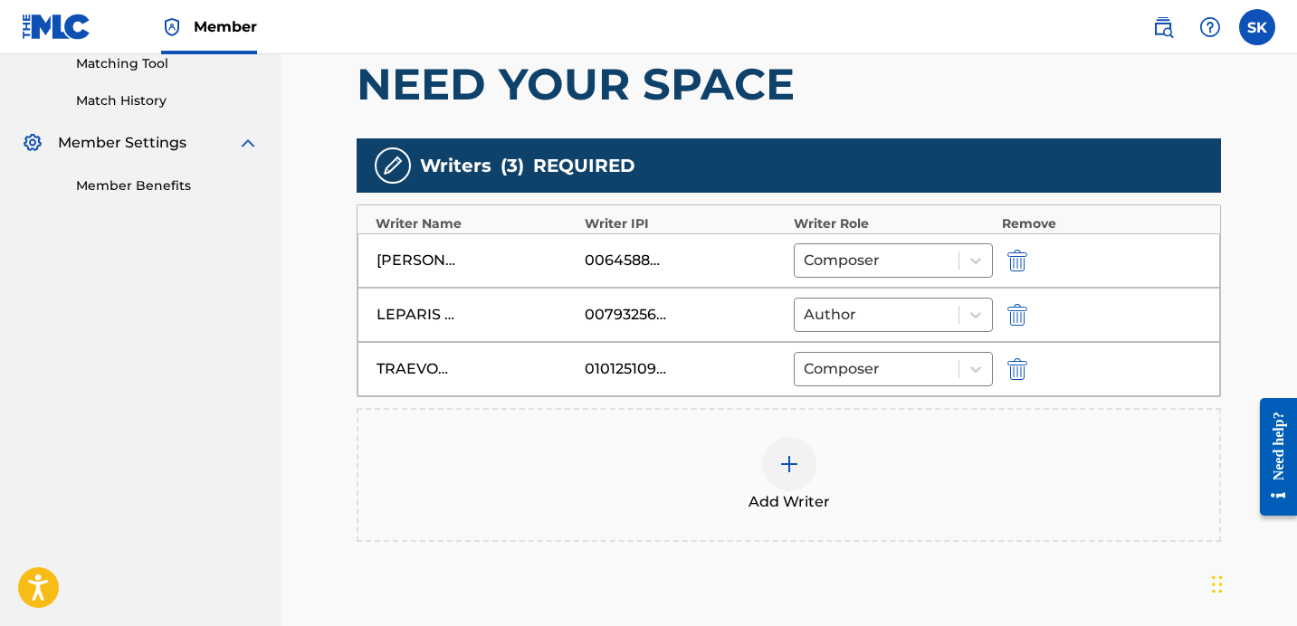
click at [823, 459] on div "Add Writer" at bounding box center [788, 475] width 861 height 76
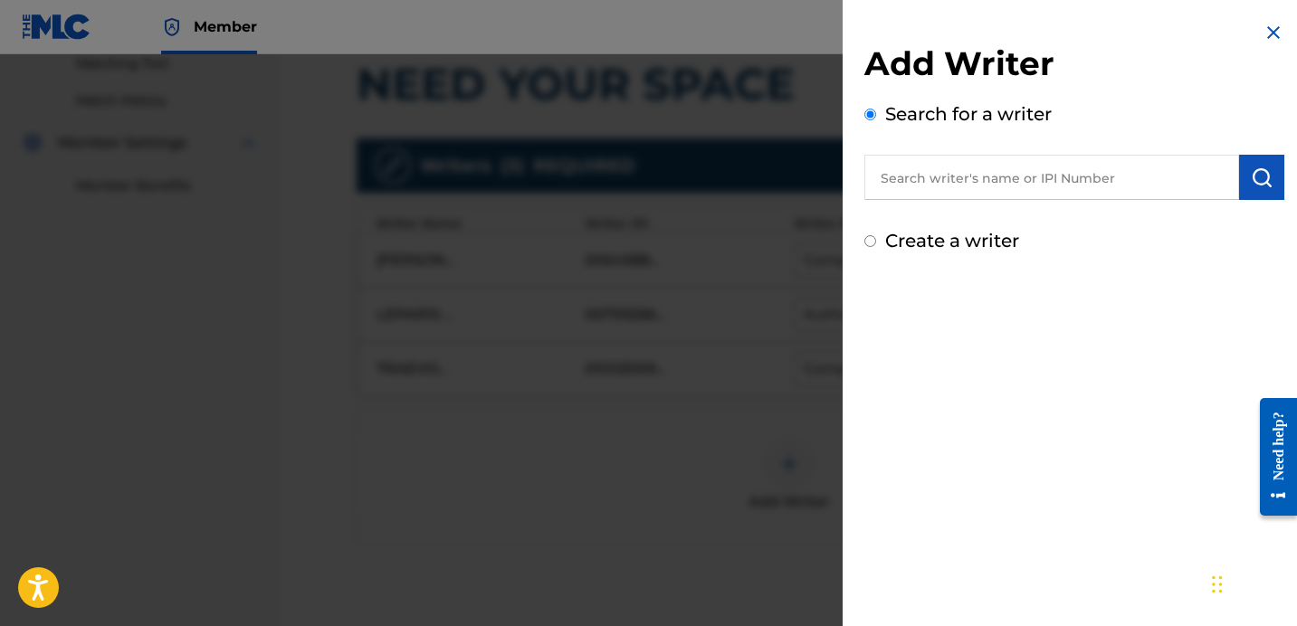
click at [978, 158] on input "text" at bounding box center [1052, 177] width 375 height 45
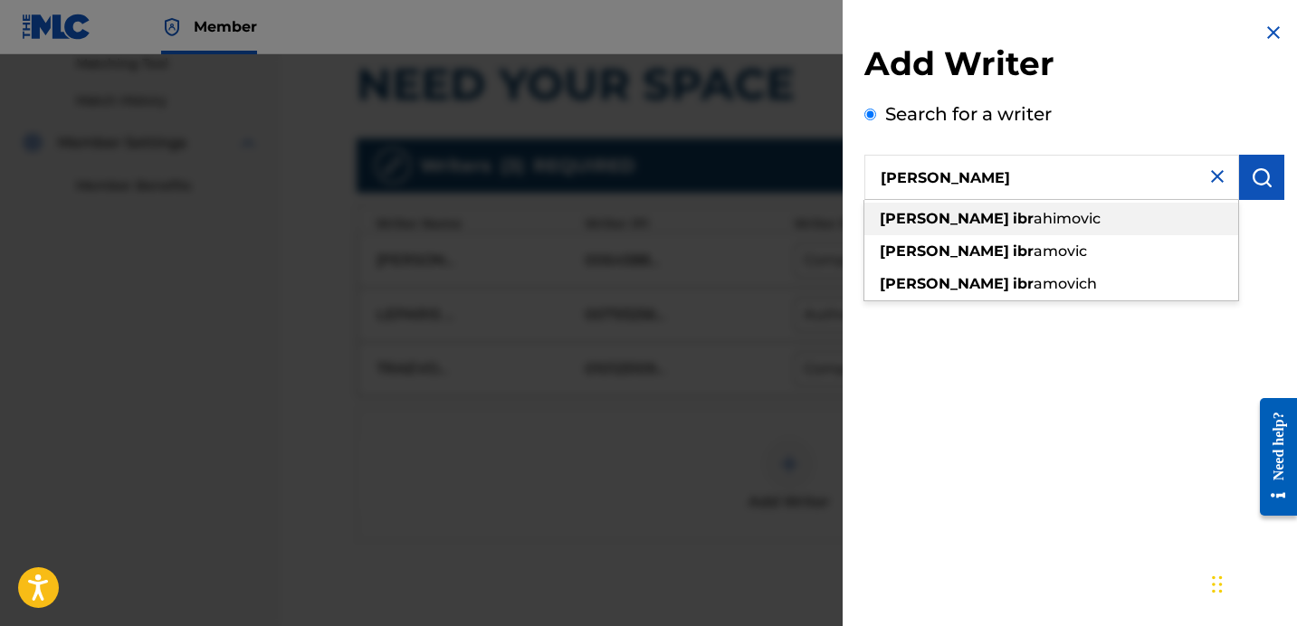
click at [1034, 210] on span "ahimovic" at bounding box center [1067, 218] width 67 height 17
type input "[PERSON_NAME]"
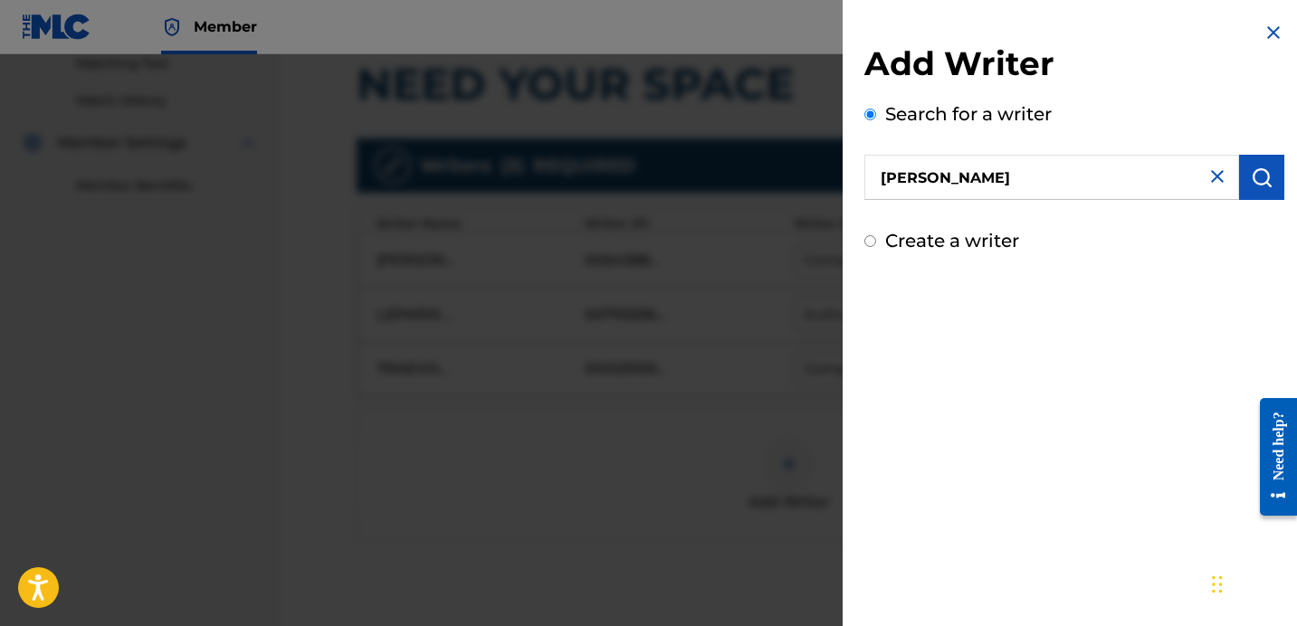
drag, startPoint x: 1256, startPoint y: 167, endPoint x: 1219, endPoint y: 197, distance: 47.6
click at [1256, 167] on img "submit" at bounding box center [1262, 178] width 22 height 22
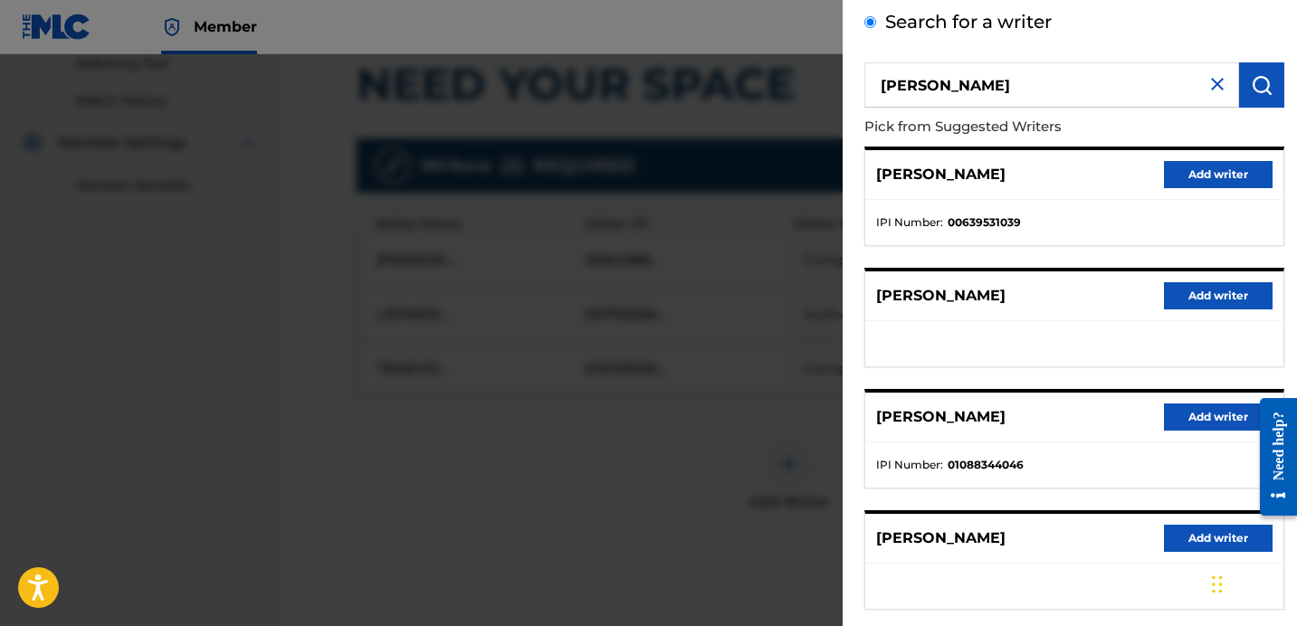
scroll to position [131, 0]
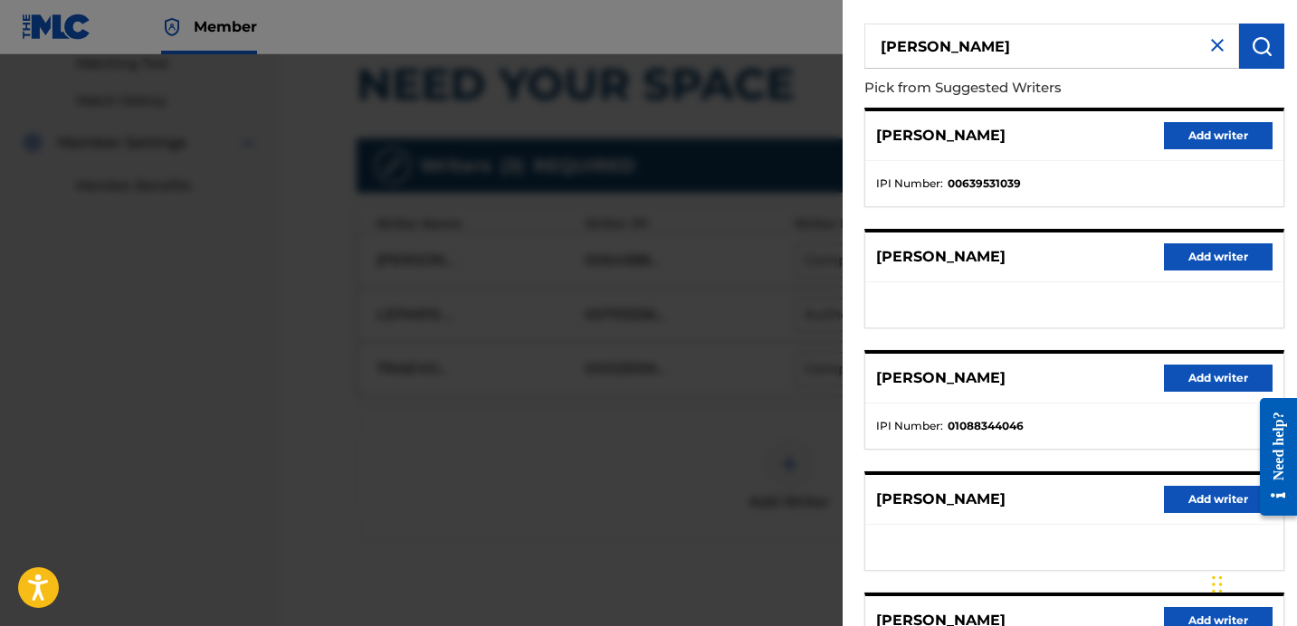
click at [1212, 370] on button "Add writer" at bounding box center [1218, 378] width 109 height 27
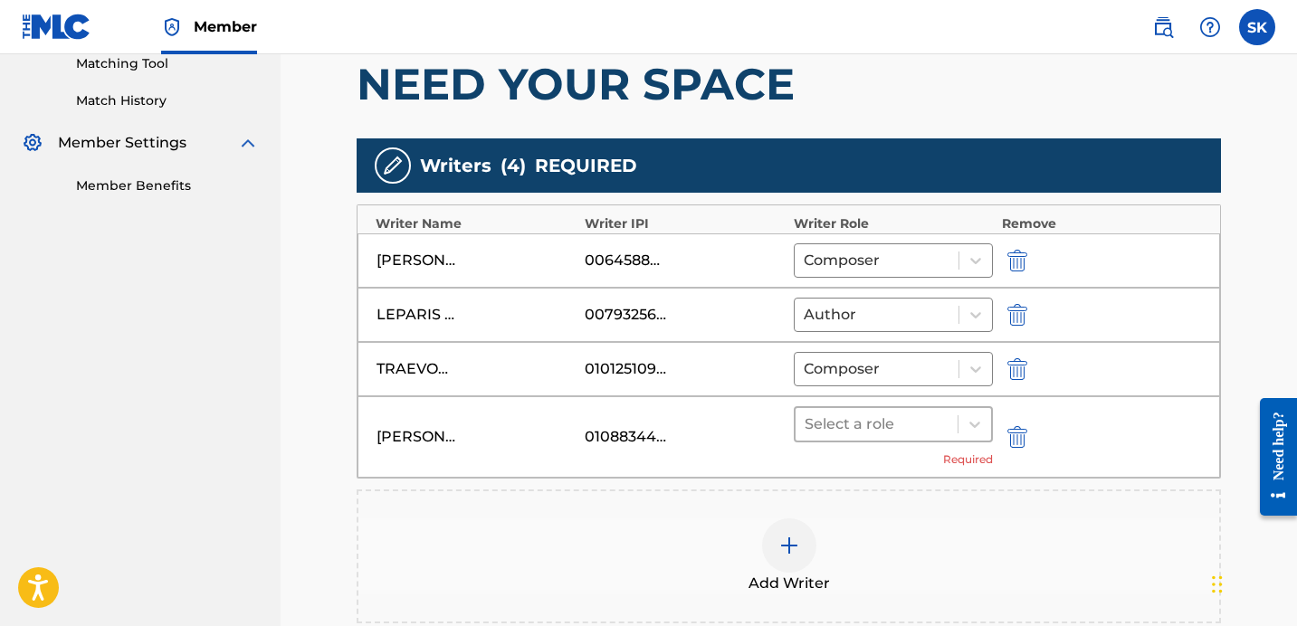
click at [956, 419] on div "Select a role" at bounding box center [877, 424] width 162 height 33
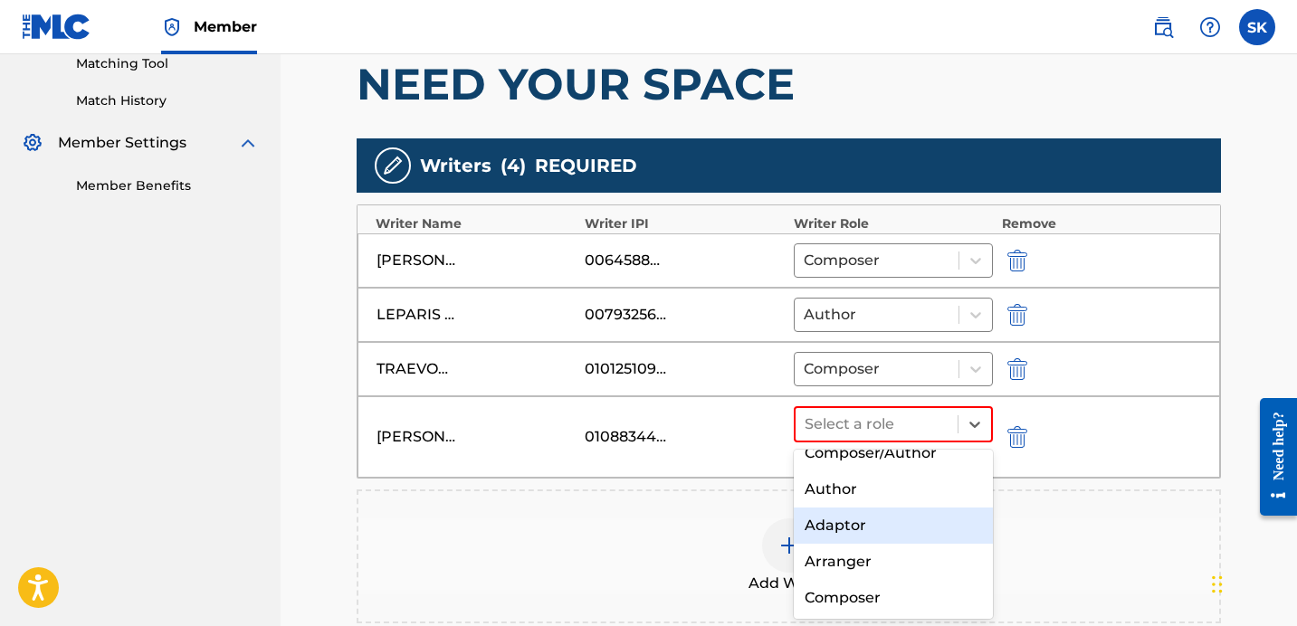
scroll to position [18, 0]
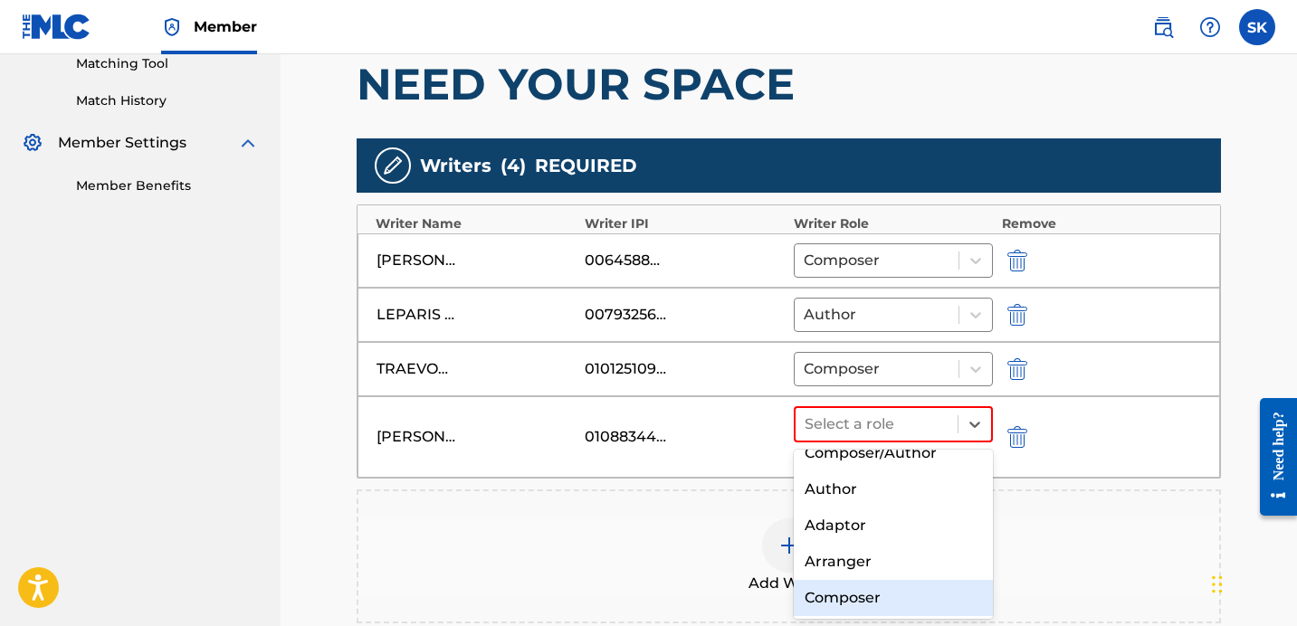
click at [877, 590] on div "Composer" at bounding box center [893, 598] width 199 height 36
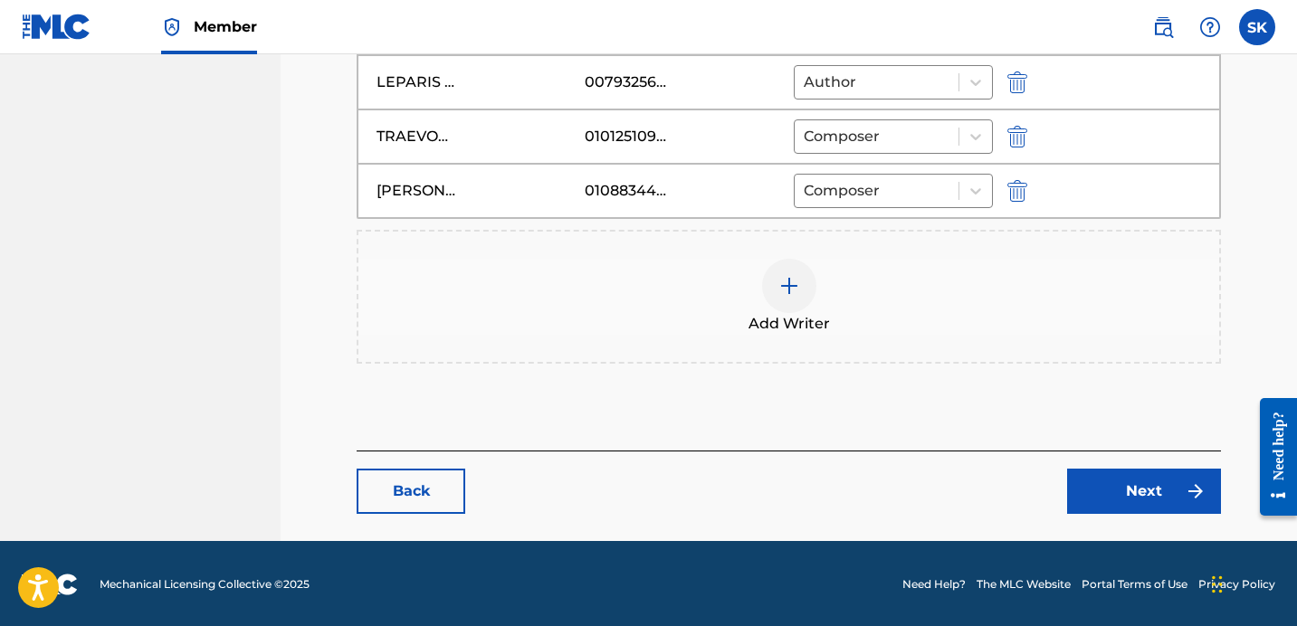
scroll to position [708, 0]
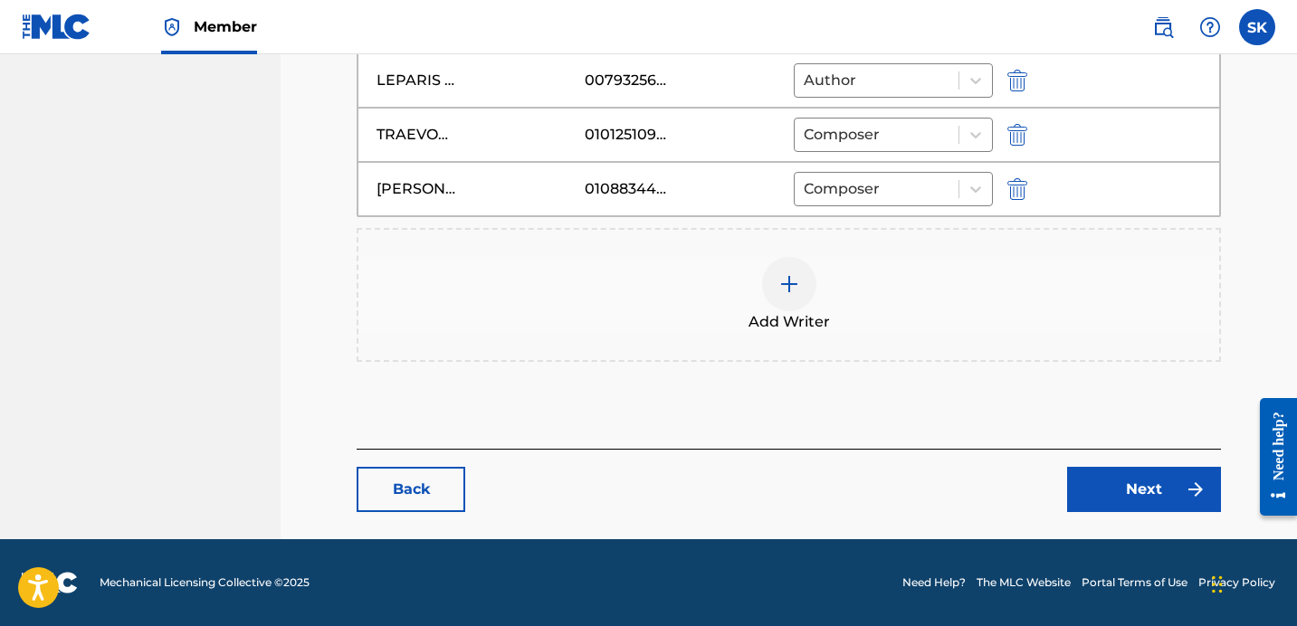
click at [1148, 506] on link "Next" at bounding box center [1144, 489] width 154 height 45
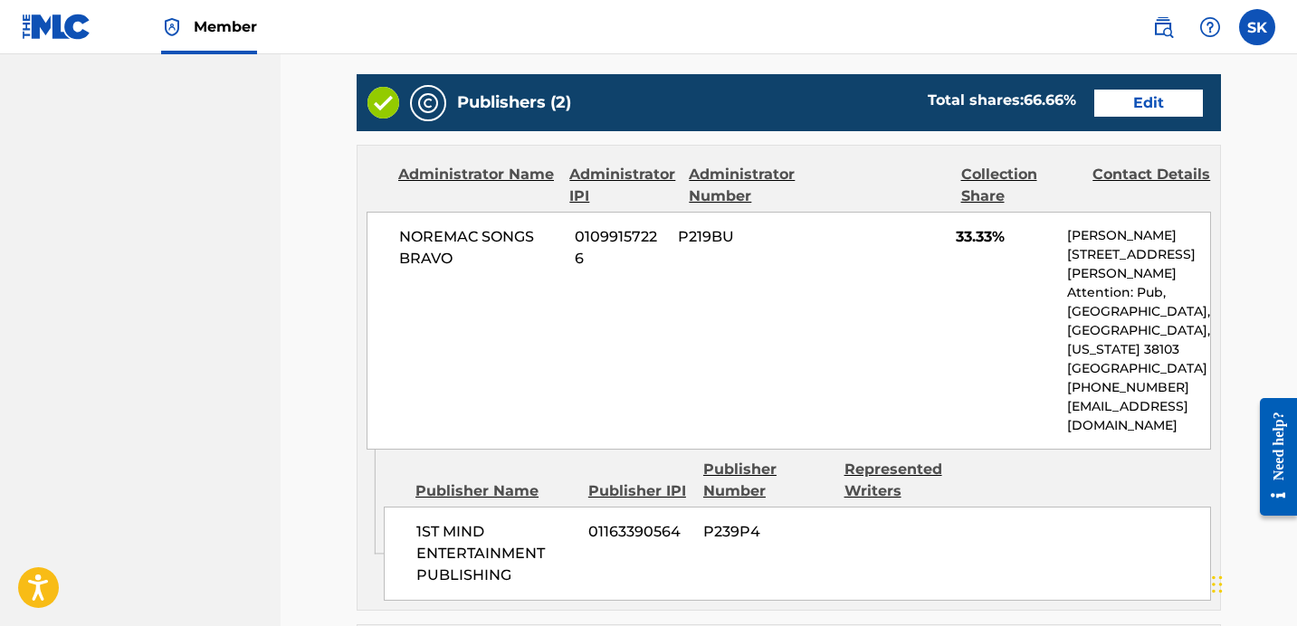
scroll to position [751, 0]
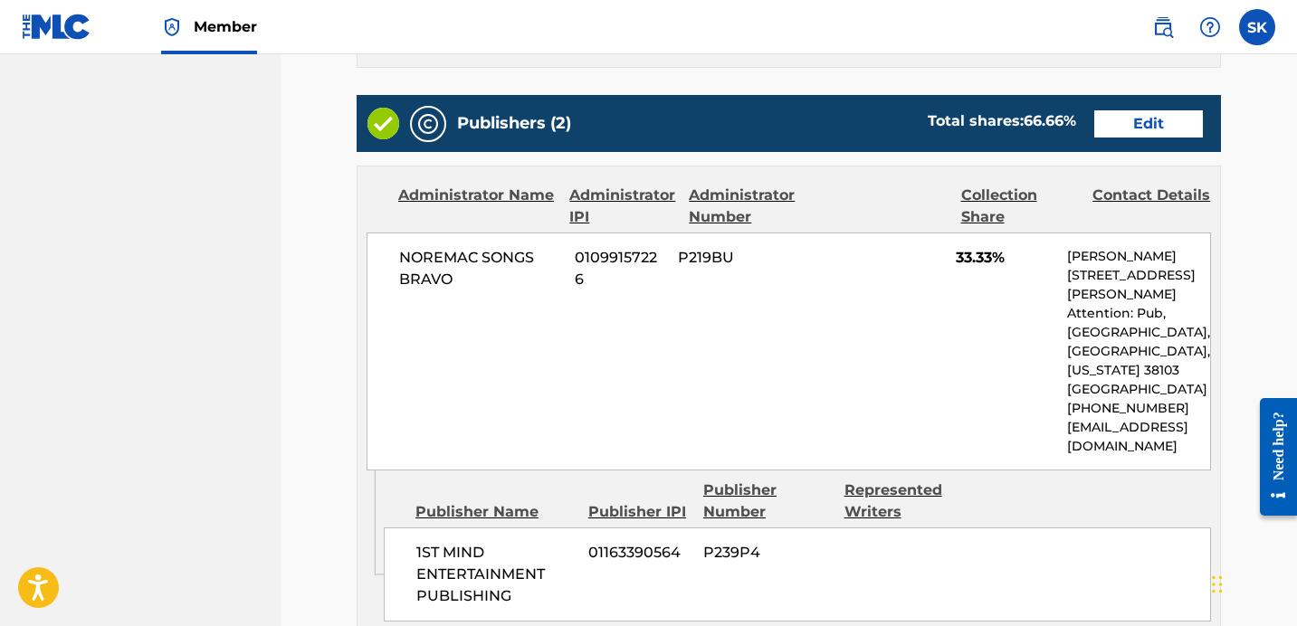
click at [1161, 120] on link "Edit" at bounding box center [1148, 123] width 109 height 27
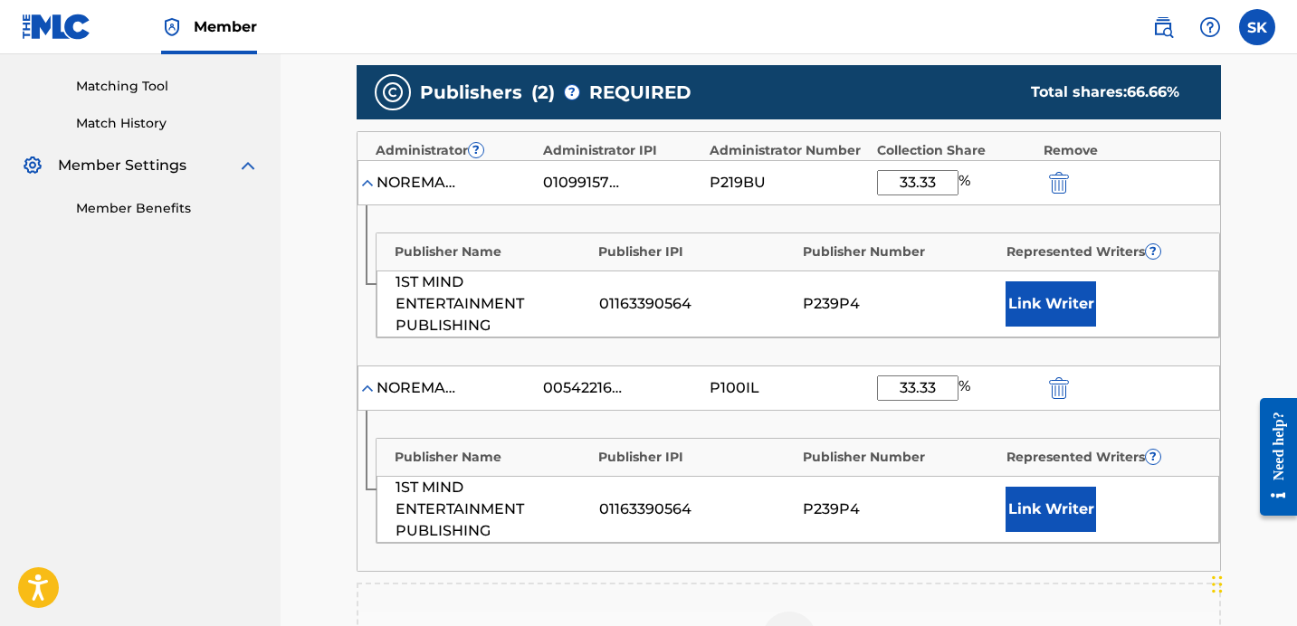
scroll to position [447, 0]
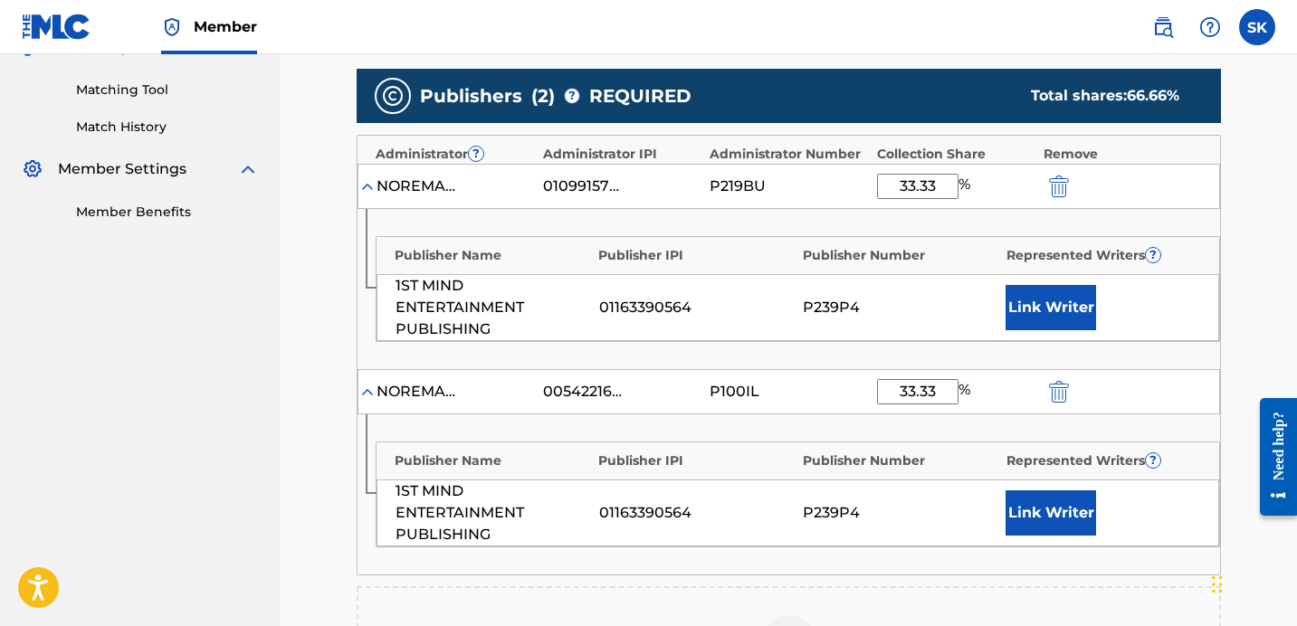
click at [1059, 387] on img "submit" at bounding box center [1059, 392] width 20 height 22
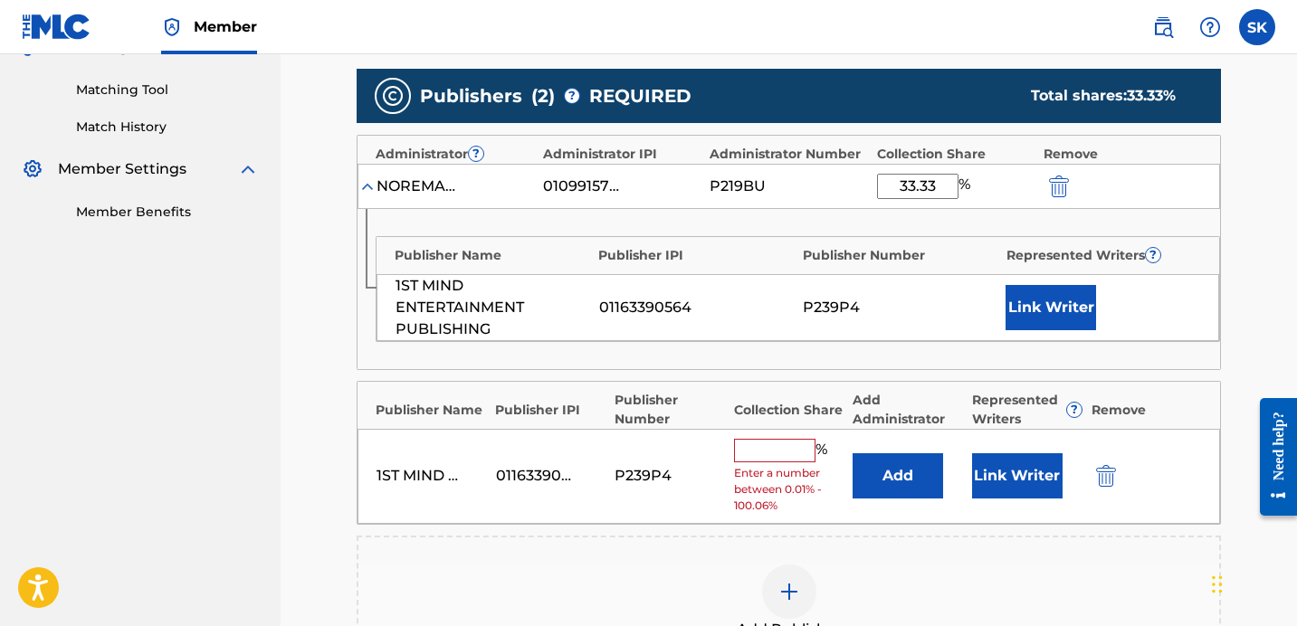
click at [1109, 479] on img "submit" at bounding box center [1106, 476] width 20 height 22
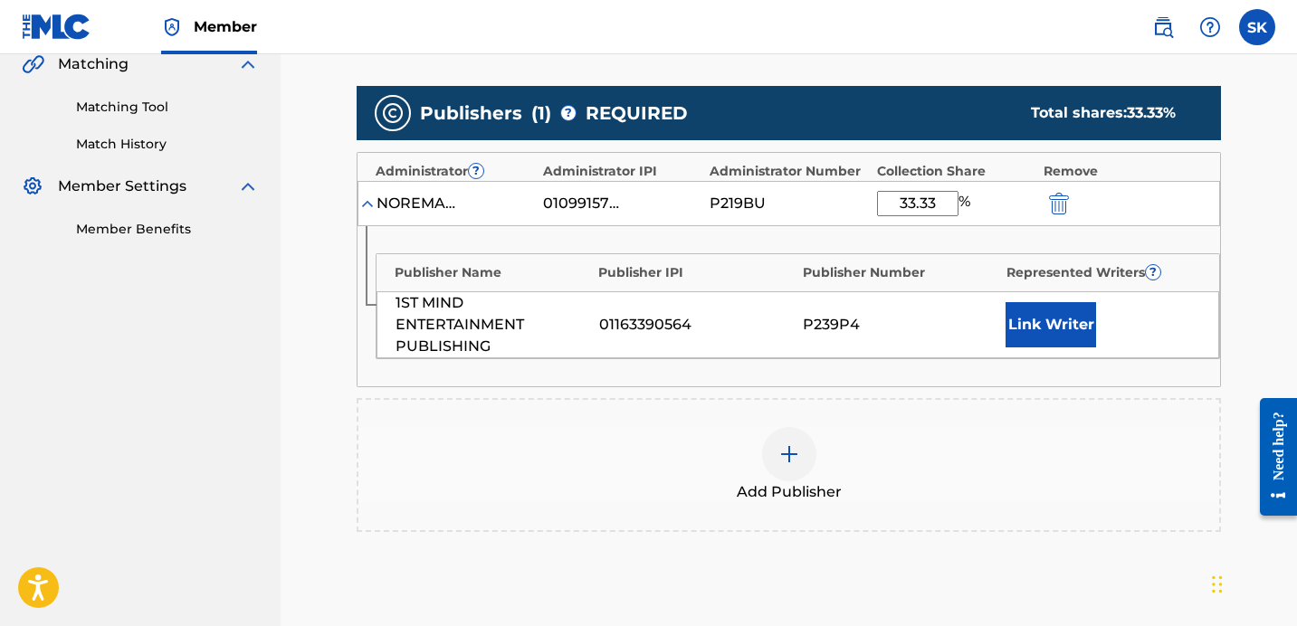
scroll to position [429, 0]
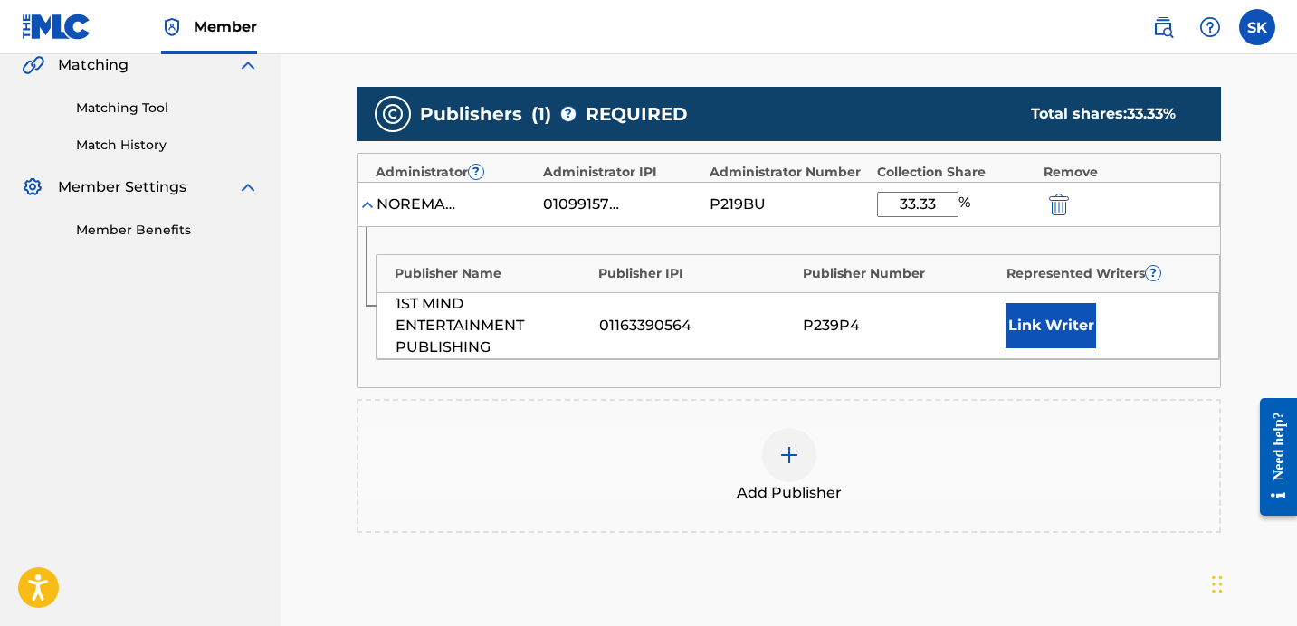
click at [924, 206] on input "33.33" at bounding box center [917, 204] width 81 height 25
type input "21.66"
click at [1065, 320] on button "Link Writer" at bounding box center [1051, 325] width 91 height 45
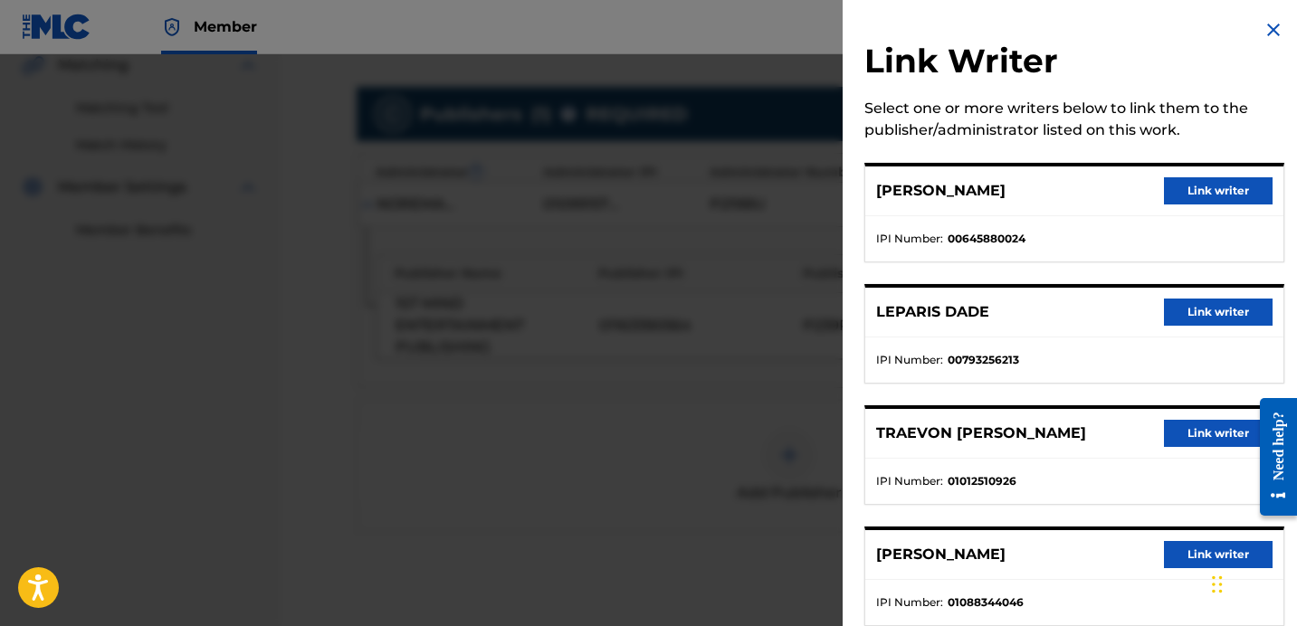
scroll to position [4, 0]
click at [1202, 189] on button "Link writer" at bounding box center [1218, 190] width 109 height 27
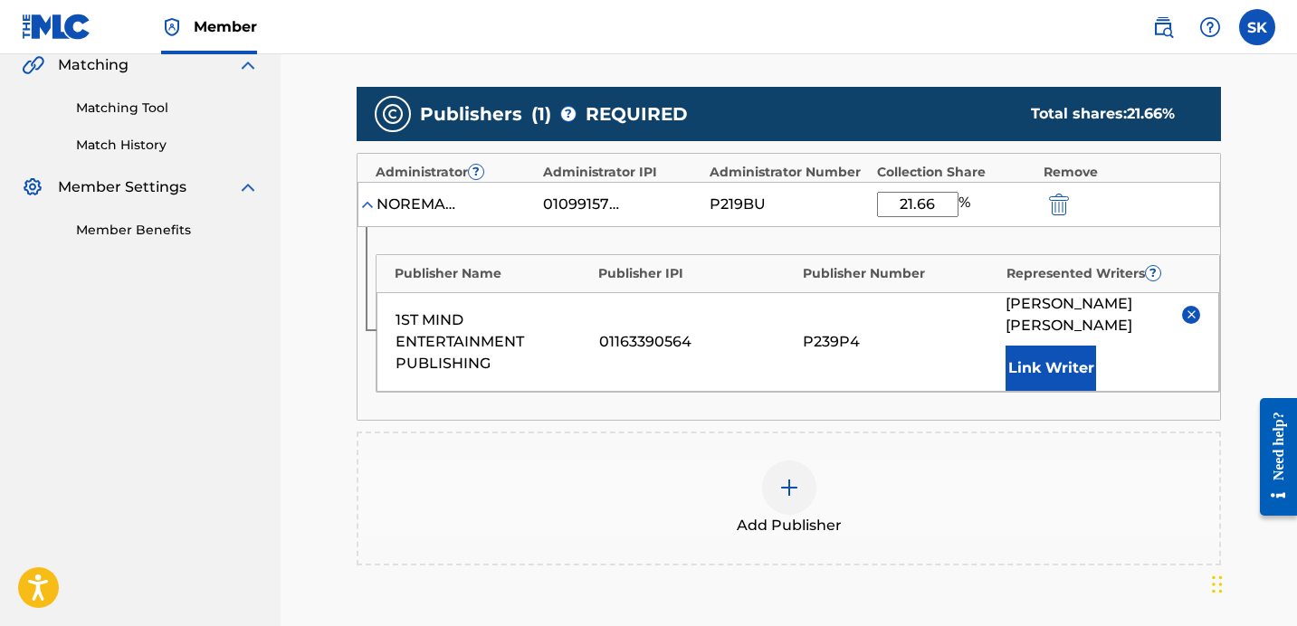
drag, startPoint x: 1233, startPoint y: 235, endPoint x: 1228, endPoint y: 270, distance: 34.7
click at [1234, 235] on main "Catalog Enter Work Details Add Writers Add Publishers & Shares Add Recording Re…" at bounding box center [788, 233] width 973 height 1127
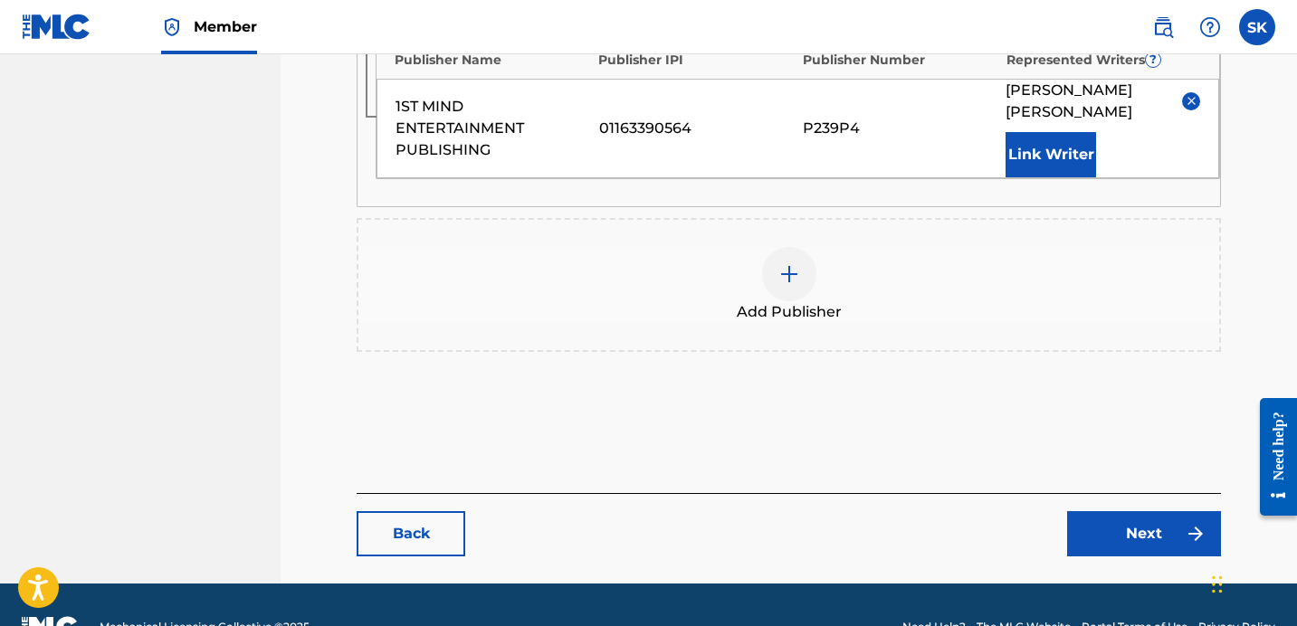
scroll to position [665, 0]
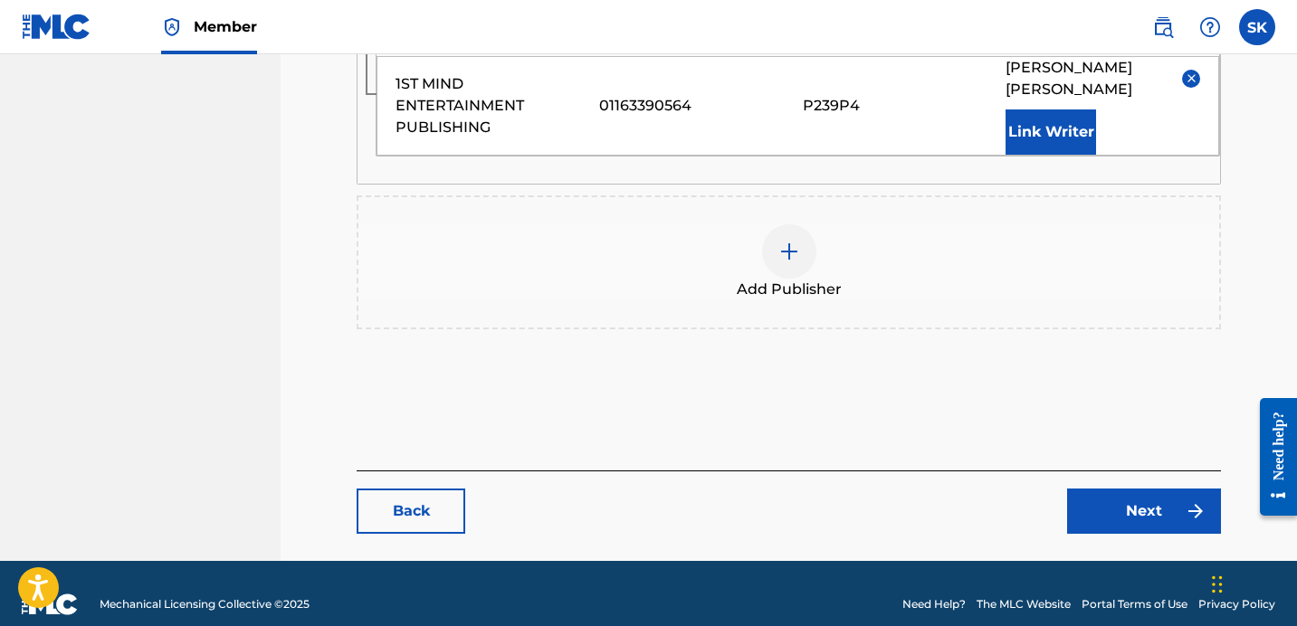
click at [1153, 492] on link "Next" at bounding box center [1144, 511] width 154 height 45
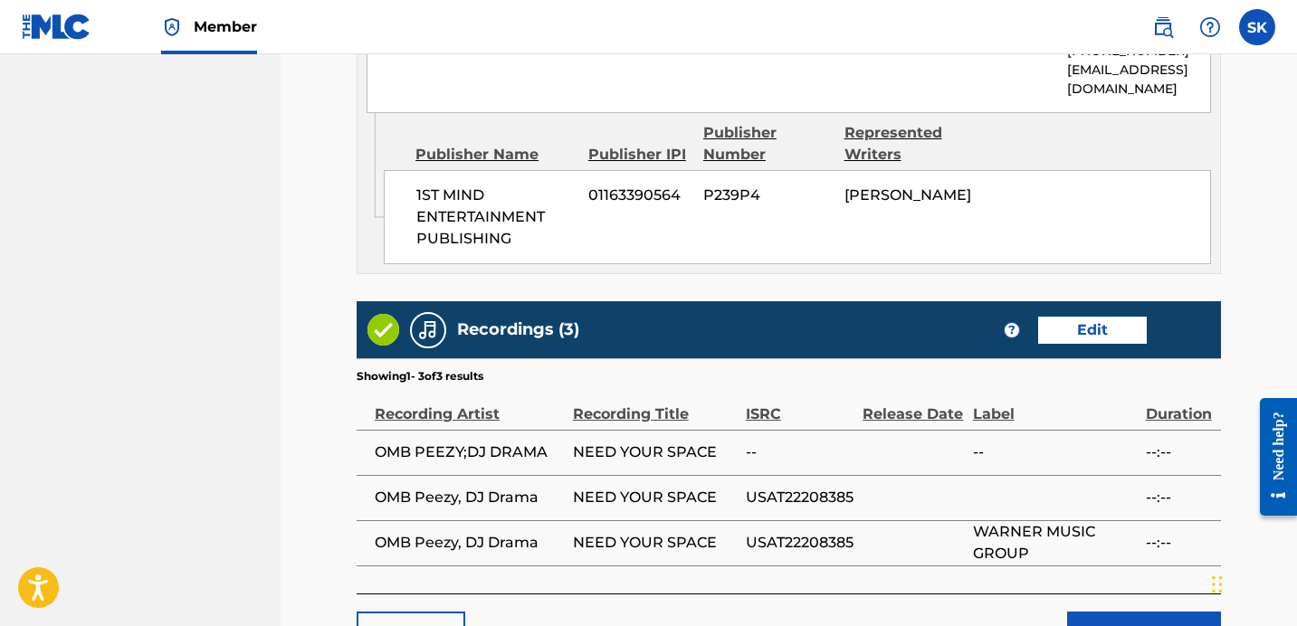
scroll to position [1212, 0]
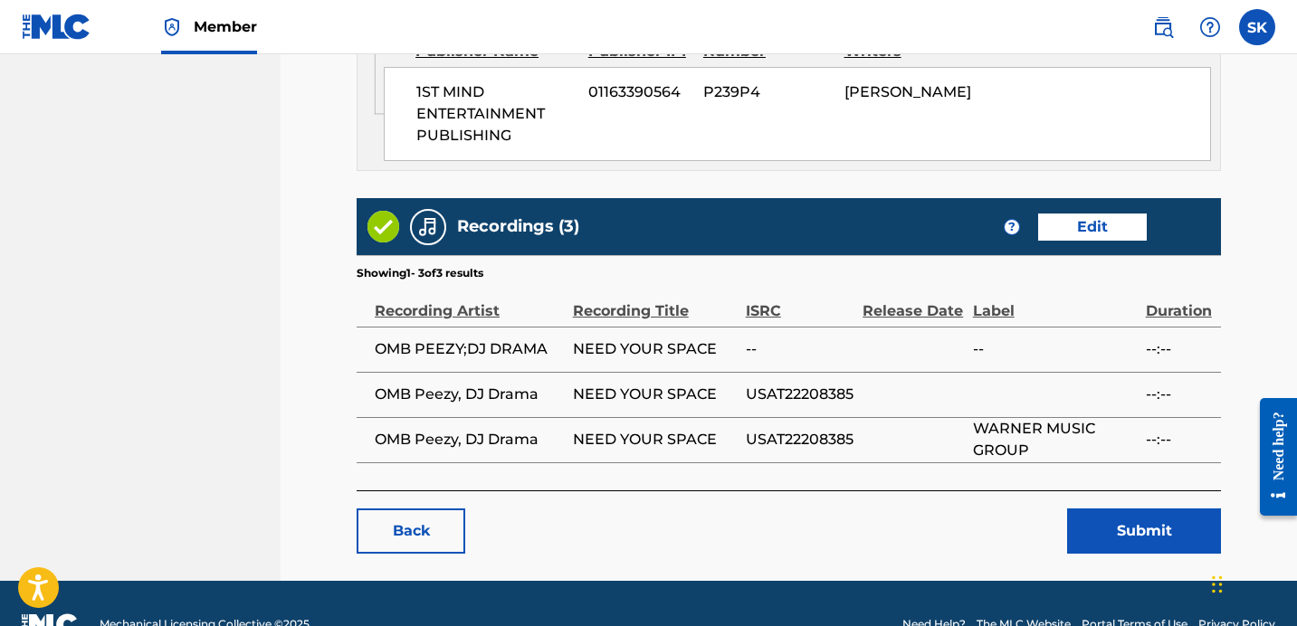
click at [1159, 509] on button "Submit" at bounding box center [1144, 531] width 154 height 45
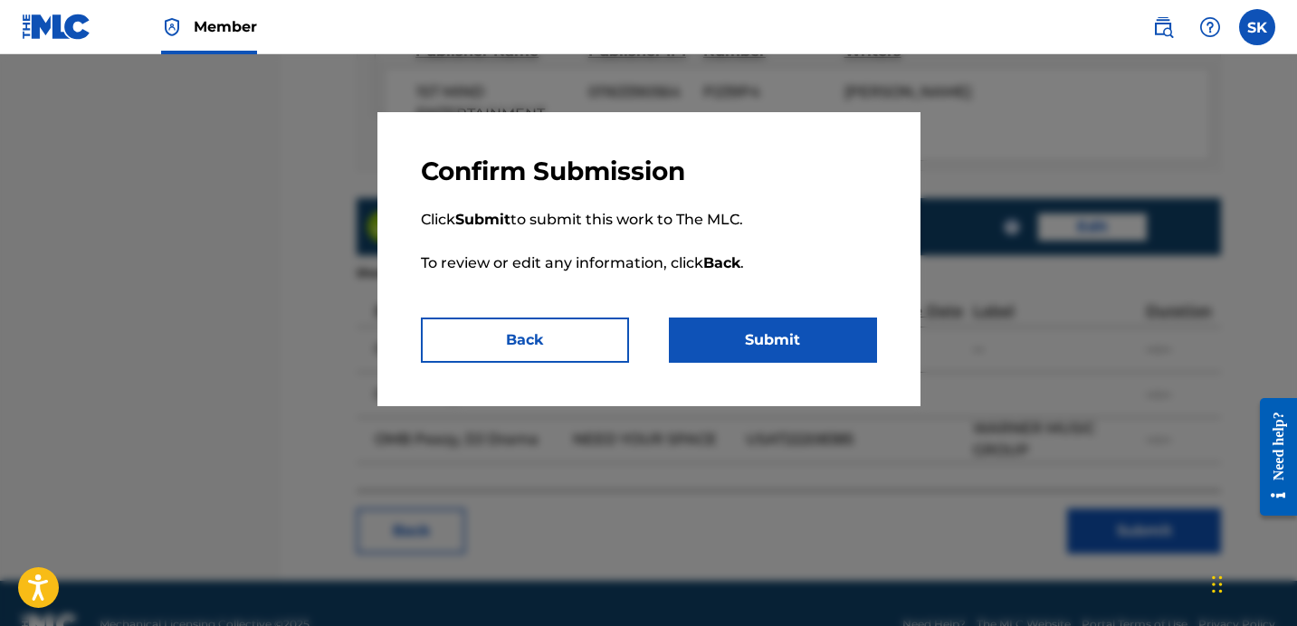
click at [842, 334] on button "Submit" at bounding box center [773, 340] width 208 height 45
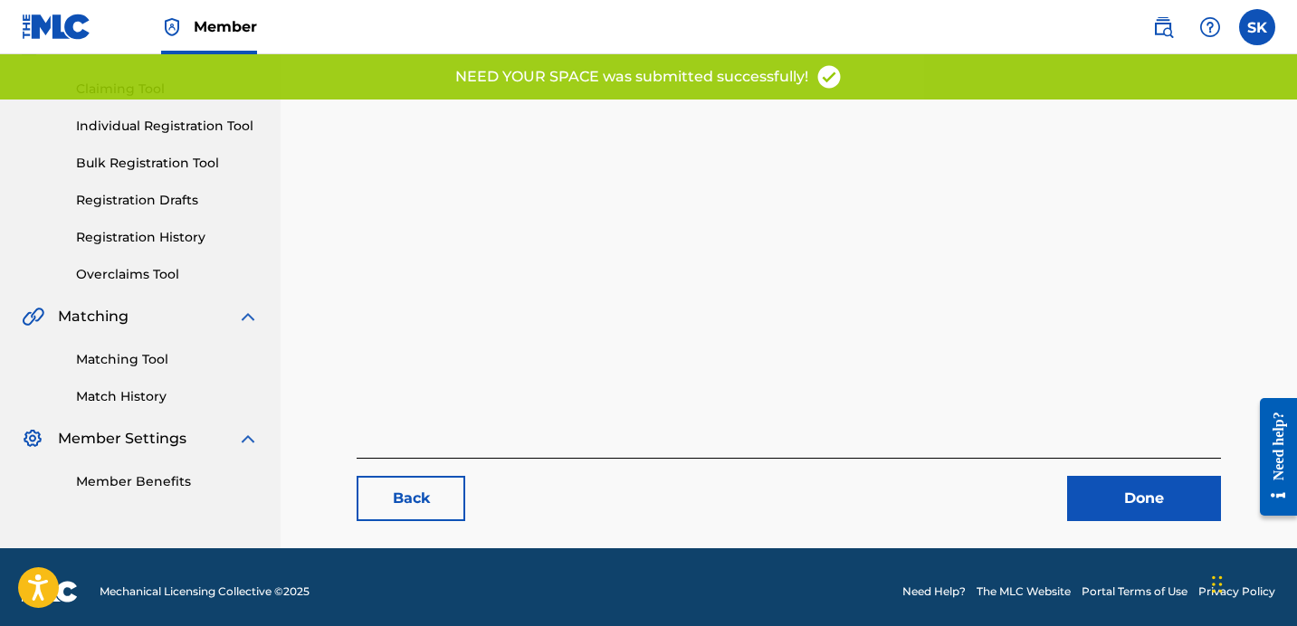
scroll to position [186, 0]
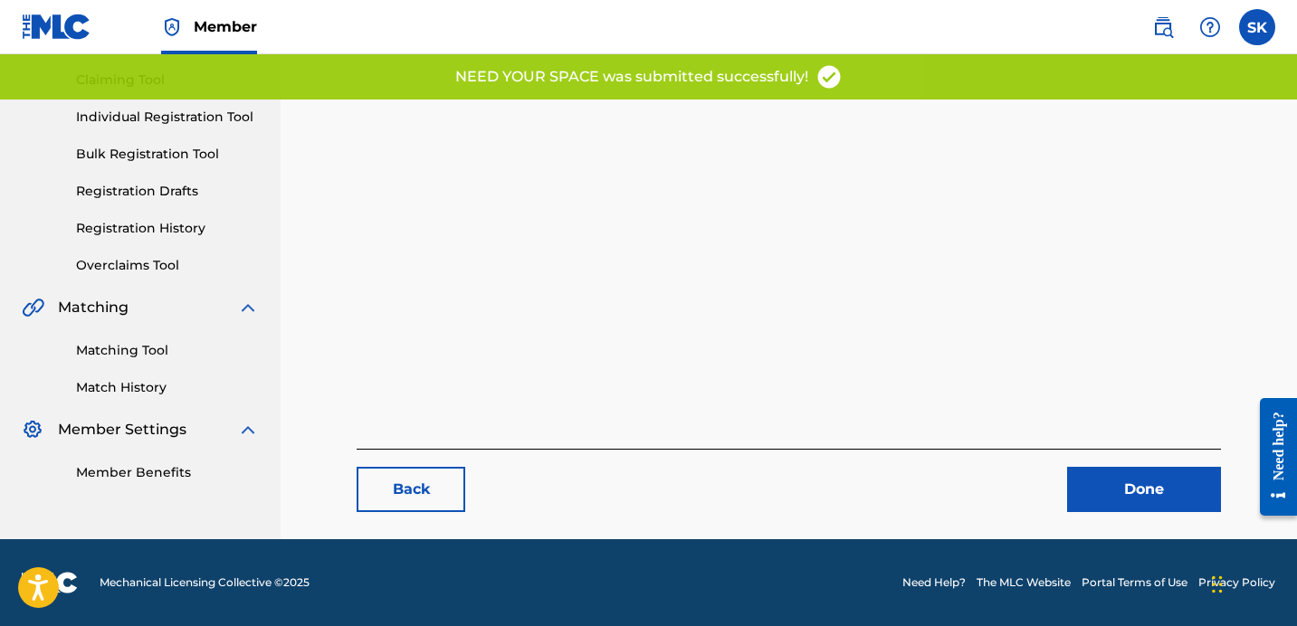
click at [1110, 490] on link "Done" at bounding box center [1144, 489] width 154 height 45
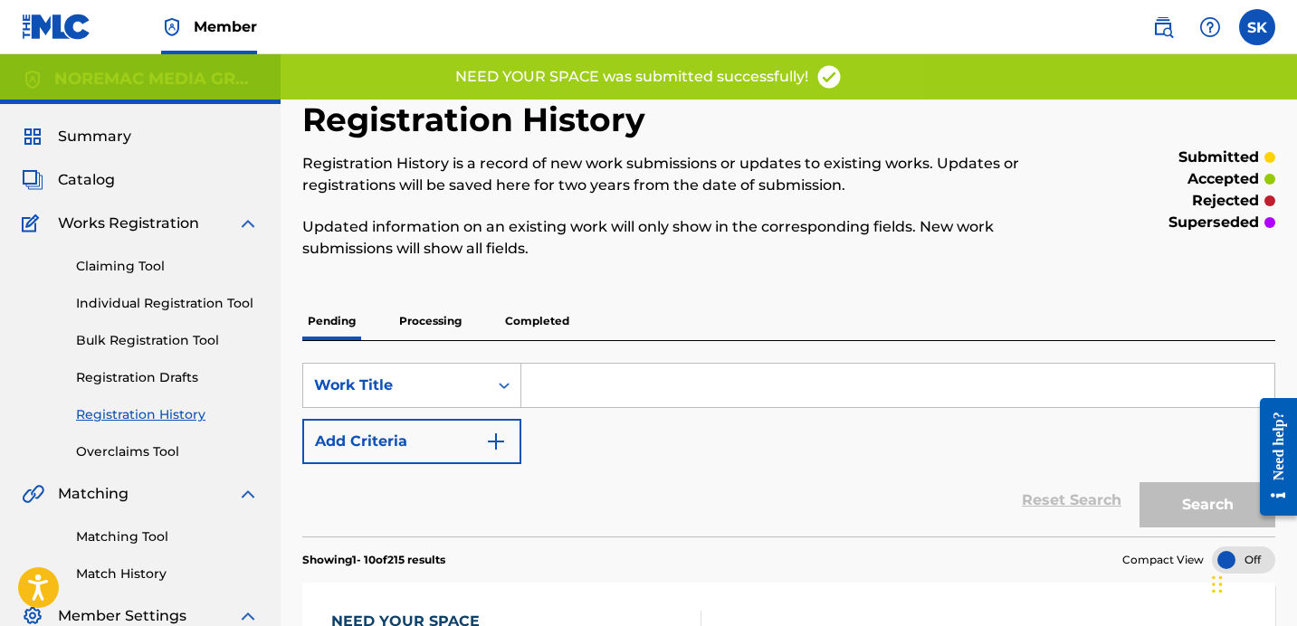
click at [71, 177] on span "Catalog" at bounding box center [86, 180] width 57 height 22
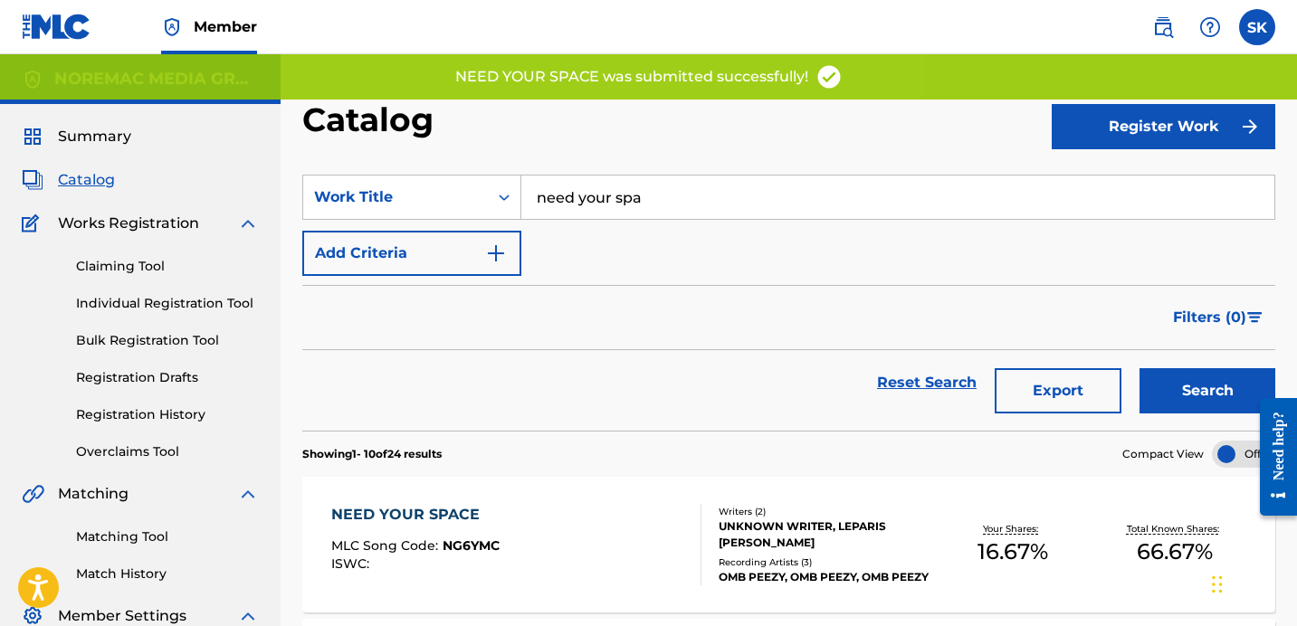
click at [70, 27] on img at bounding box center [57, 27] width 70 height 26
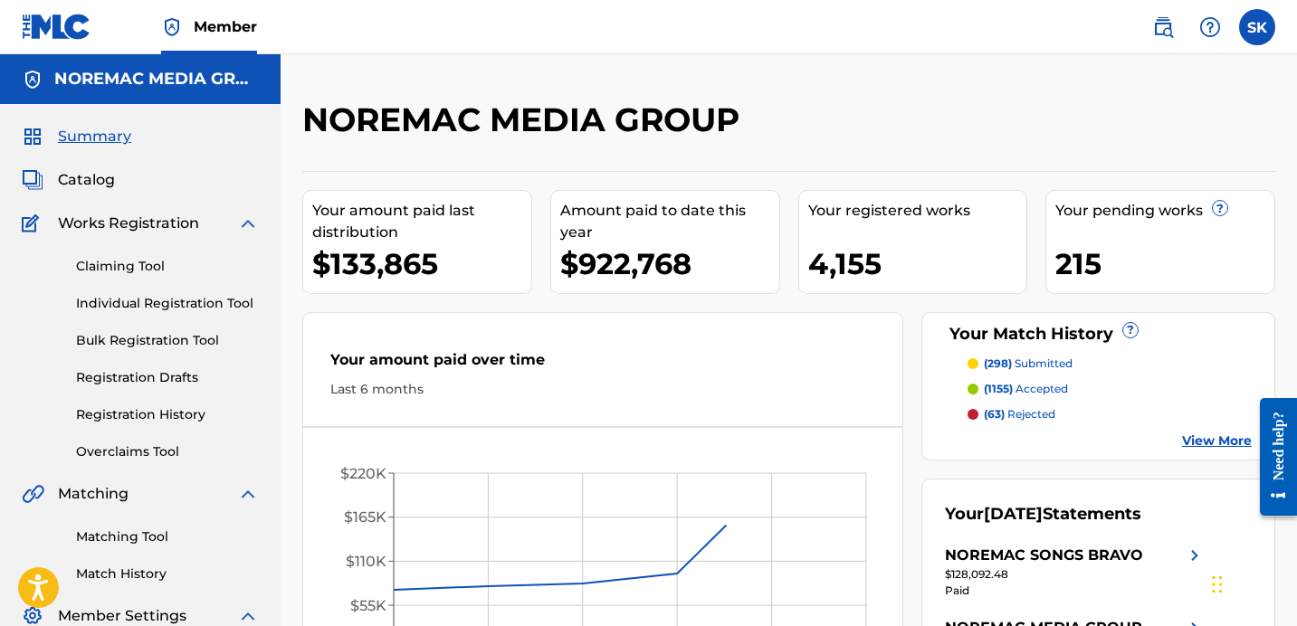
click at [902, 155] on div "NOREMAC MEDIA GROUP Your amount paid last distribution $133,865 Amount paid to …" at bounding box center [788, 441] width 973 height 682
